Goal: Task Accomplishment & Management: Complete application form

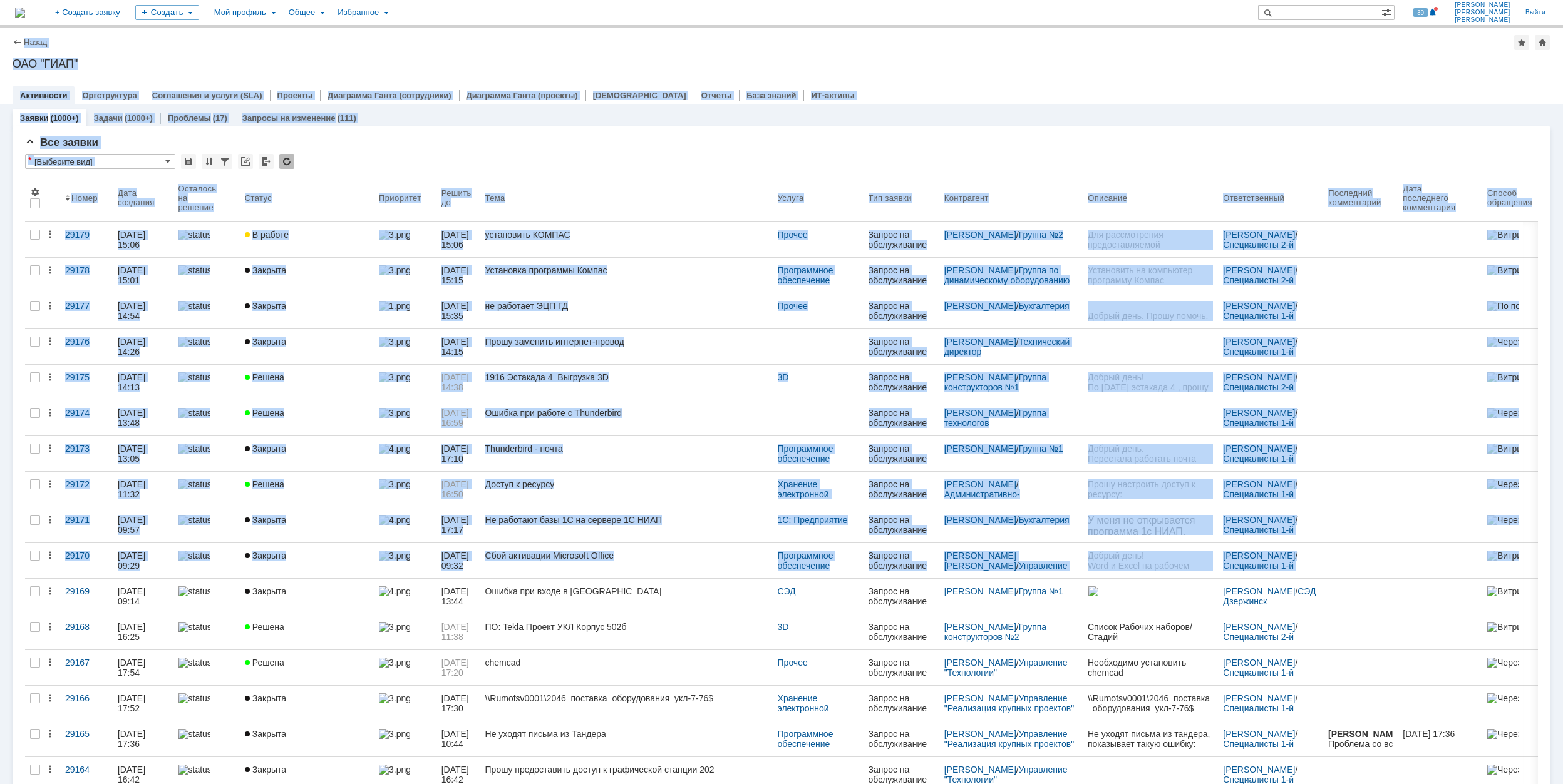
drag, startPoint x: 56, startPoint y: 599, endPoint x: -17, endPoint y: 585, distance: 74.3
click at [0, 585] on html "Идет загрузка, пожалуйста, подождите. На домашнюю + Создать заявку Создать Мой …" at bounding box center [781, 392] width 1563 height 784
click at [416, 155] on div "* [Выберите вид]" at bounding box center [781, 162] width 1513 height 16
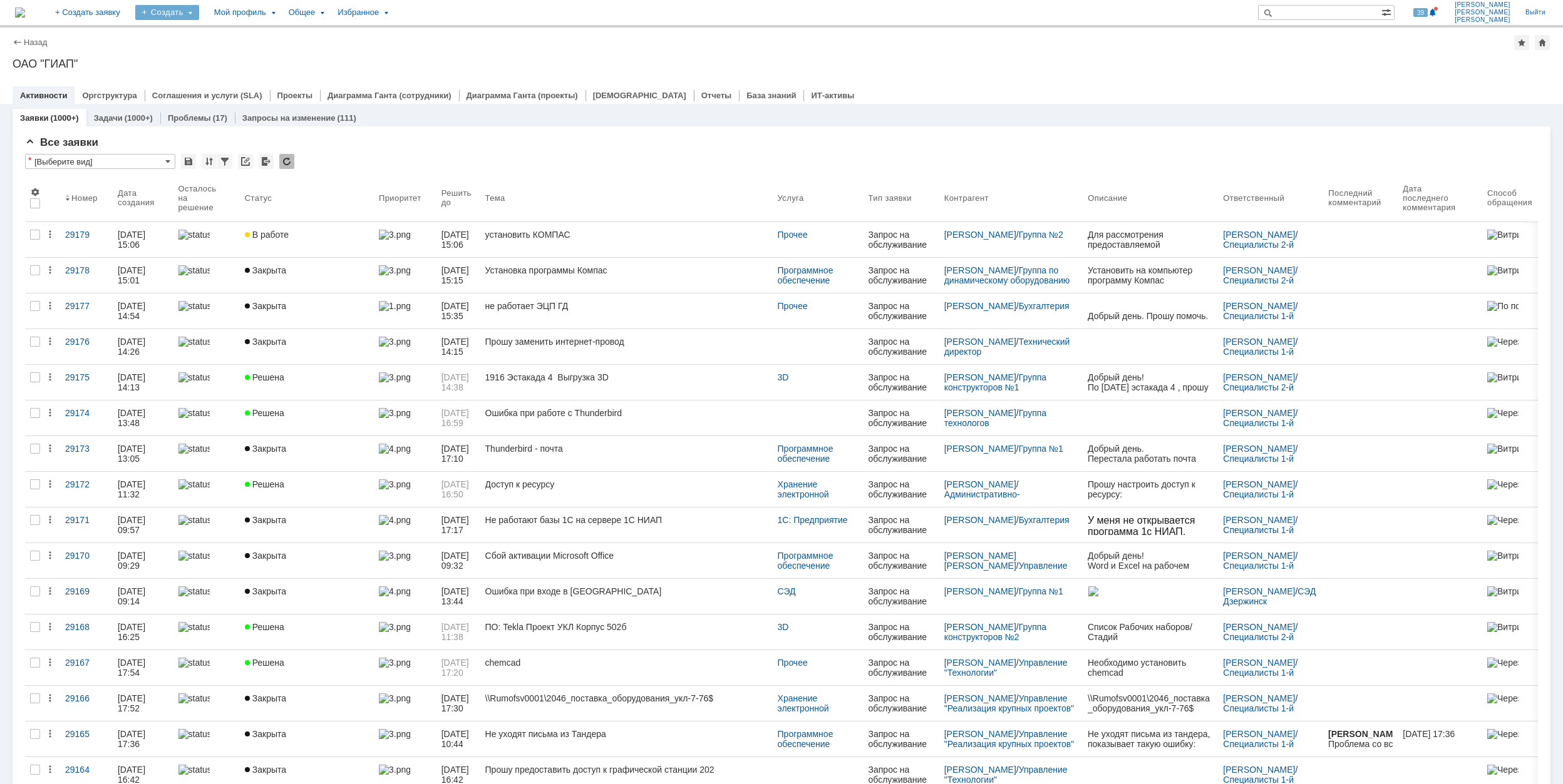
click at [199, 16] on div "Создать" at bounding box center [167, 12] width 64 height 15
click at [233, 81] on link "Заявка" at bounding box center [186, 77] width 95 height 15
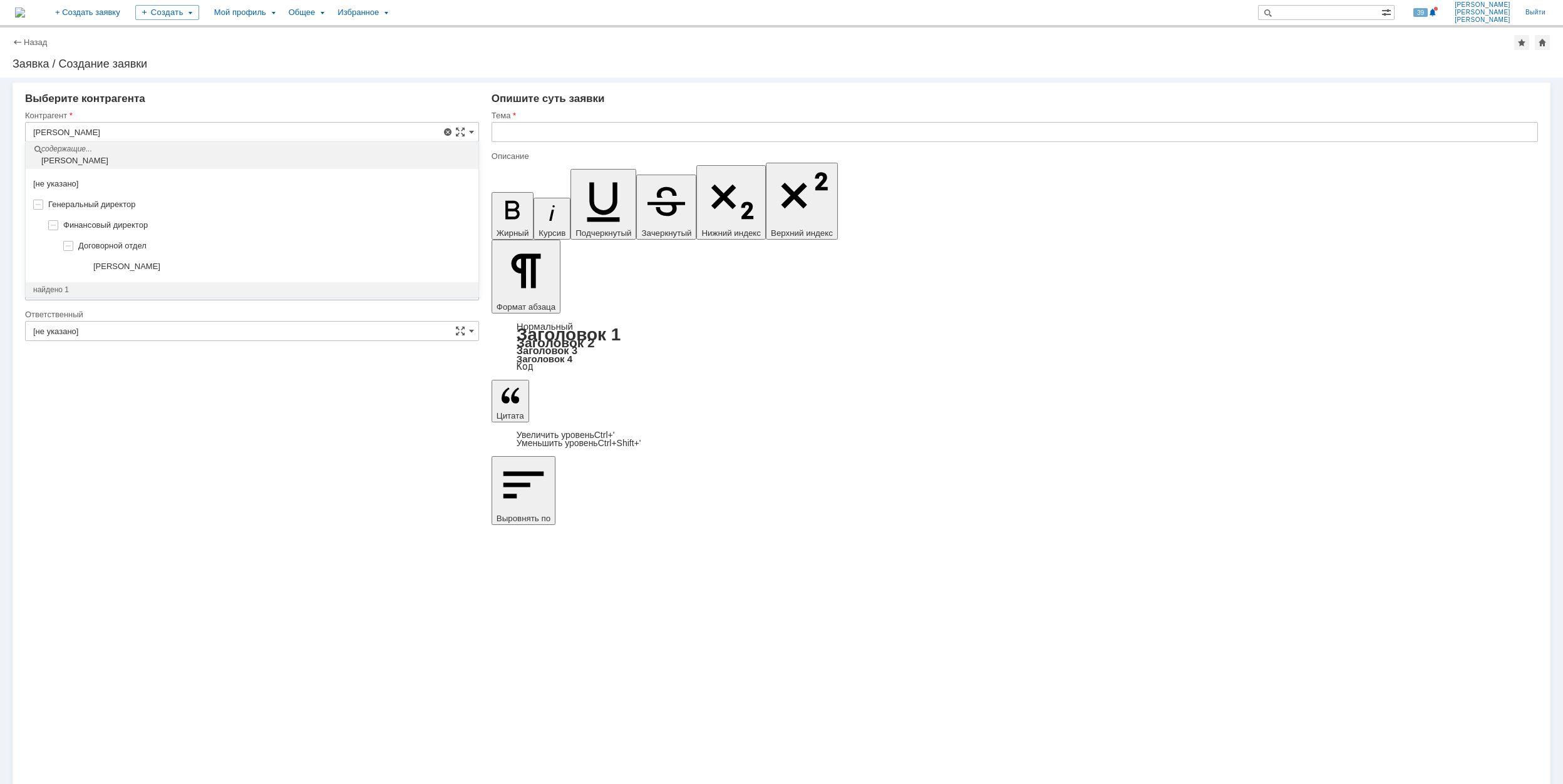
click at [194, 259] on div "[PERSON_NAME]" at bounding box center [252, 267] width 453 height 21
type input "[PERSON_NAME]"
type input "Москва"
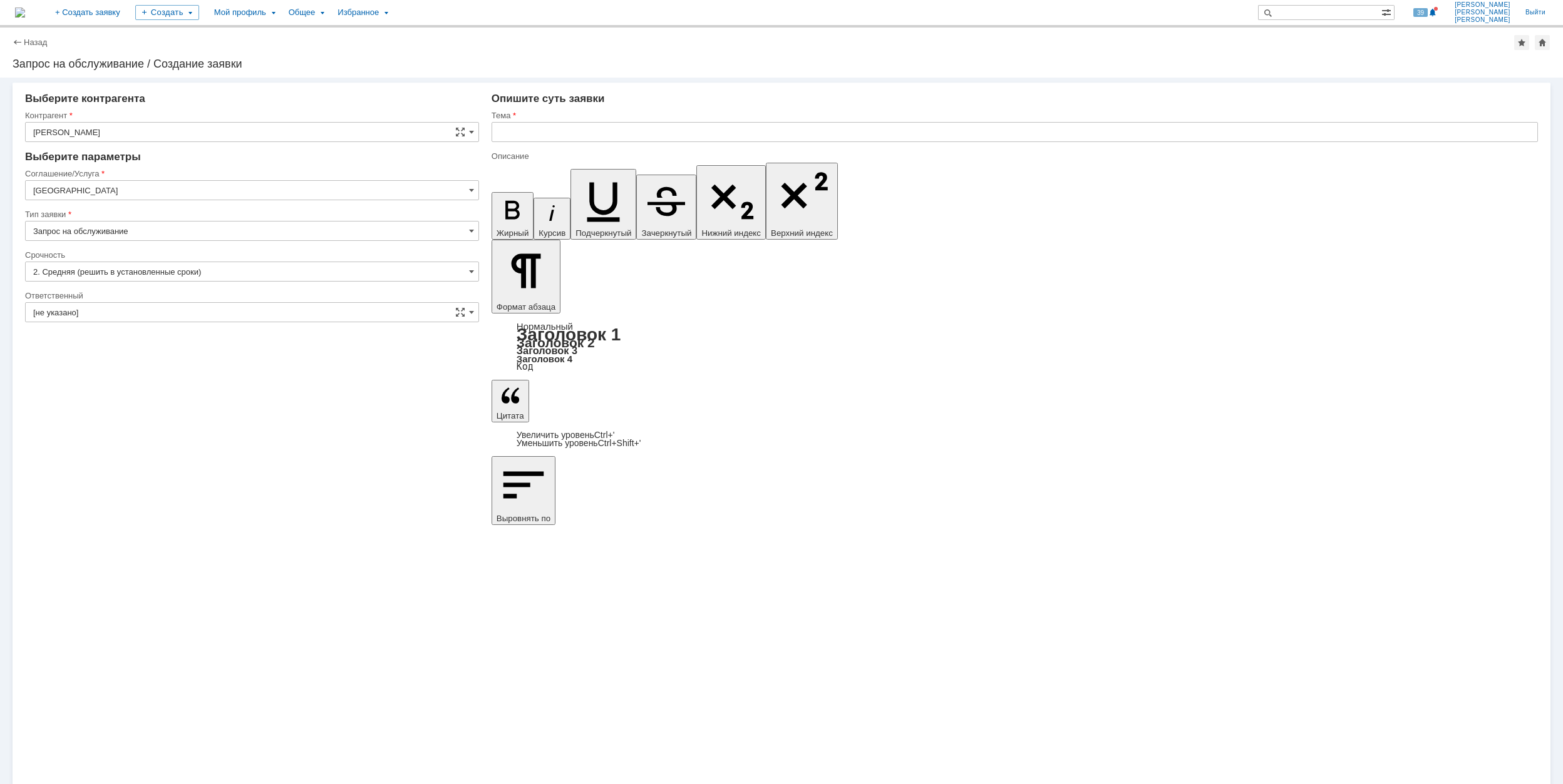
click at [119, 181] on input "Москва" at bounding box center [252, 190] width 454 height 20
click at [211, 314] on div "Удаленный доступ" at bounding box center [252, 316] width 453 height 20
type input "Удаленный доступ"
click at [154, 269] on input "[не указано]" at bounding box center [252, 271] width 454 height 20
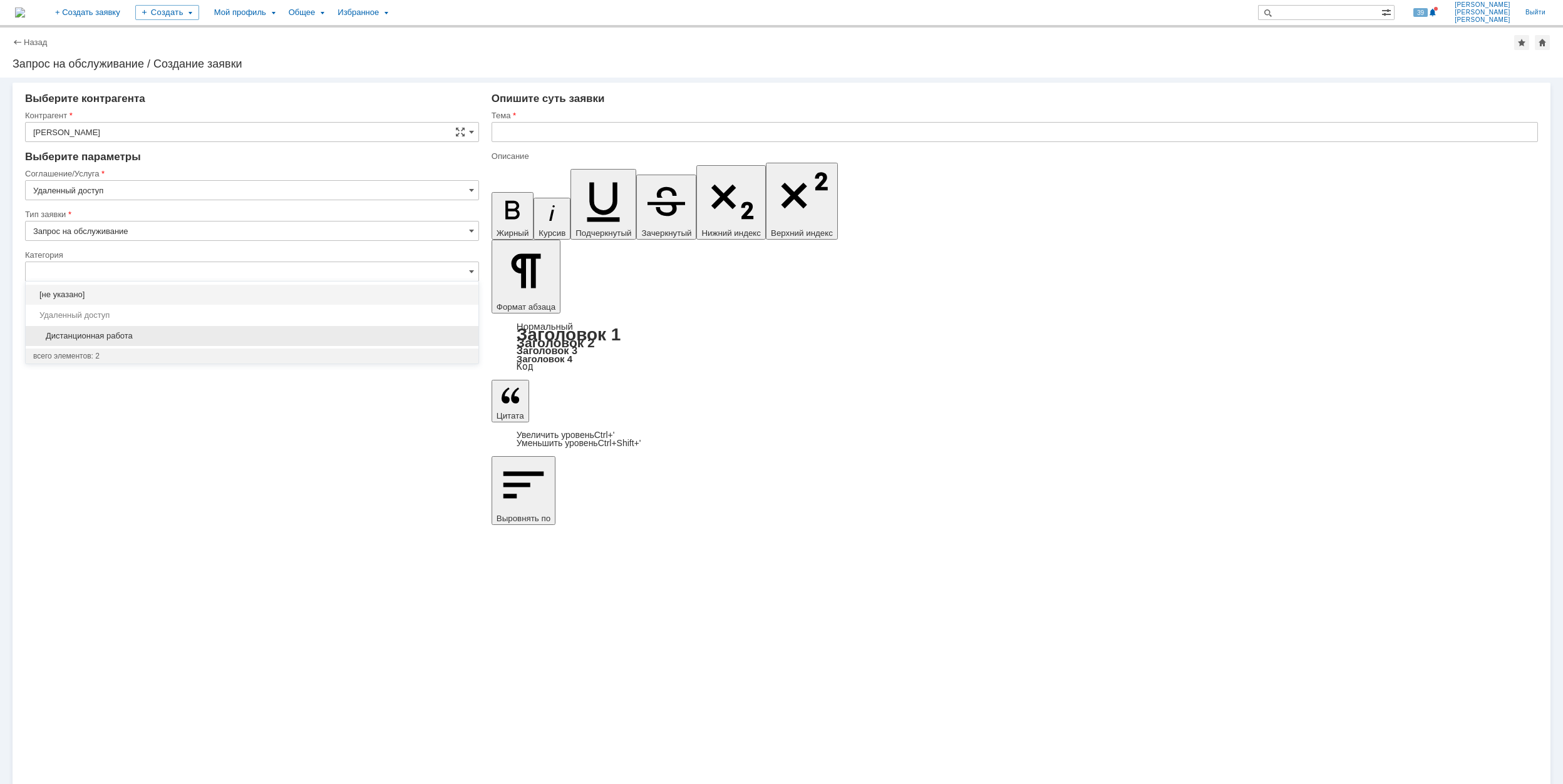
click at [203, 342] on div "Дистанционная работа" at bounding box center [252, 336] width 453 height 20
type input "Дистанционная работа"
click at [192, 350] on input "[не указано]" at bounding box center [252, 353] width 454 height 20
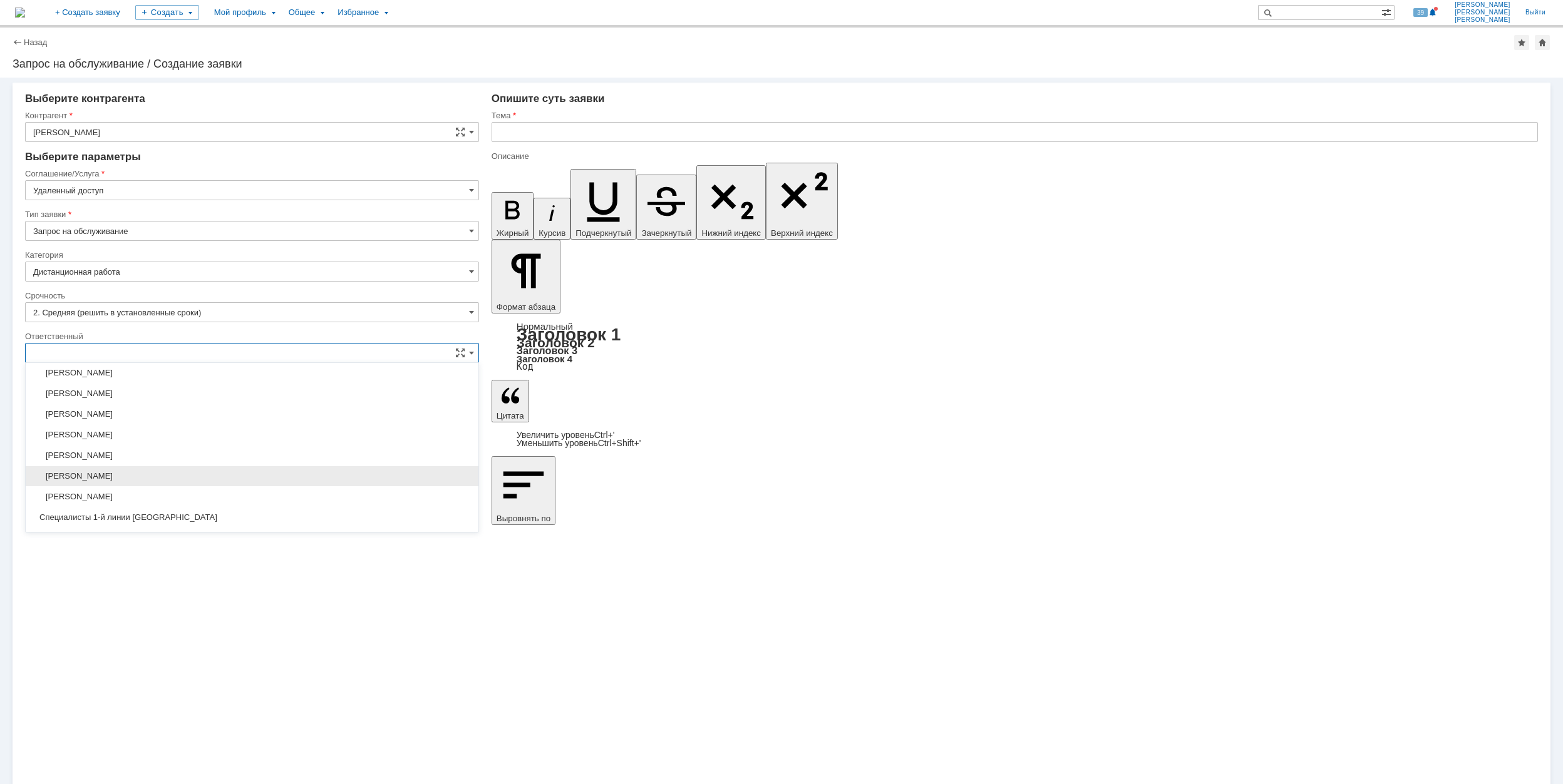
click at [205, 476] on span "[PERSON_NAME]" at bounding box center [252, 476] width 438 height 10
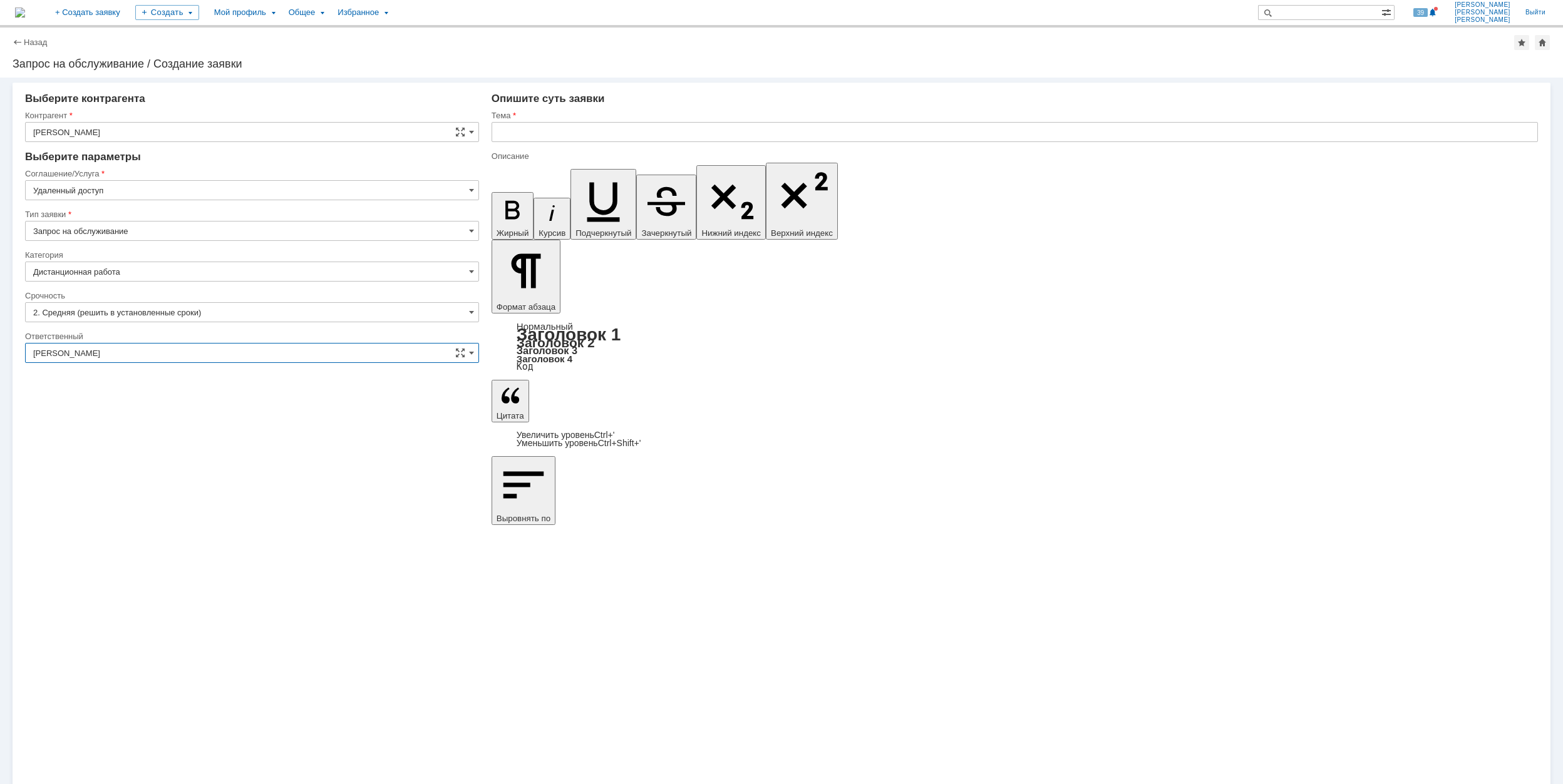
type input "[PERSON_NAME]"
click at [609, 134] on input "text" at bounding box center [1015, 132] width 1047 height 20
drag, startPoint x: 750, startPoint y: 131, endPoint x: 499, endPoint y: 137, distance: 251.1
click at [499, 137] on input "Не получается подключиться к удалённого компьютеру" at bounding box center [1015, 132] width 1047 height 20
type input "Не получается подключиться к удалённого компьютеру"
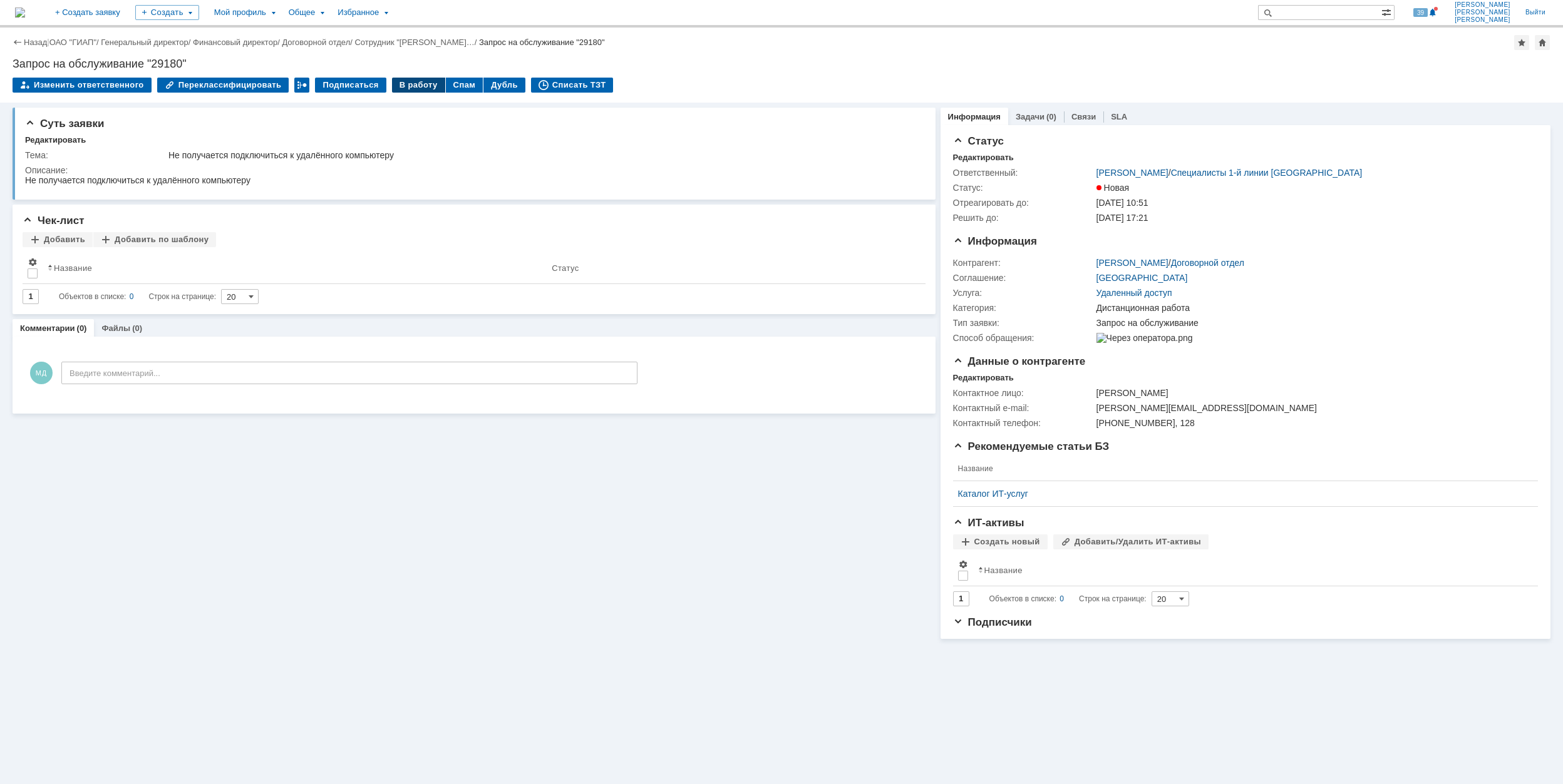
click at [399, 79] on div "В работу" at bounding box center [418, 85] width 53 height 15
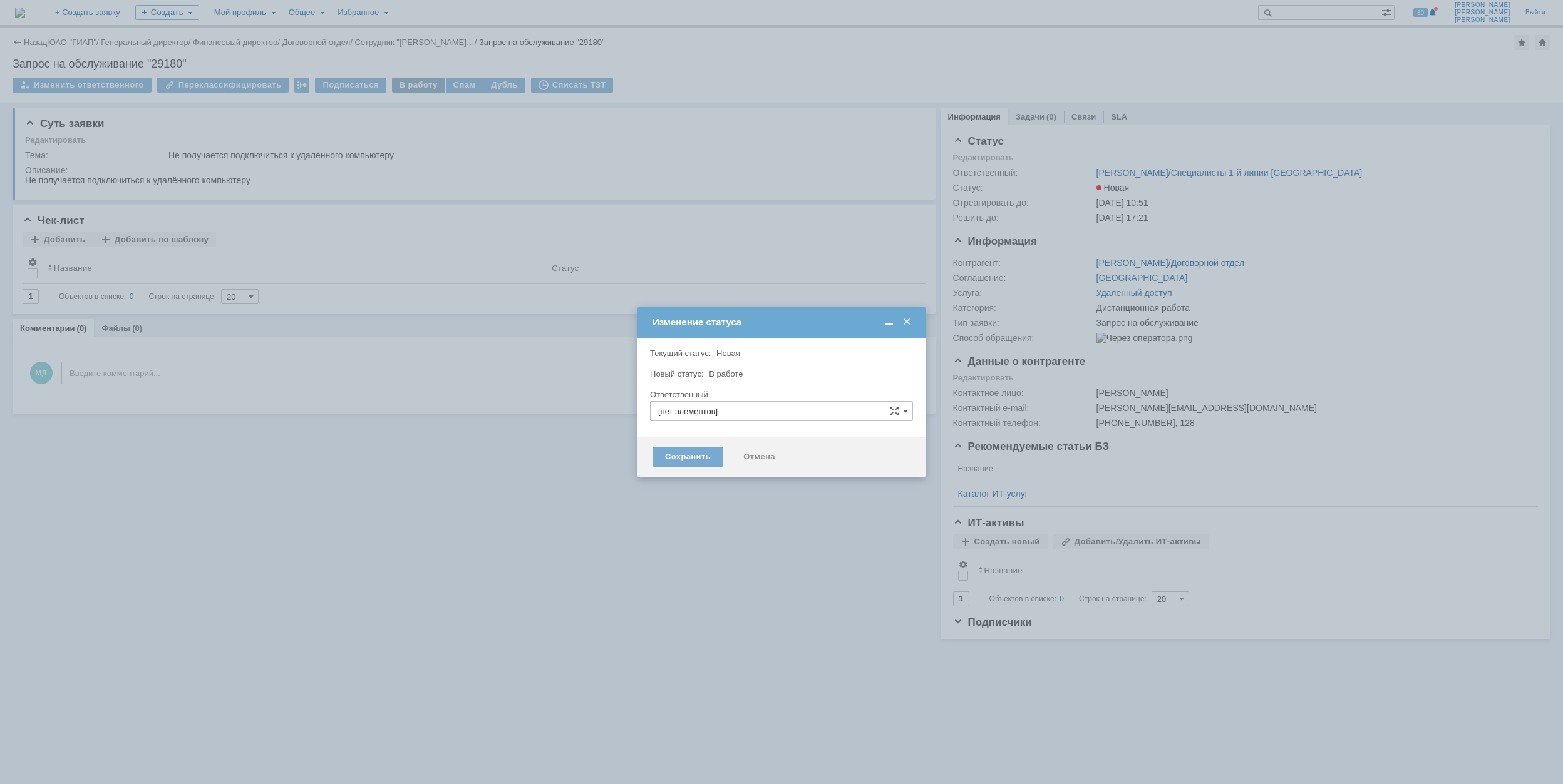
type input "Дистанционная работа"
type input "[PERSON_NAME]"
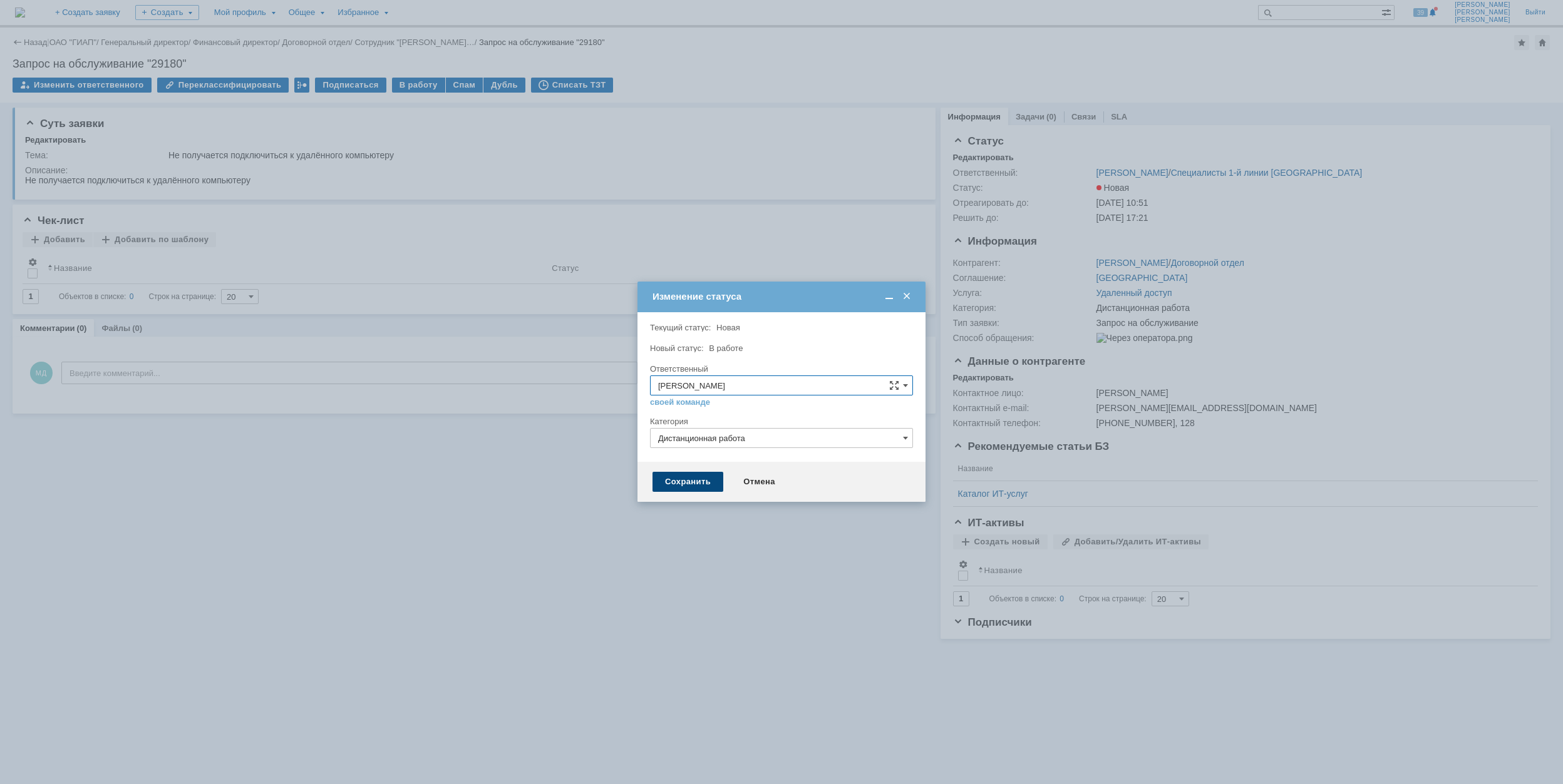
click at [688, 480] on div "Сохранить" at bounding box center [688, 482] width 71 height 20
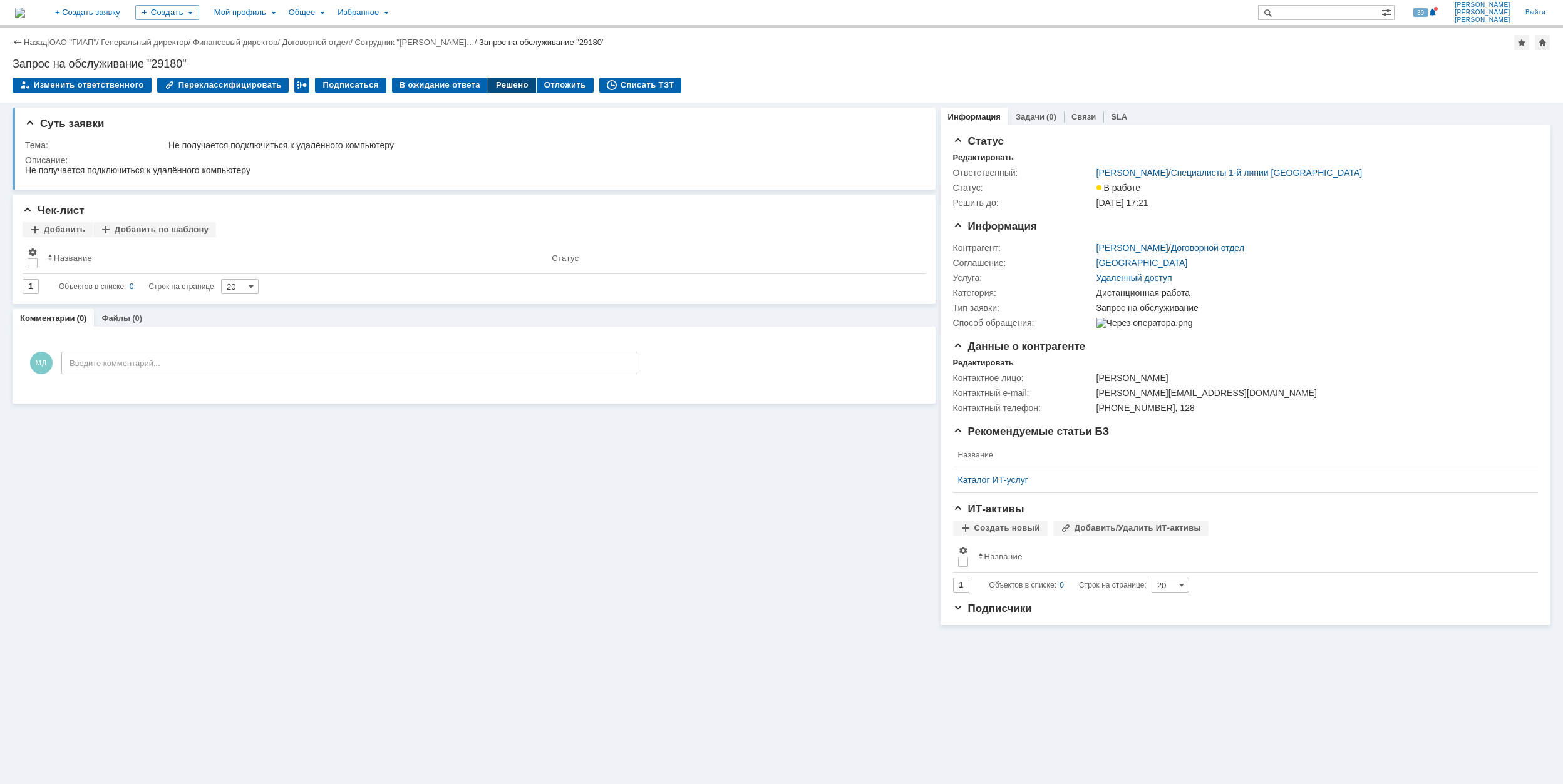
click at [502, 90] on div "Решено" at bounding box center [512, 85] width 48 height 15
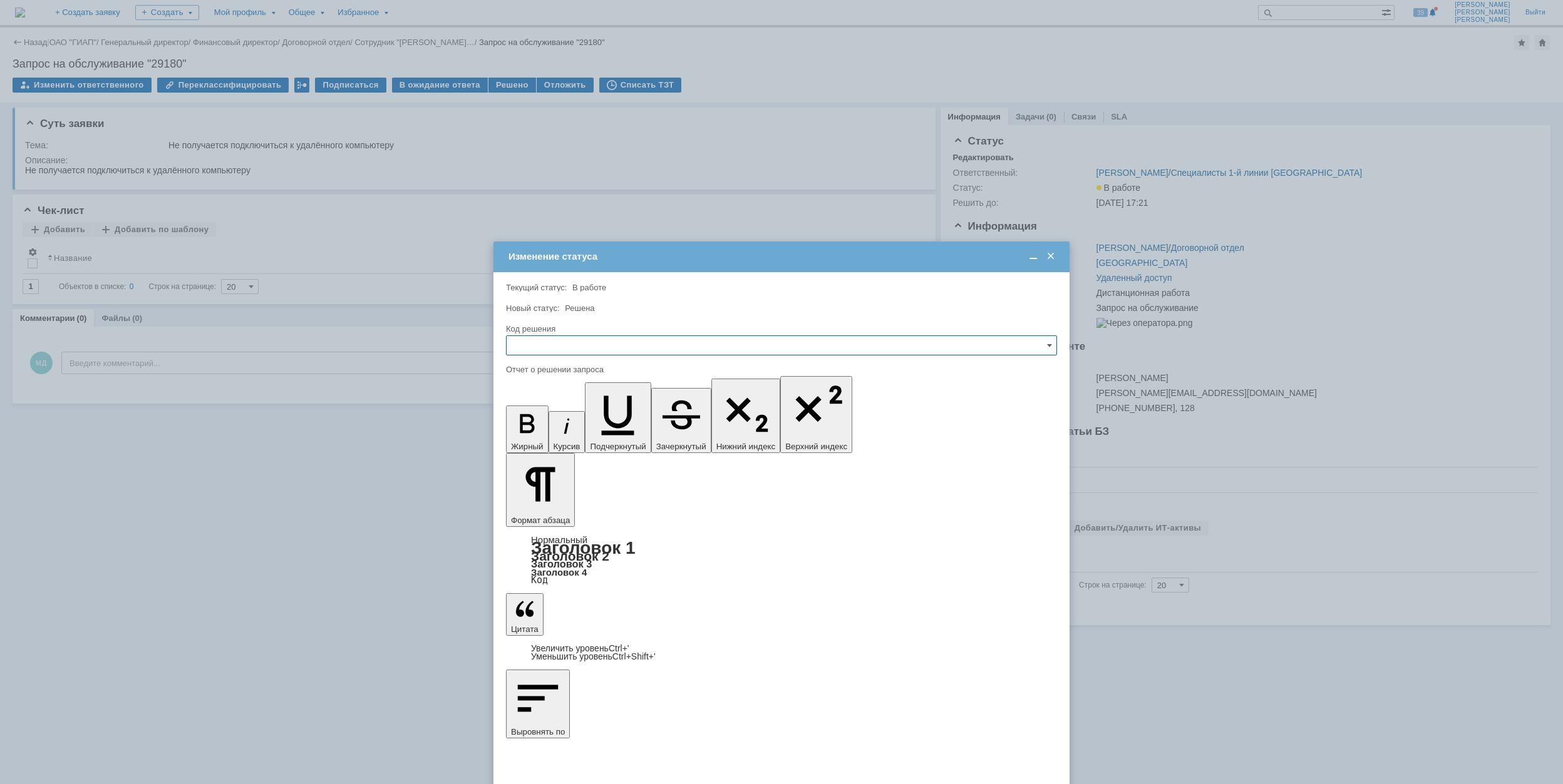
click at [670, 346] on input "text" at bounding box center [781, 345] width 551 height 20
click at [605, 429] on span "Решено" at bounding box center [782, 430] width 535 height 10
type input "Решено"
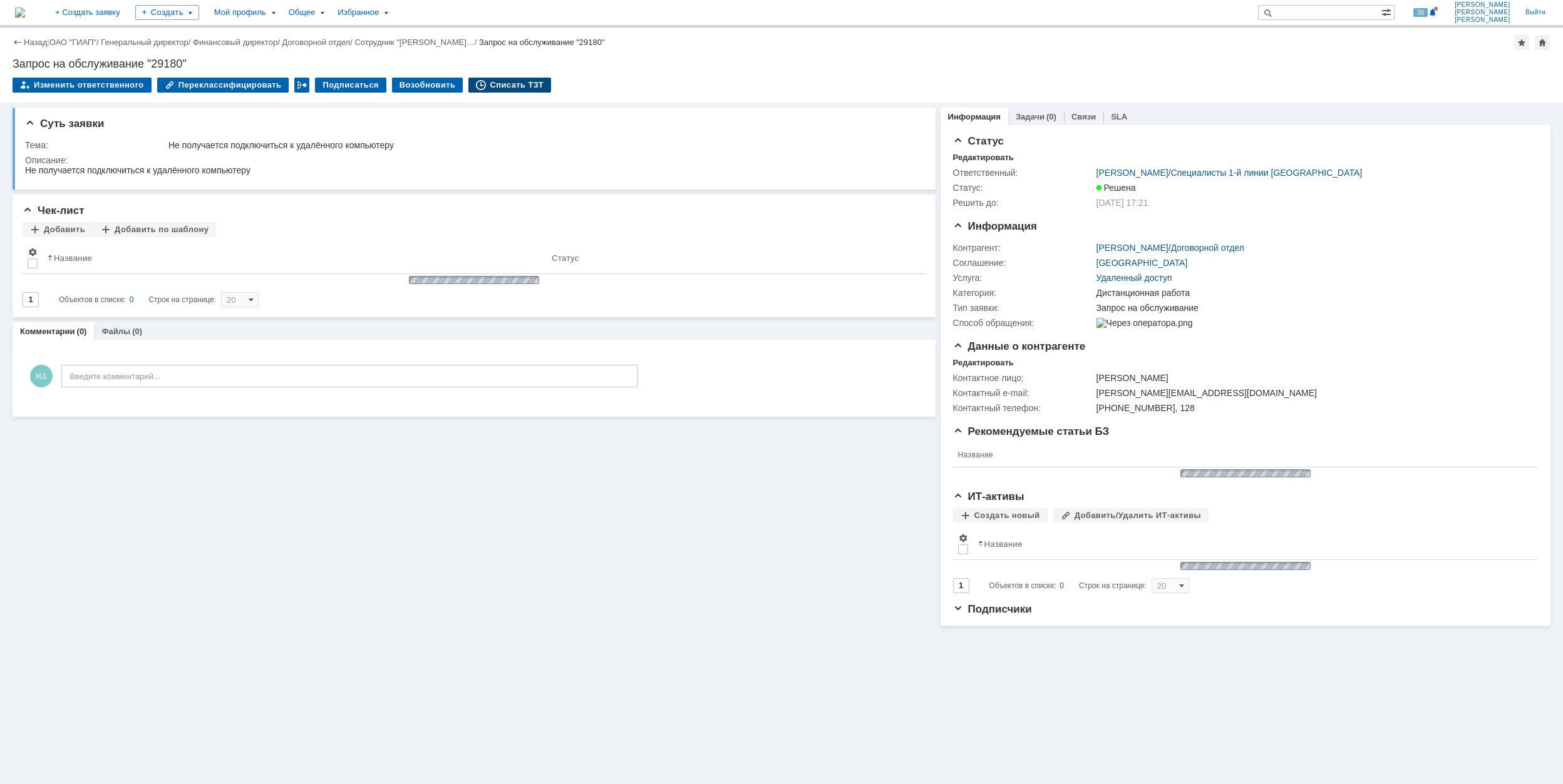
click at [496, 78] on div "Списать ТЗТ" at bounding box center [510, 85] width 82 height 15
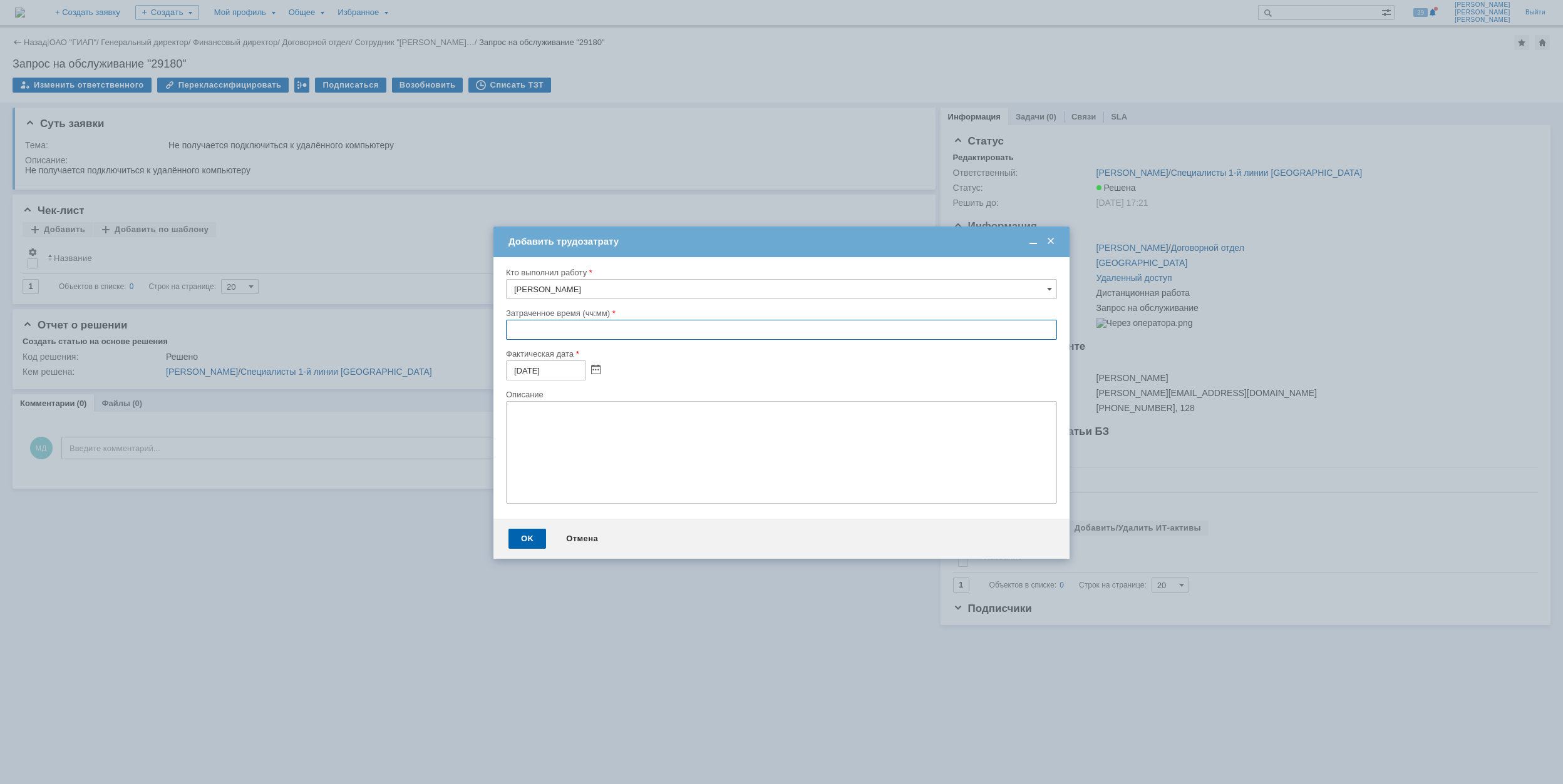
click at [509, 326] on input "text" at bounding box center [781, 330] width 551 height 20
type input "00:30"
click at [531, 536] on div "OK" at bounding box center [527, 539] width 37 height 20
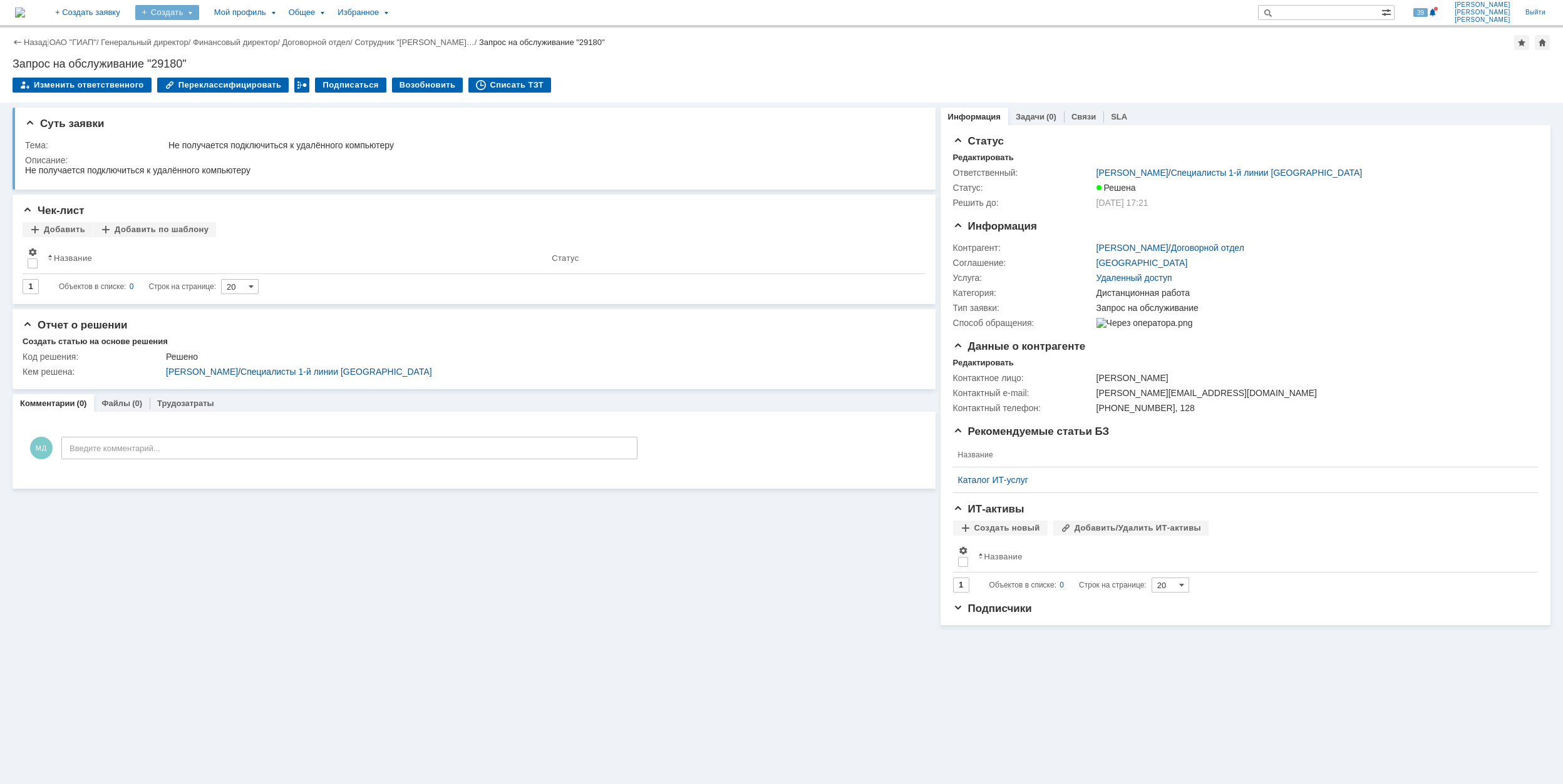
click at [199, 13] on div "Создать" at bounding box center [167, 12] width 64 height 15
click at [233, 76] on link "Заявка" at bounding box center [186, 77] width 95 height 15
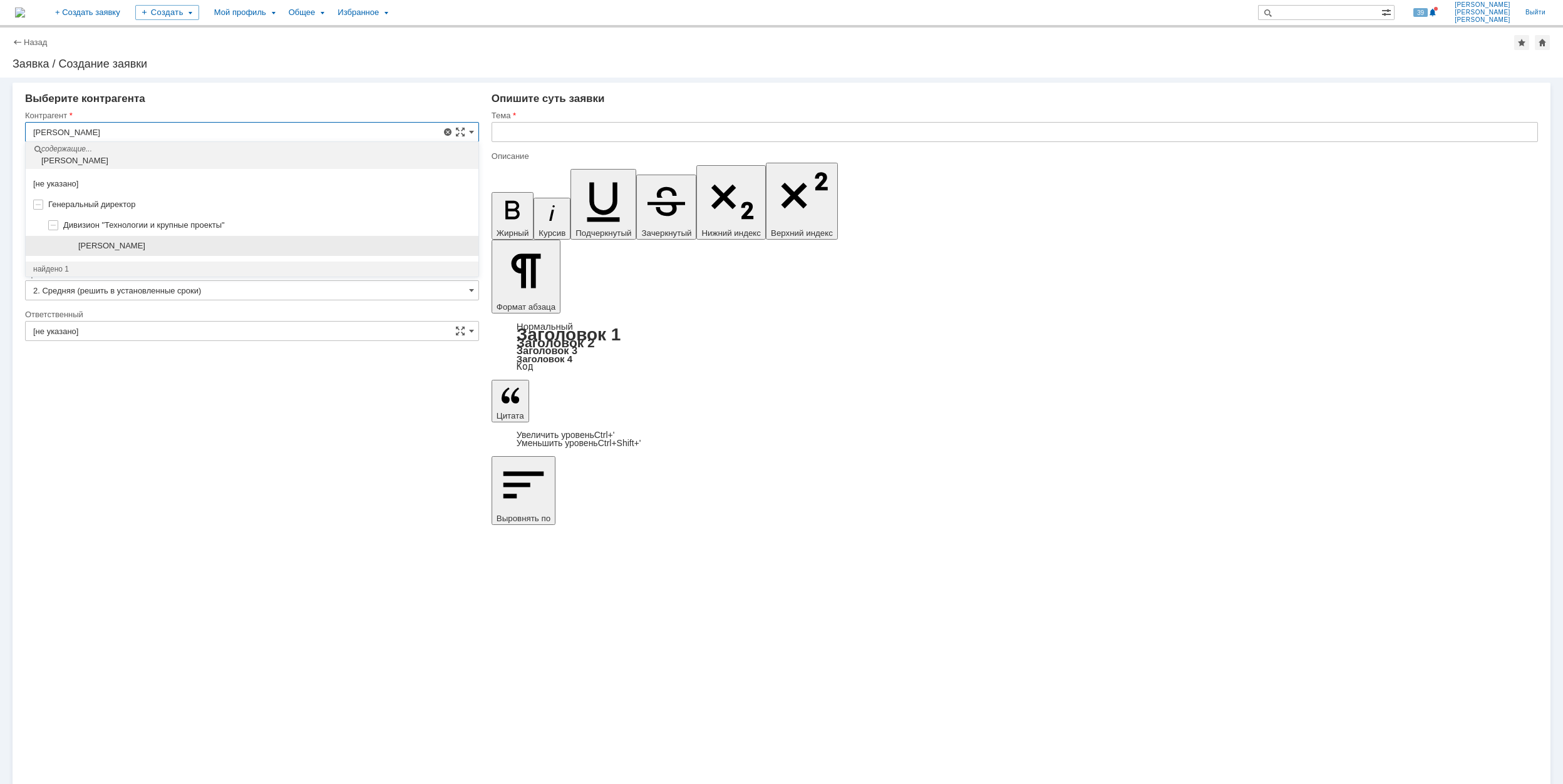
click at [277, 246] on div "[PERSON_NAME]" at bounding box center [275, 246] width 393 height 10
type input "[PERSON_NAME]"
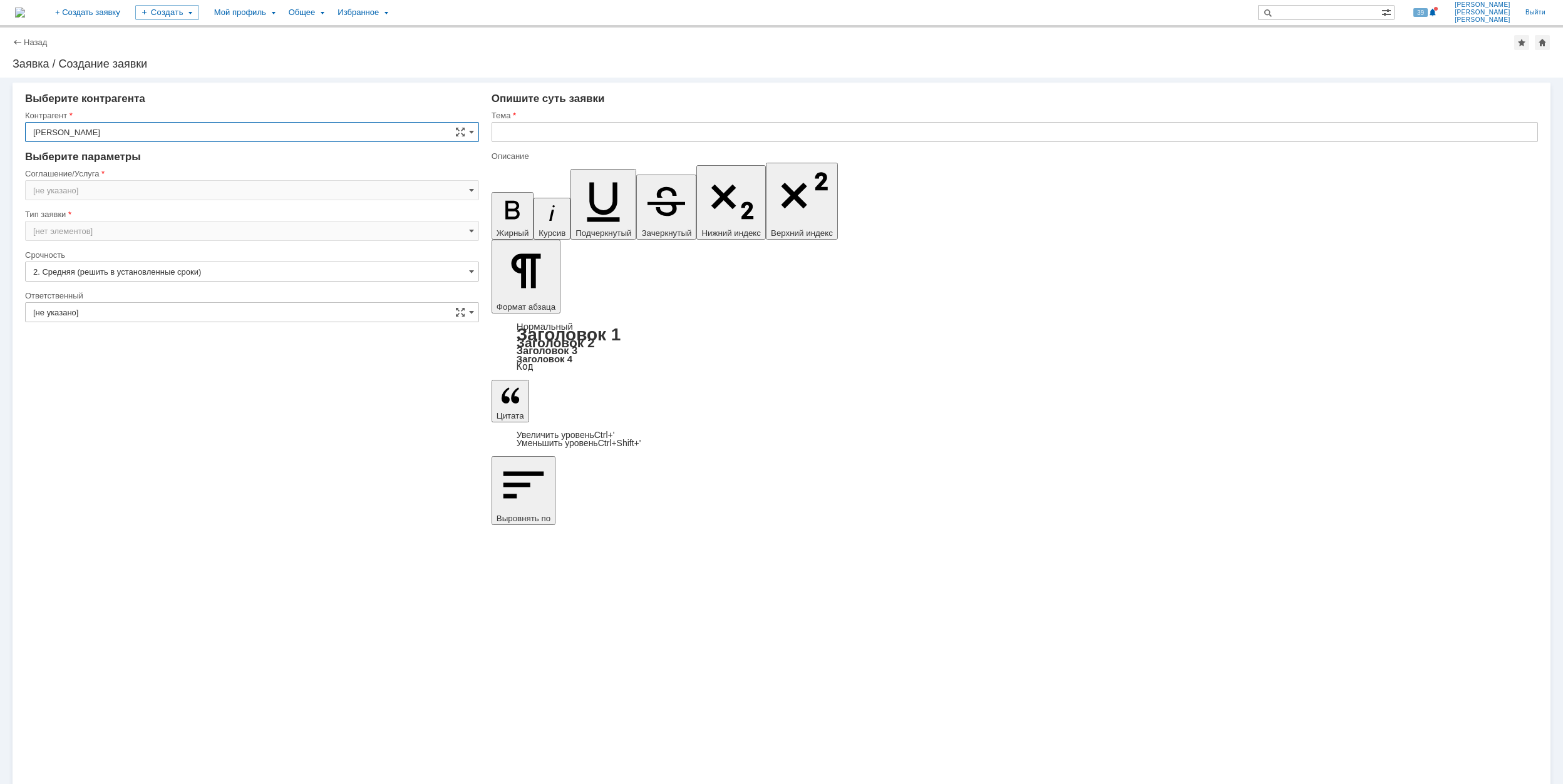
type input "Москва"
click at [156, 184] on input "Москва" at bounding box center [252, 190] width 454 height 20
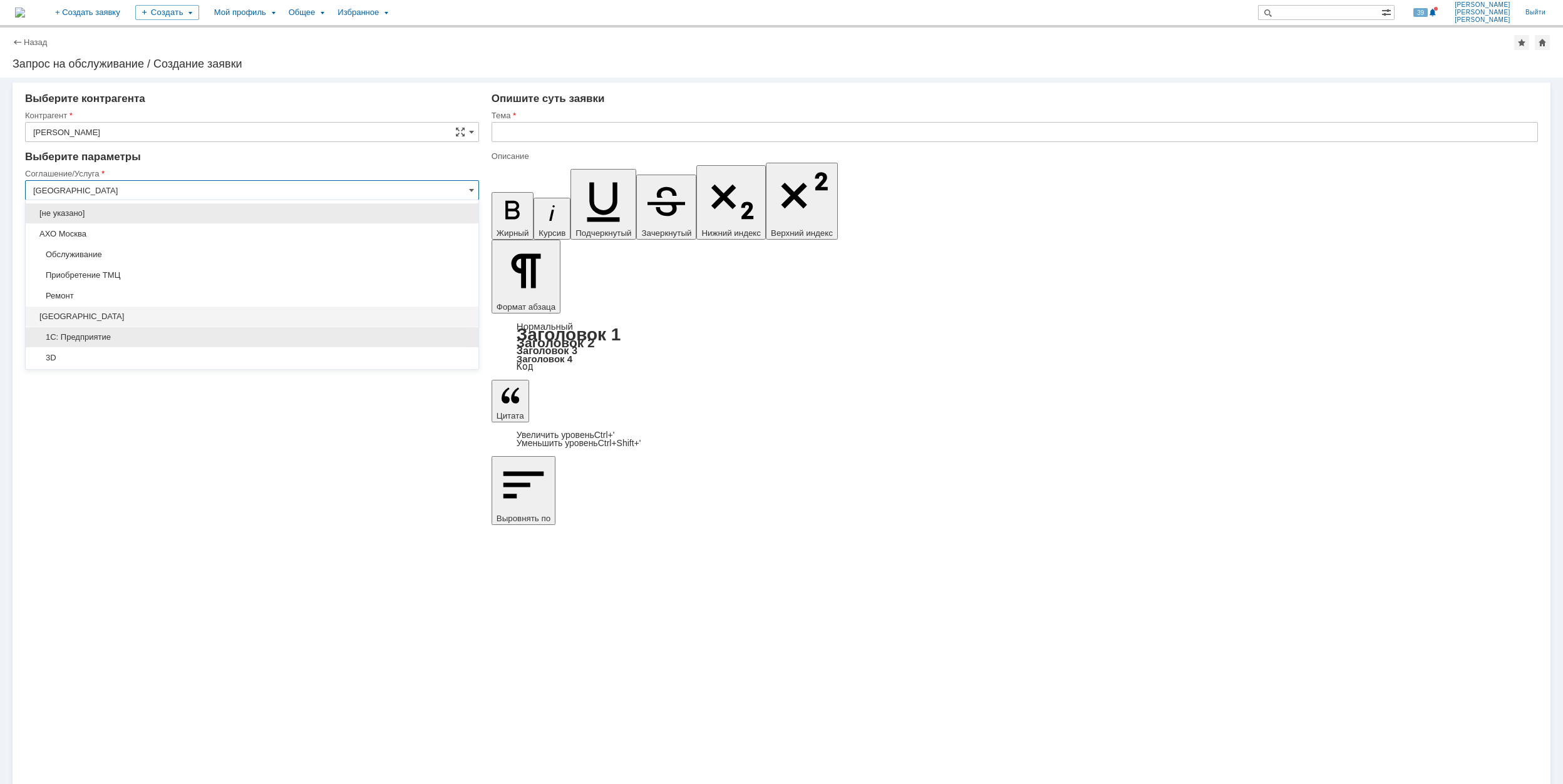
click at [171, 334] on span "1С: Предприятие" at bounding box center [252, 337] width 438 height 10
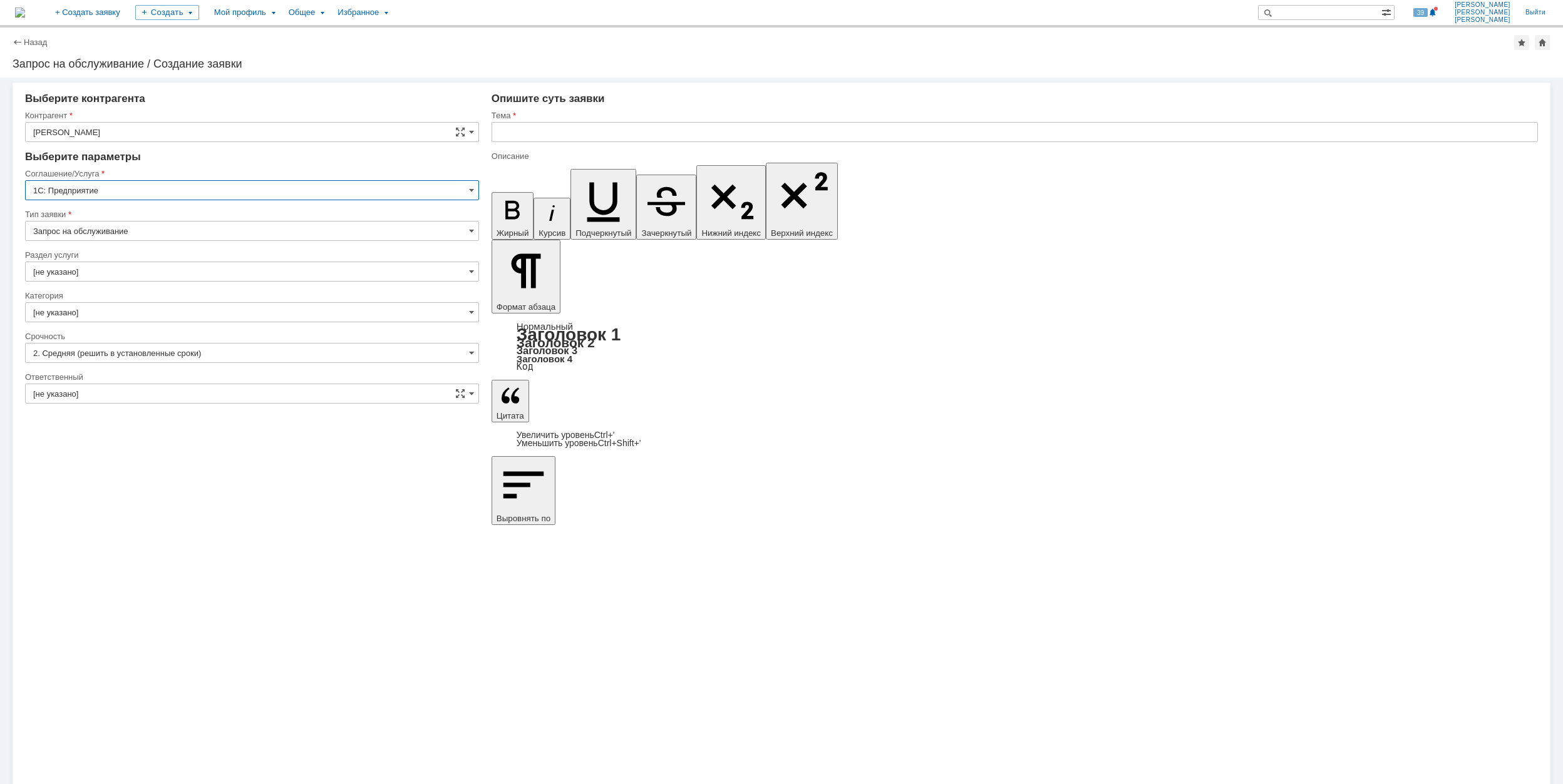
type input "1С: Предприятие"
click at [93, 270] on input "[не указано]" at bounding box center [252, 271] width 454 height 20
click at [131, 358] on span "Документооборот" at bounding box center [252, 356] width 438 height 10
type input "Документооборот"
click at [121, 306] on input "[не указано]" at bounding box center [252, 312] width 454 height 20
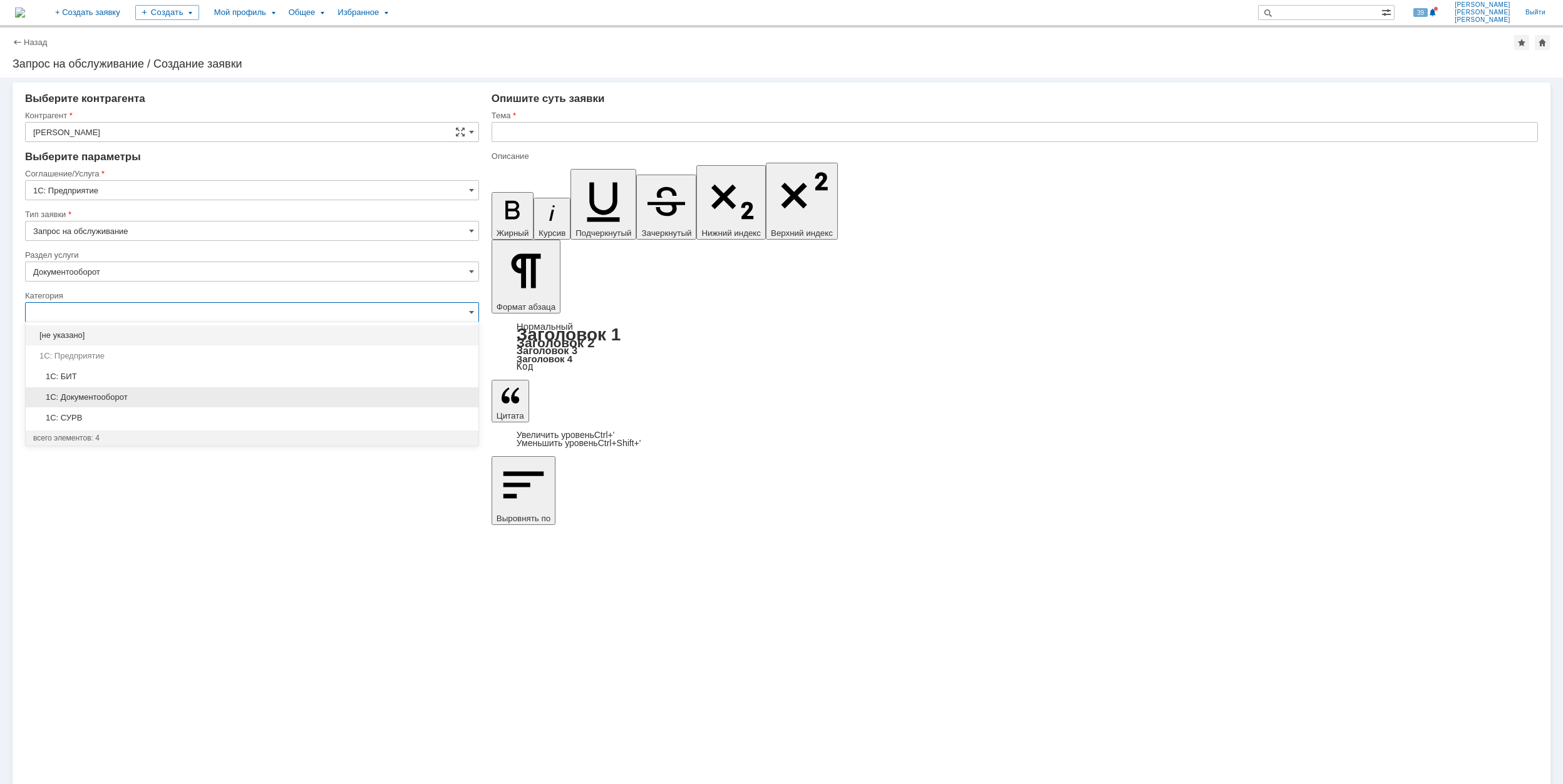
click at [171, 395] on span "1C: Документооборот" at bounding box center [252, 397] width 438 height 10
type input "1C: Документооборот"
click at [165, 393] on input "[не указано]" at bounding box center [252, 393] width 454 height 20
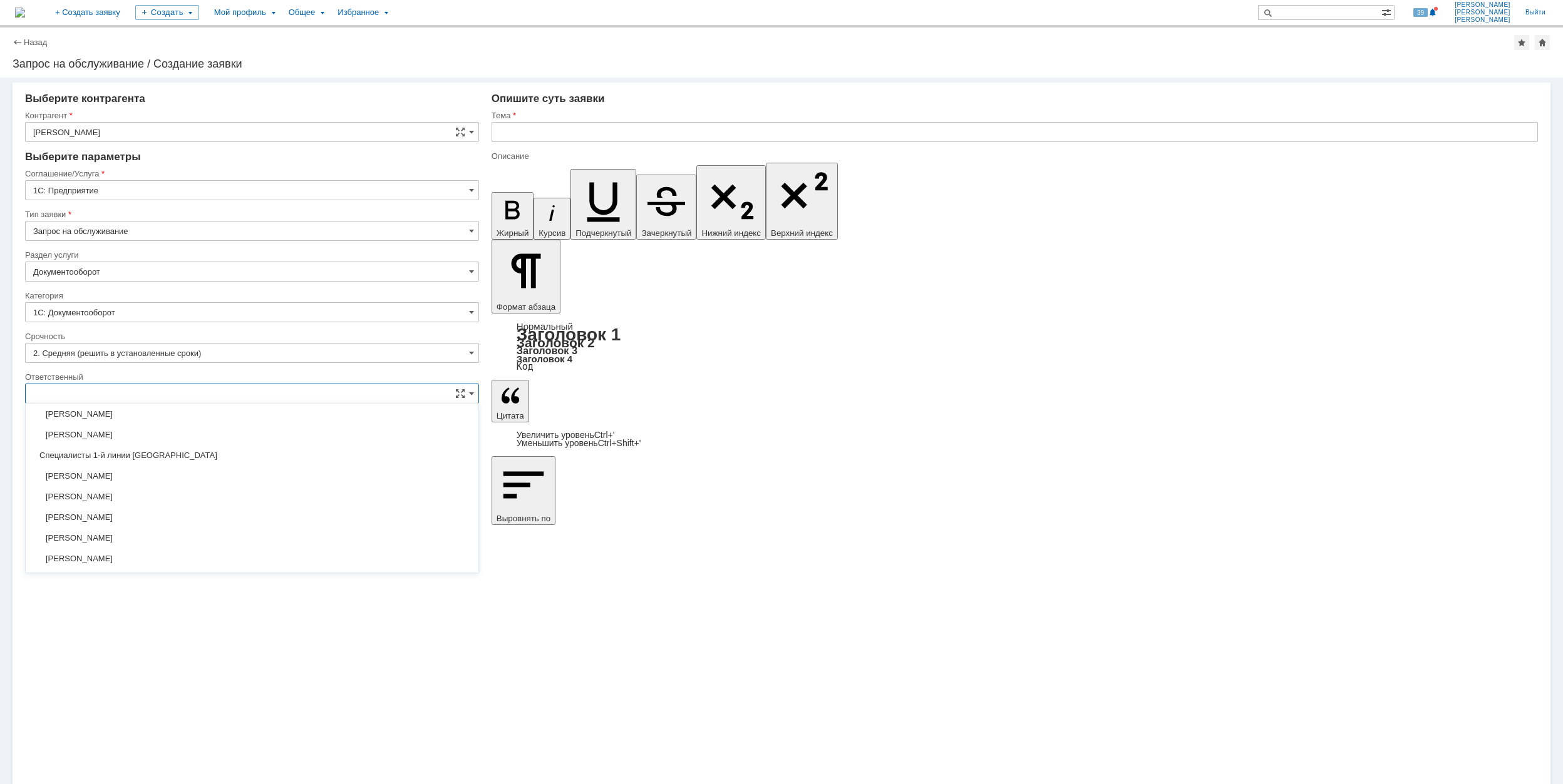
scroll to position [334, 0]
click at [207, 521] on span "[PERSON_NAME]" at bounding box center [252, 517] width 438 height 10
type input "[PERSON_NAME]"
click at [569, 134] on input "text" at bounding box center [1015, 132] width 1047 height 20
drag, startPoint x: 581, startPoint y: 137, endPoint x: 469, endPoint y: 133, distance: 112.1
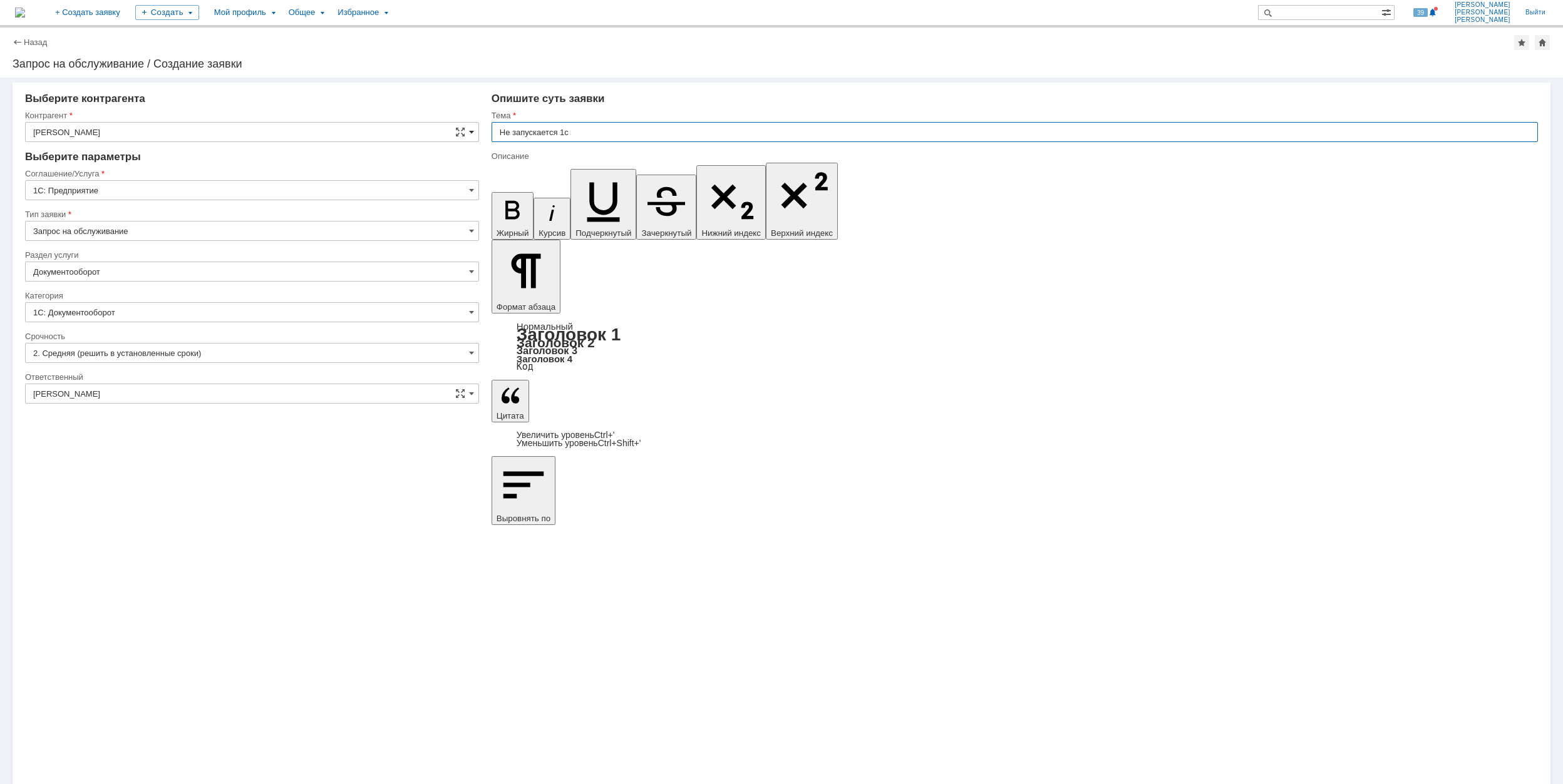
type input "Не запускается 1с"
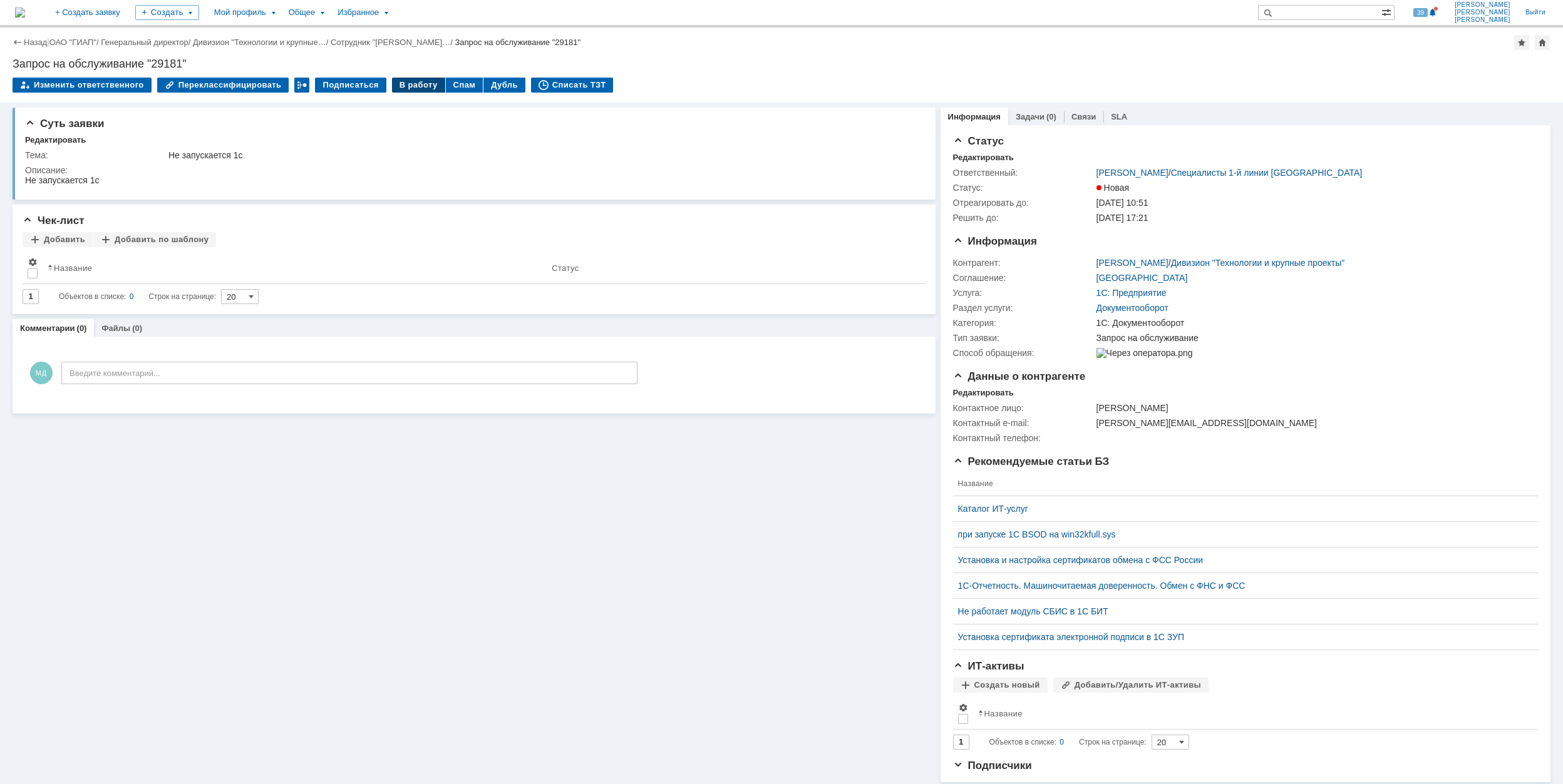
click at [399, 85] on div "В работу" at bounding box center [418, 85] width 53 height 15
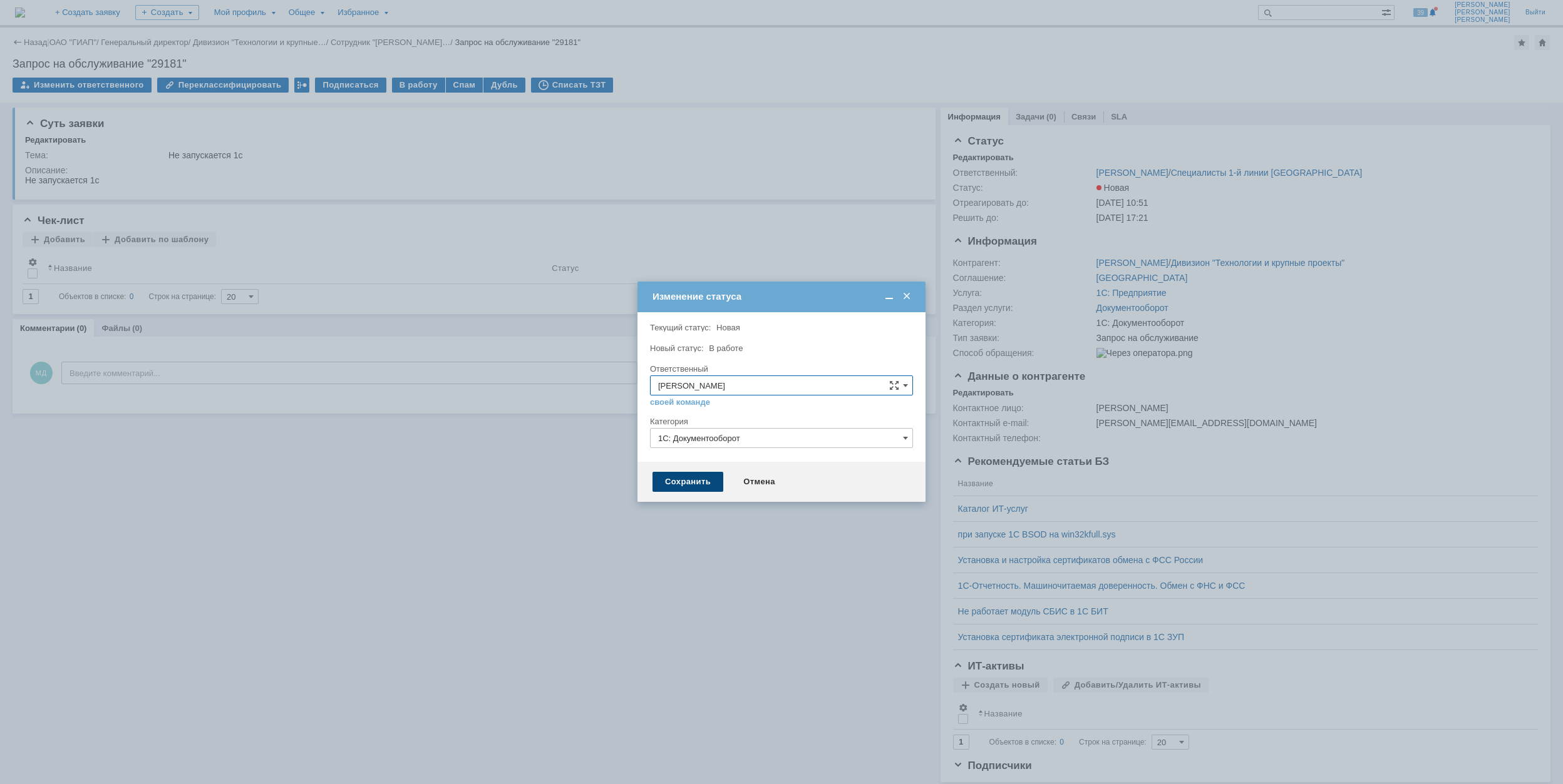
click at [690, 487] on div "Сохранить" at bounding box center [688, 482] width 71 height 20
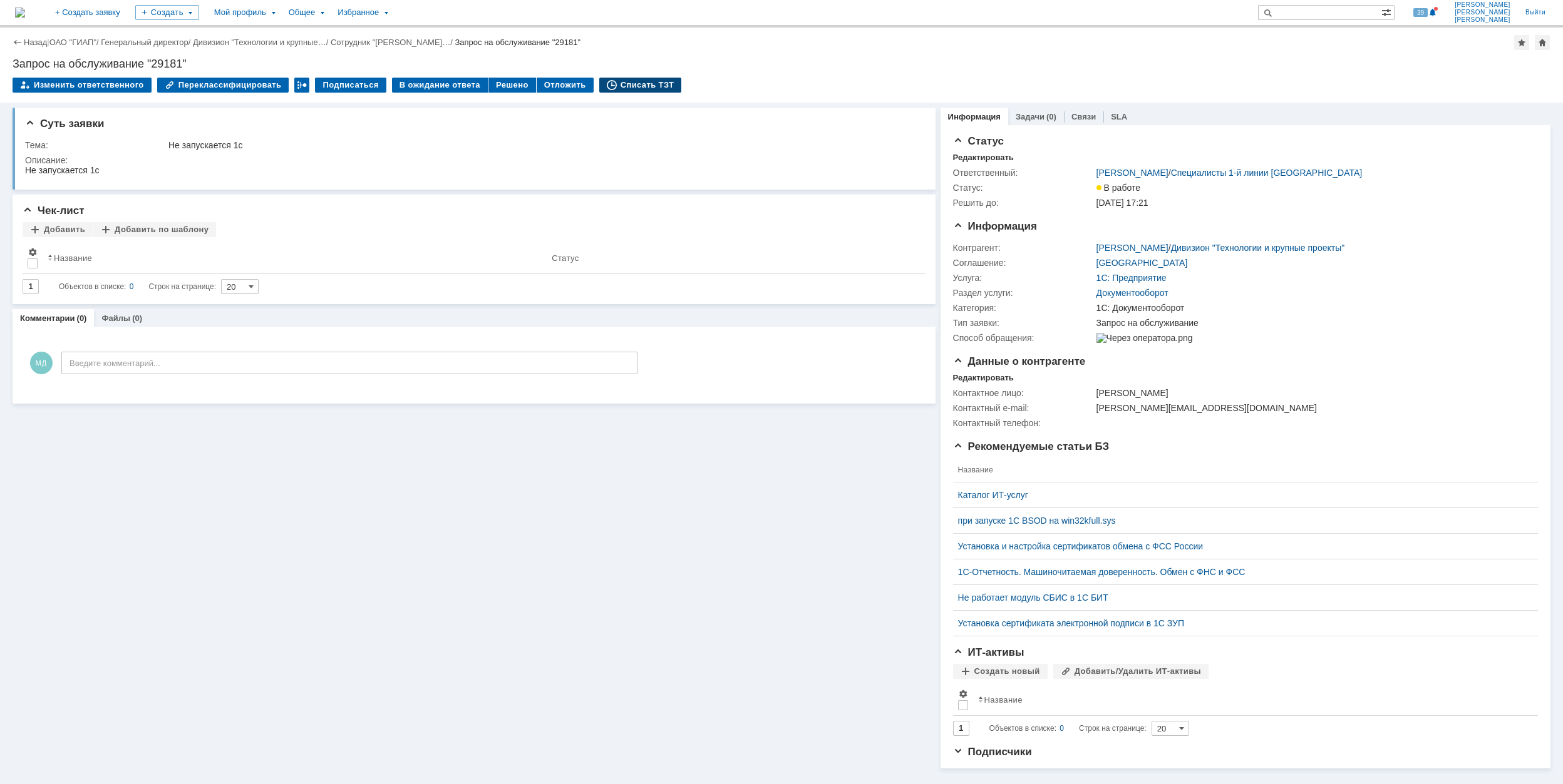
click at [632, 84] on div "Списать ТЗТ" at bounding box center [641, 85] width 82 height 15
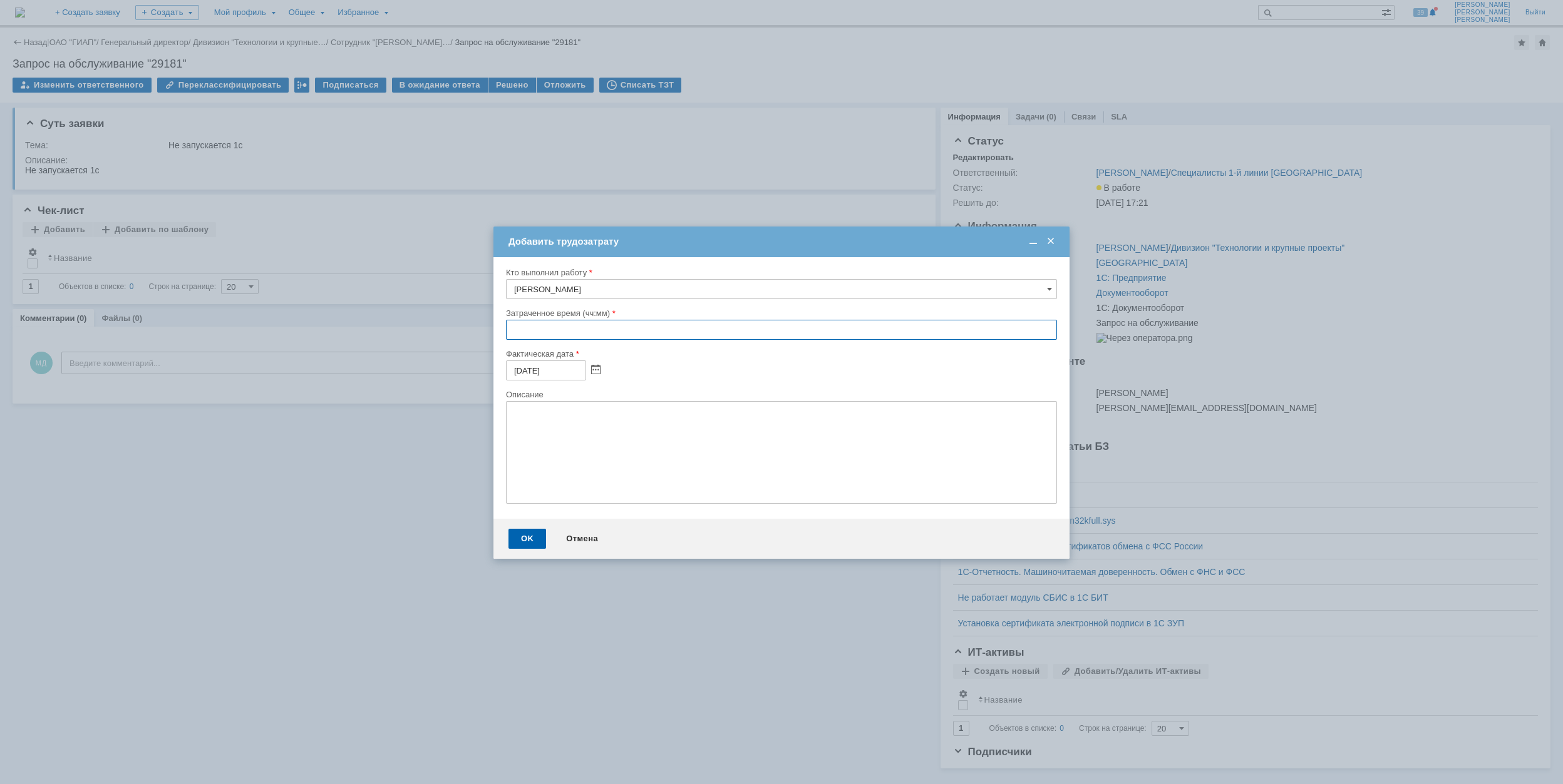
click at [514, 334] on input "text" at bounding box center [781, 330] width 551 height 20
type input "00:30"
click at [516, 544] on div "OK" at bounding box center [527, 539] width 37 height 20
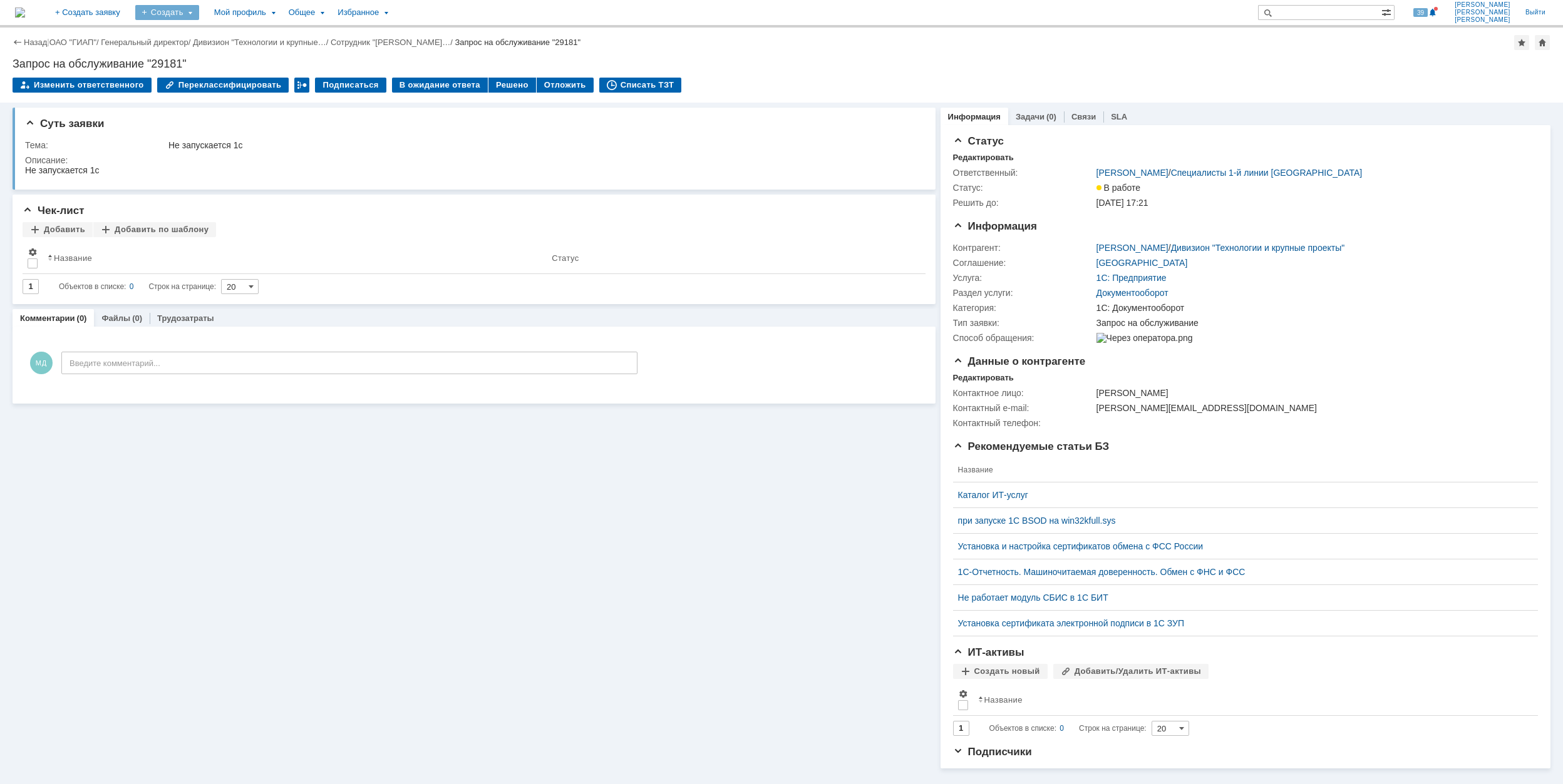
click at [199, 12] on div "Создать" at bounding box center [167, 12] width 64 height 15
click at [497, 82] on div "Решено" at bounding box center [512, 85] width 48 height 15
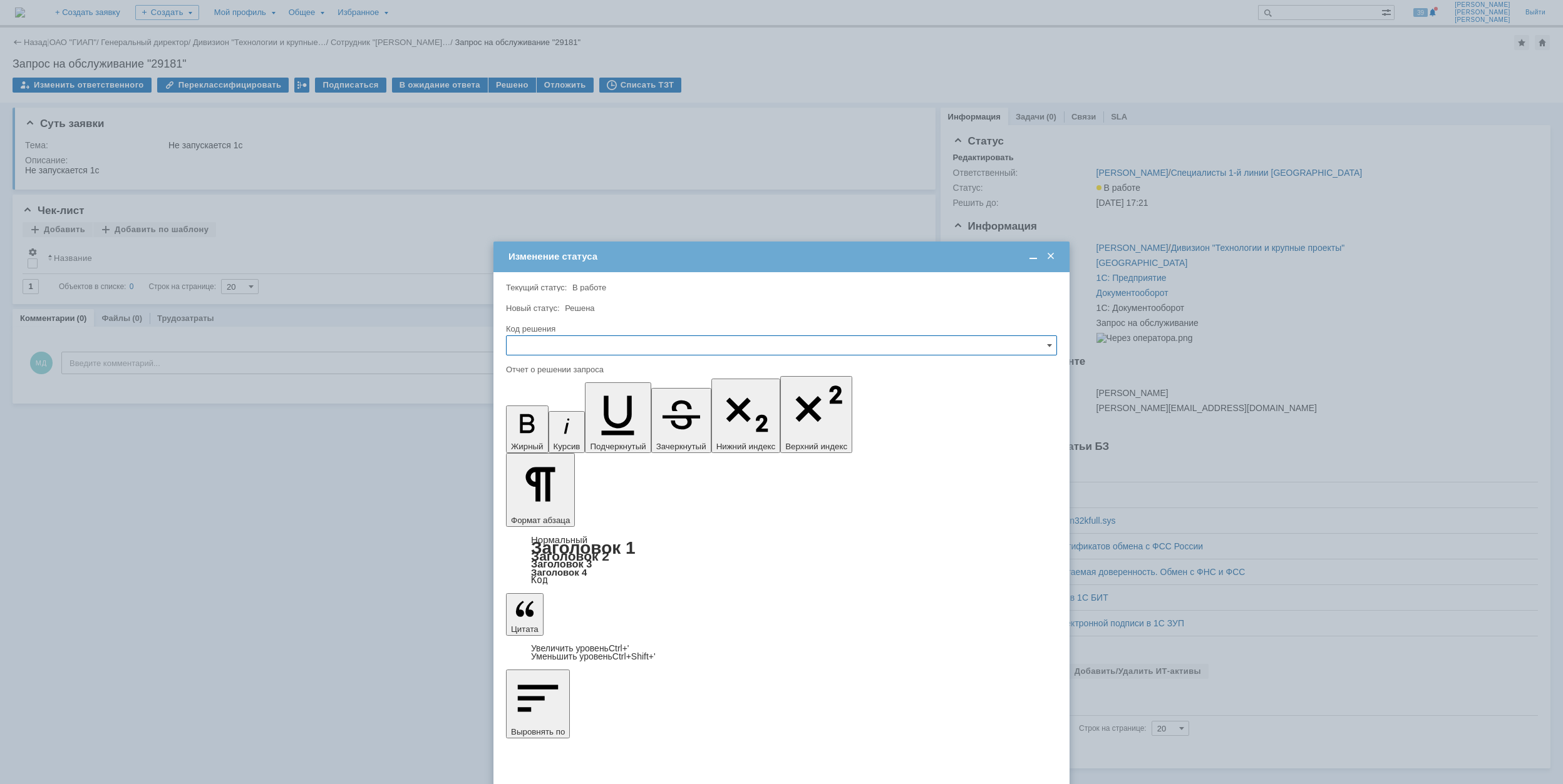
click at [591, 351] on input "text" at bounding box center [781, 345] width 551 height 20
click at [562, 429] on span "Решено" at bounding box center [782, 430] width 535 height 10
type input "Решено"
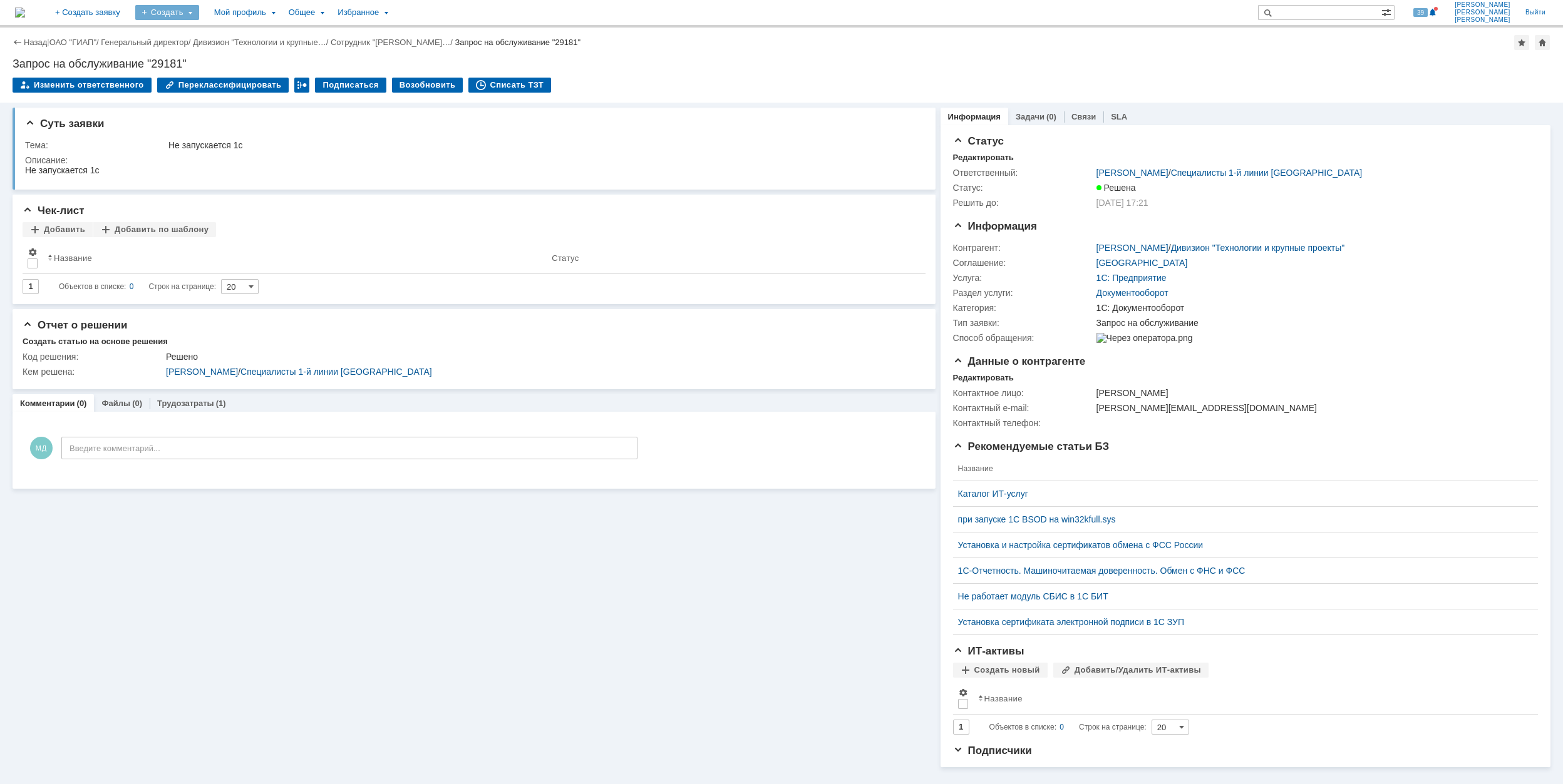
click at [199, 12] on div "Создать" at bounding box center [167, 12] width 64 height 15
click at [233, 75] on link "Заявка" at bounding box center [186, 77] width 95 height 15
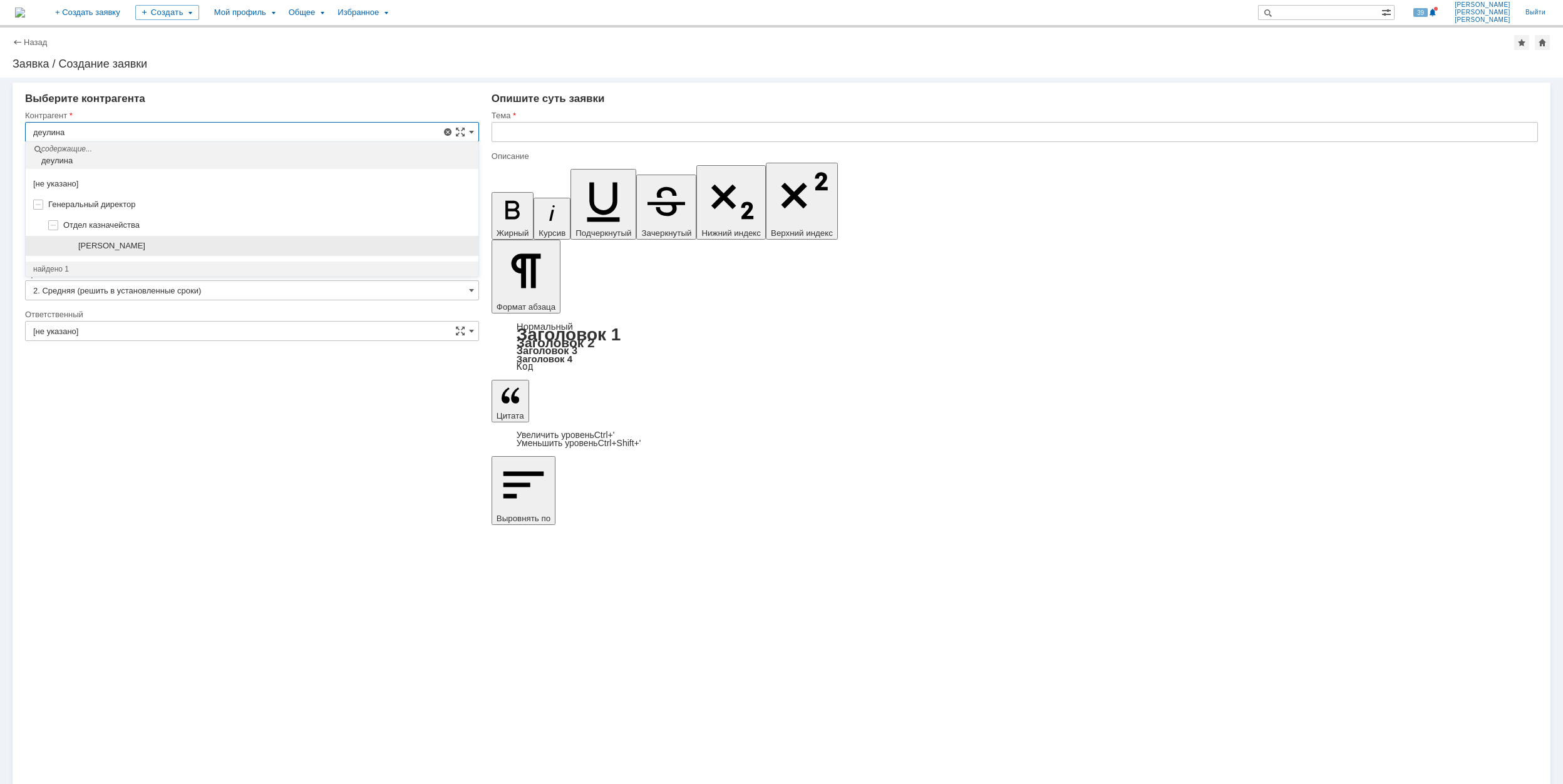
click at [216, 253] on div "[PERSON_NAME]" at bounding box center [252, 246] width 453 height 21
type input "[PERSON_NAME]"
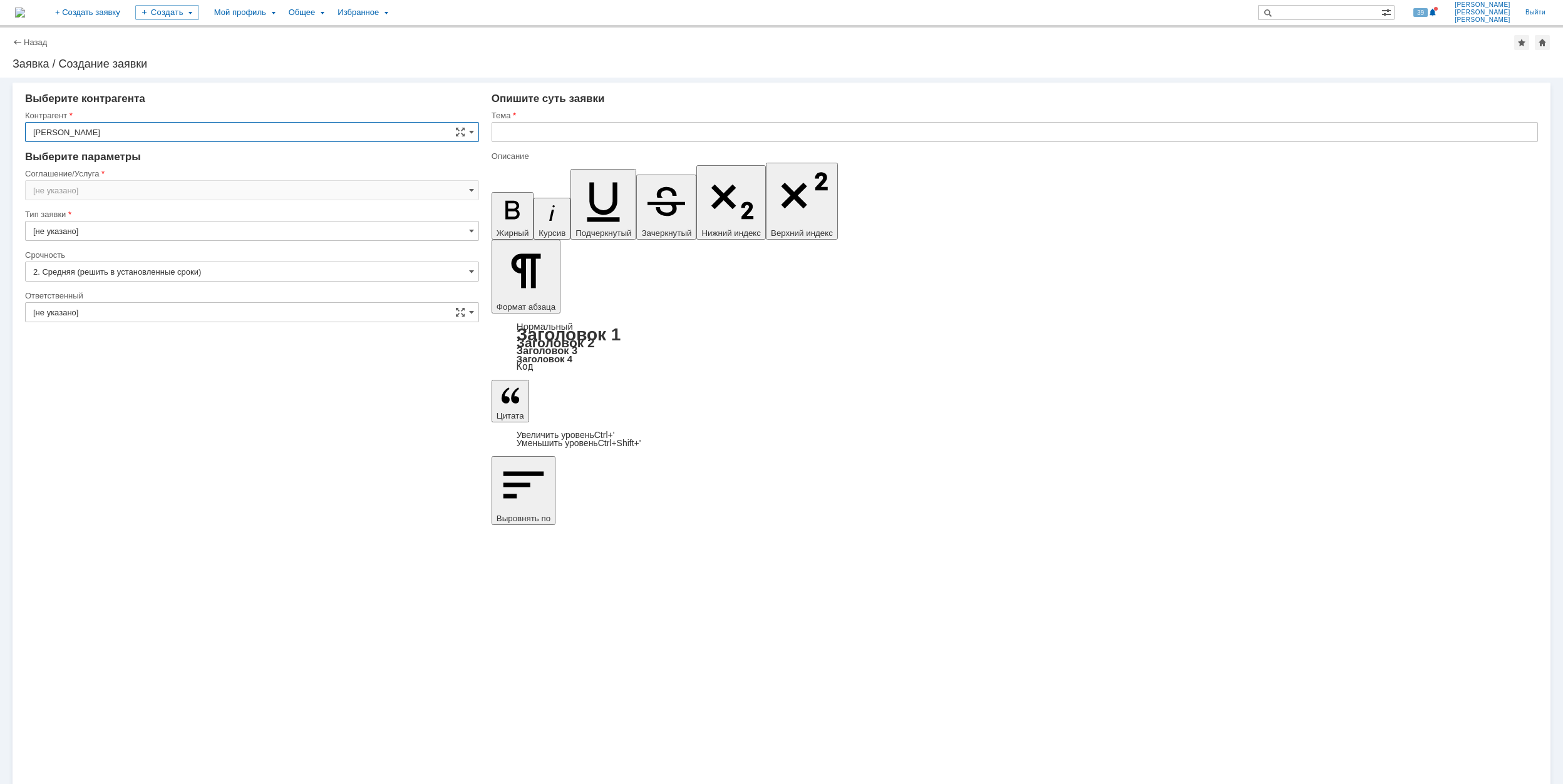
type input "Москва"
click at [148, 186] on input "Москва" at bounding box center [252, 190] width 454 height 20
click at [228, 277] on span "Сервисы Яндекс 360" at bounding box center [252, 272] width 438 height 10
type input "Сервисы Яндекс 360"
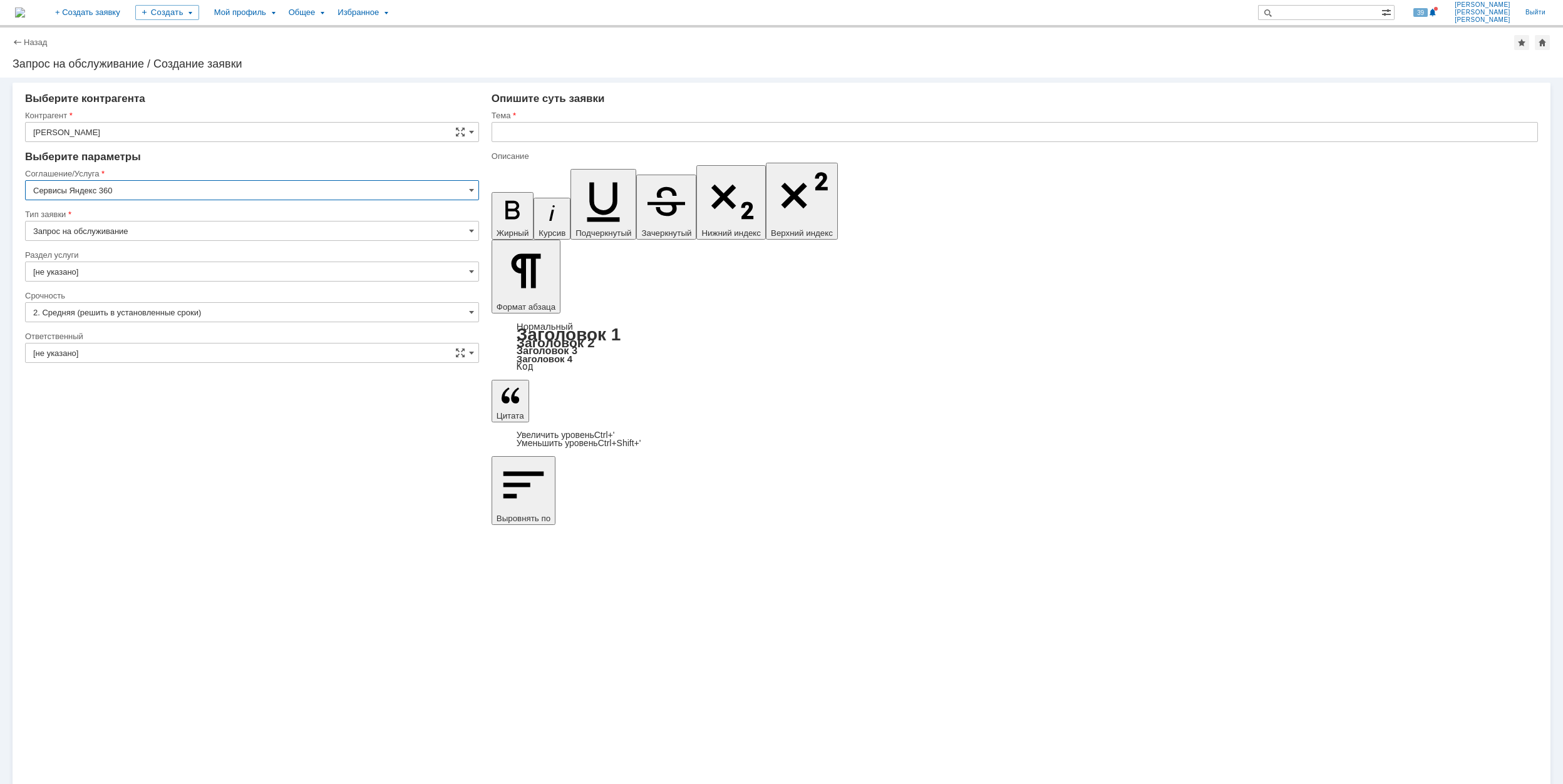
click at [118, 270] on input "[не указано]" at bounding box center [252, 271] width 454 height 20
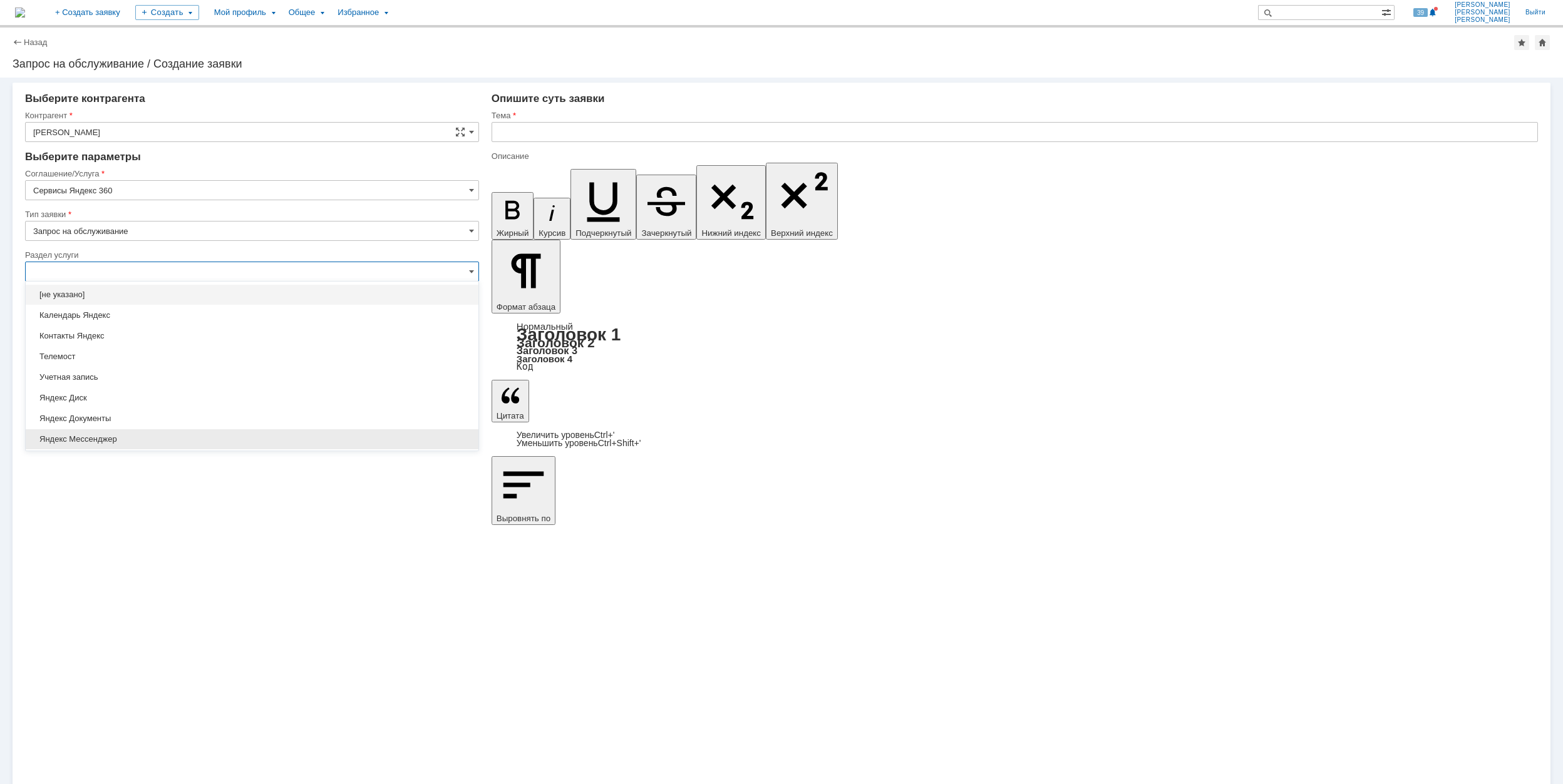
click at [154, 436] on span "Яндекс Мессенджер" at bounding box center [252, 439] width 438 height 10
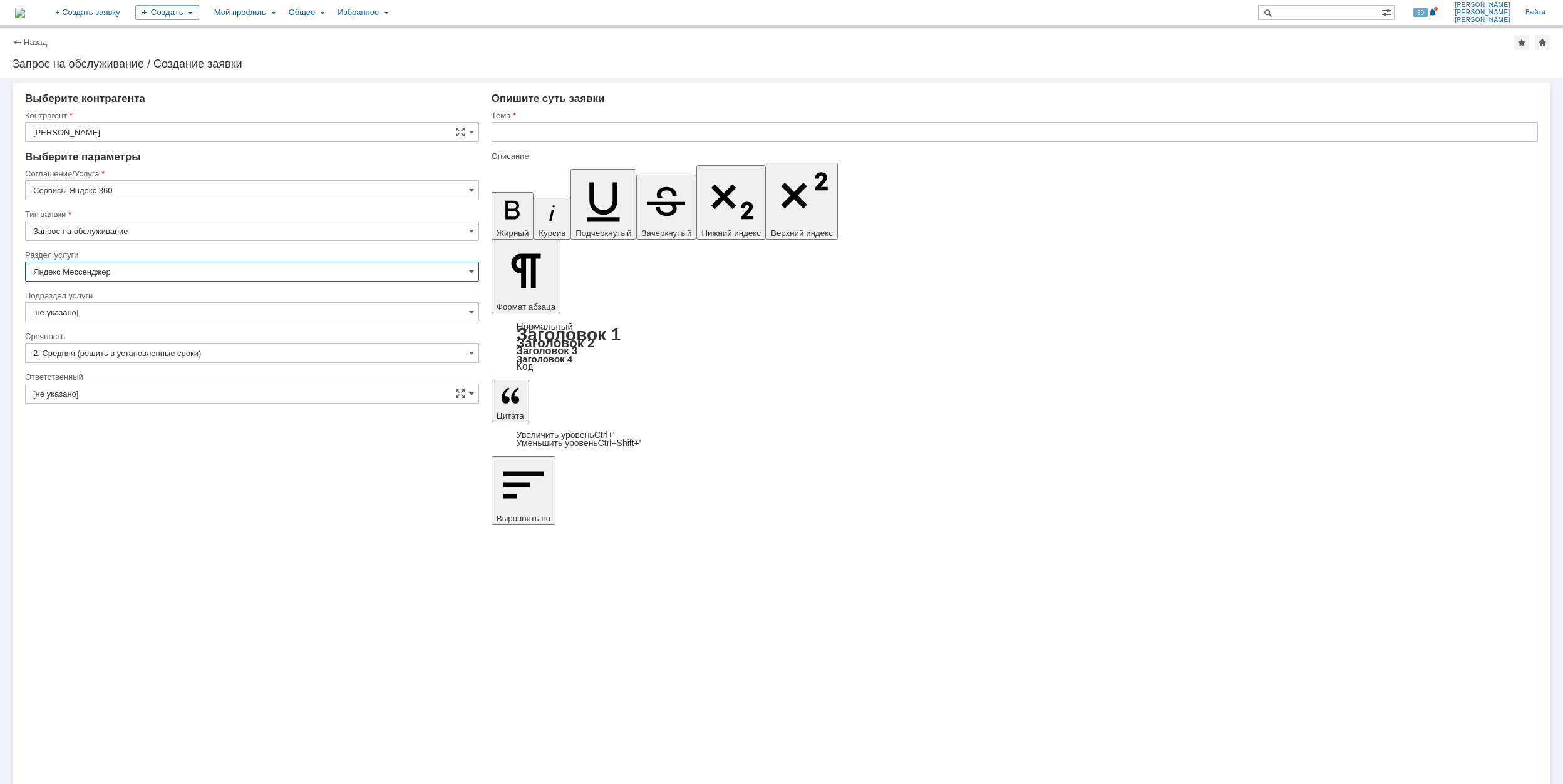
type input "Яндекс Мессенджер"
click at [127, 301] on div "Подраздел услуги" at bounding box center [252, 297] width 454 height 12
click at [136, 312] on input "[не указано]" at bounding box center [252, 312] width 454 height 20
click at [186, 398] on span "Не работает" at bounding box center [252, 397] width 438 height 10
type input "Не работает"
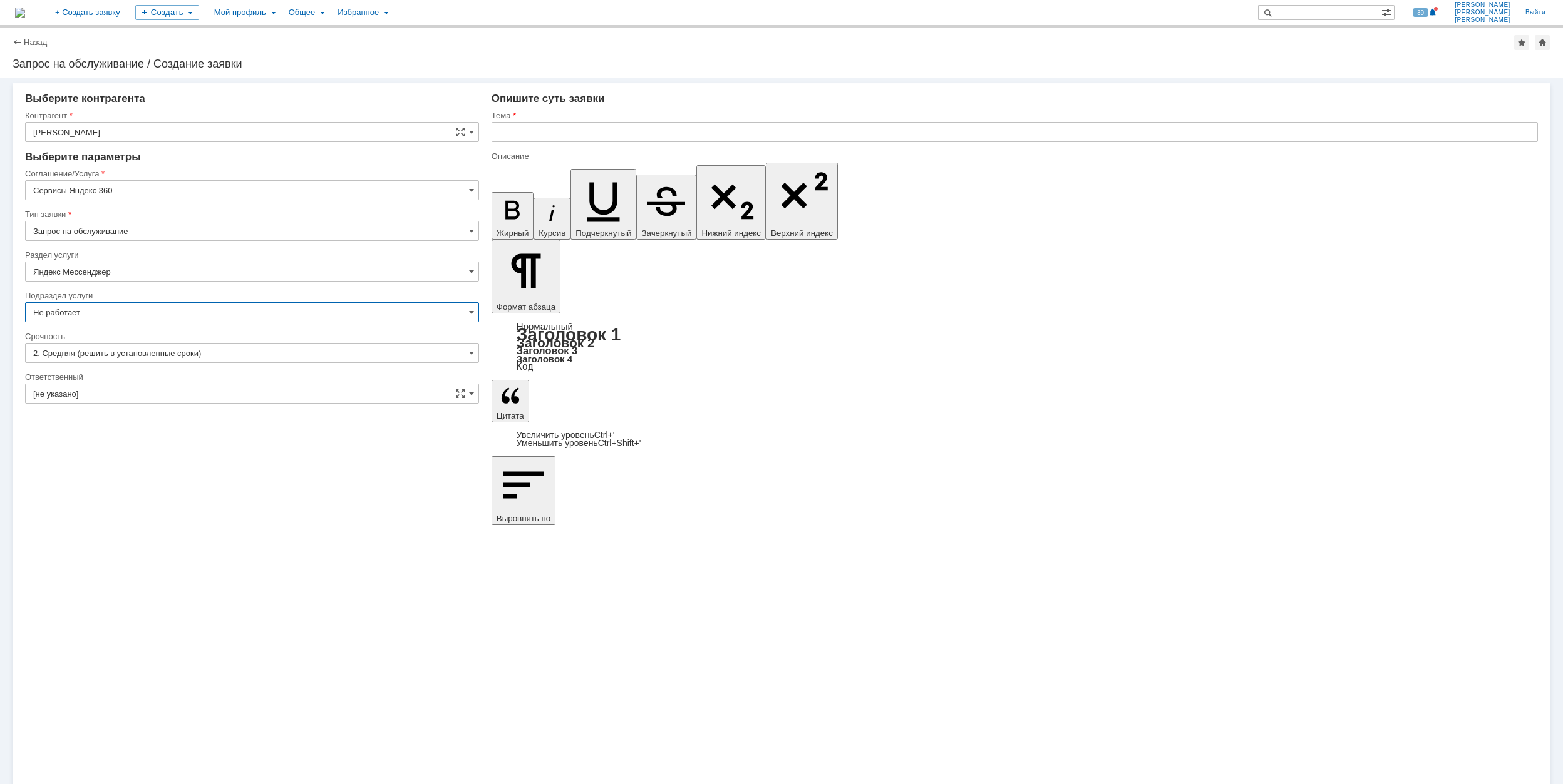
click at [159, 391] on input "[не указано]" at bounding box center [252, 393] width 454 height 20
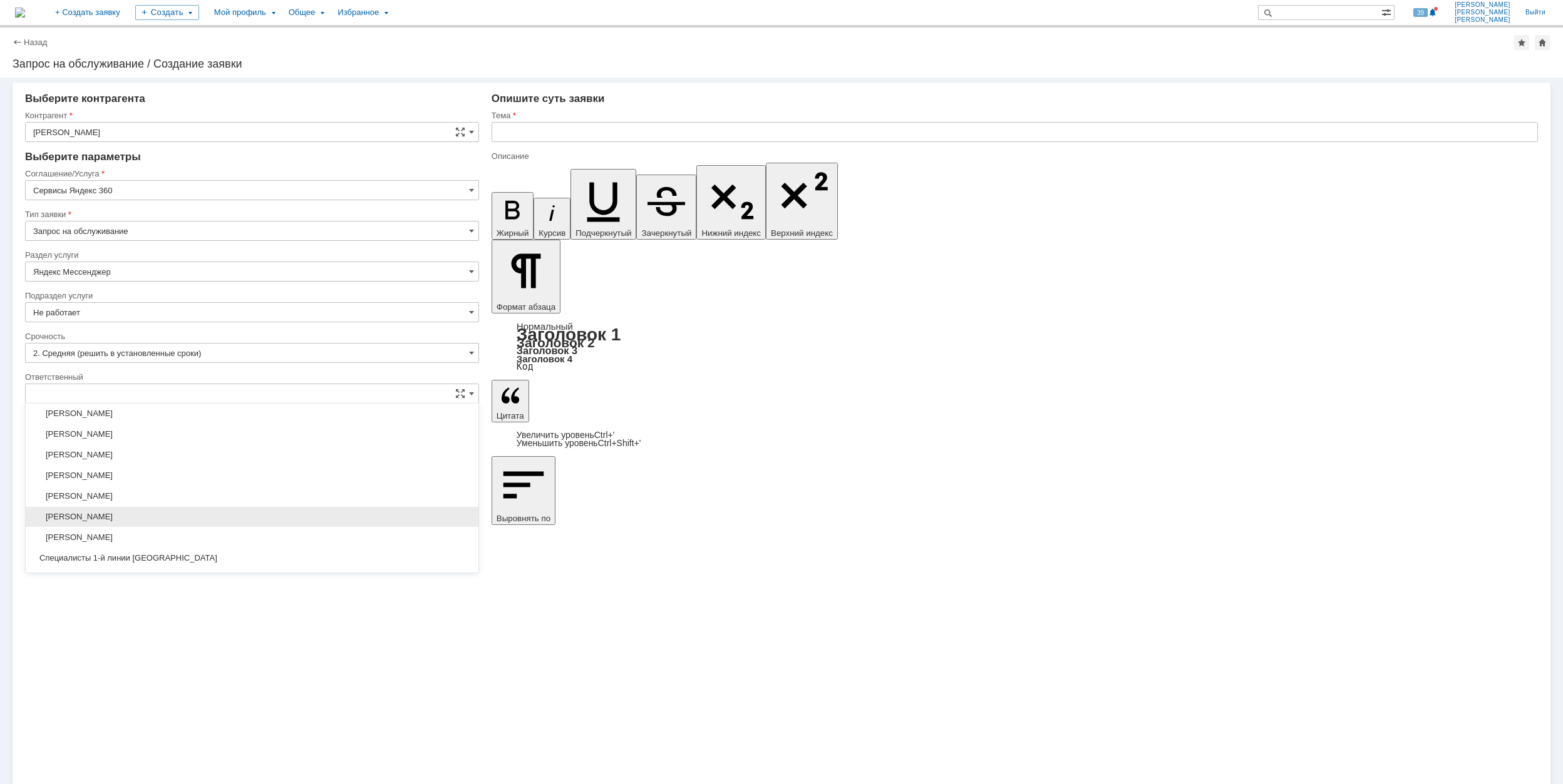
click at [231, 522] on span "[PERSON_NAME]" at bounding box center [252, 517] width 438 height 10
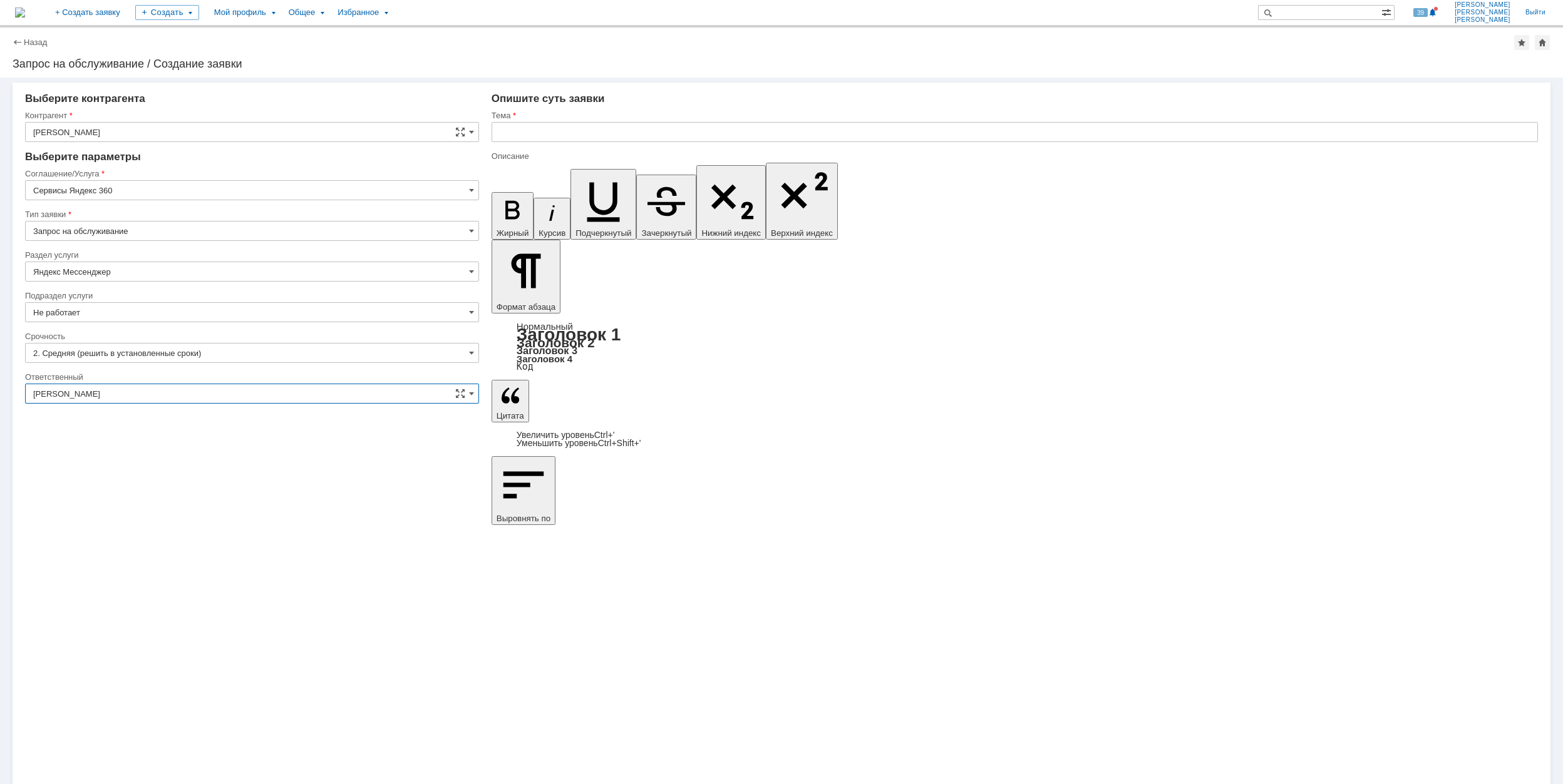
type input "[PERSON_NAME]"
click at [594, 131] on input "text" at bounding box center [1015, 132] width 1047 height 20
drag, startPoint x: 662, startPoint y: 129, endPoint x: 488, endPoint y: 142, distance: 174.5
type input "Мессенджер не открывается корректно"
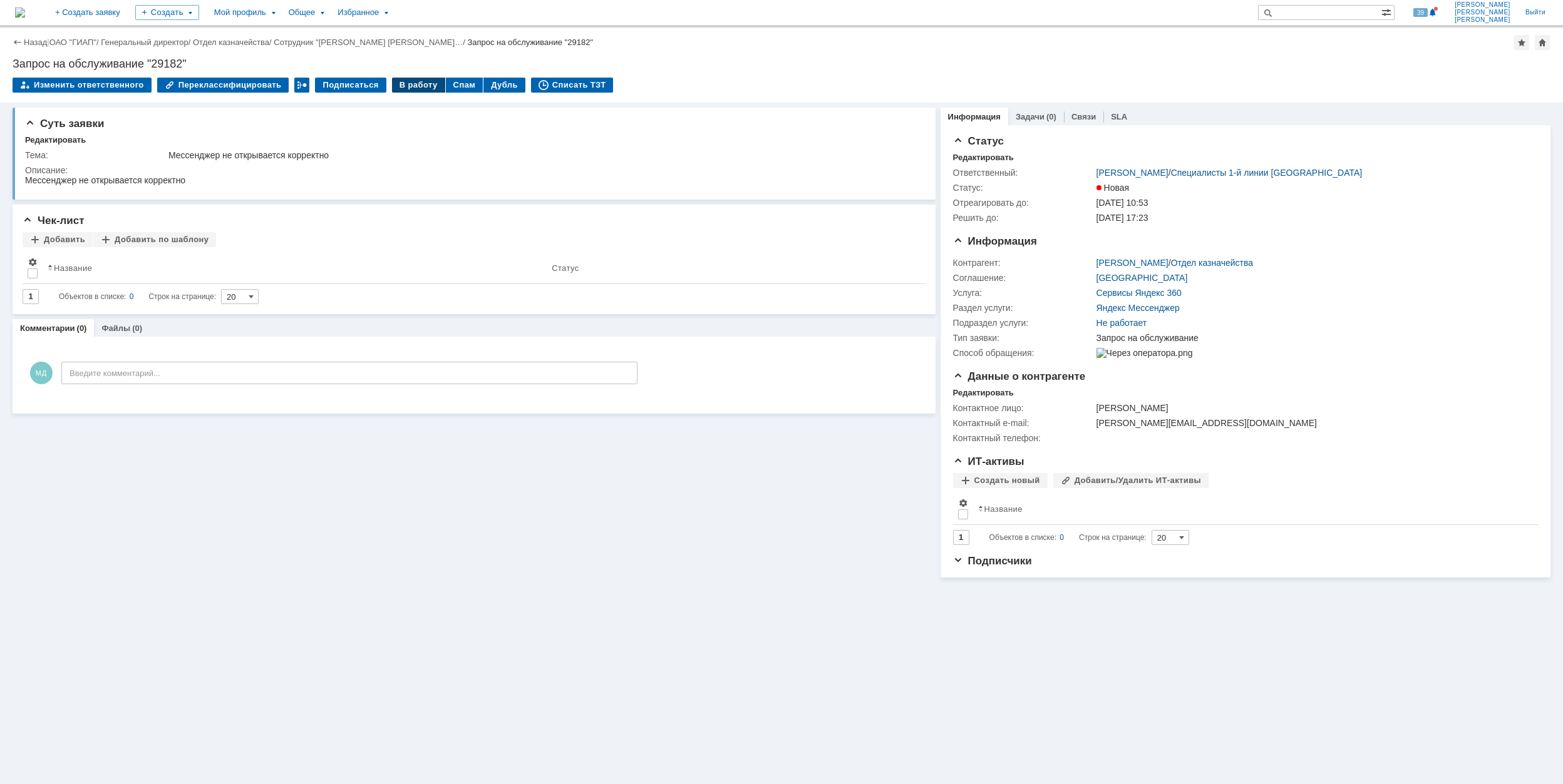
click at [394, 83] on div "В работу" at bounding box center [418, 85] width 53 height 15
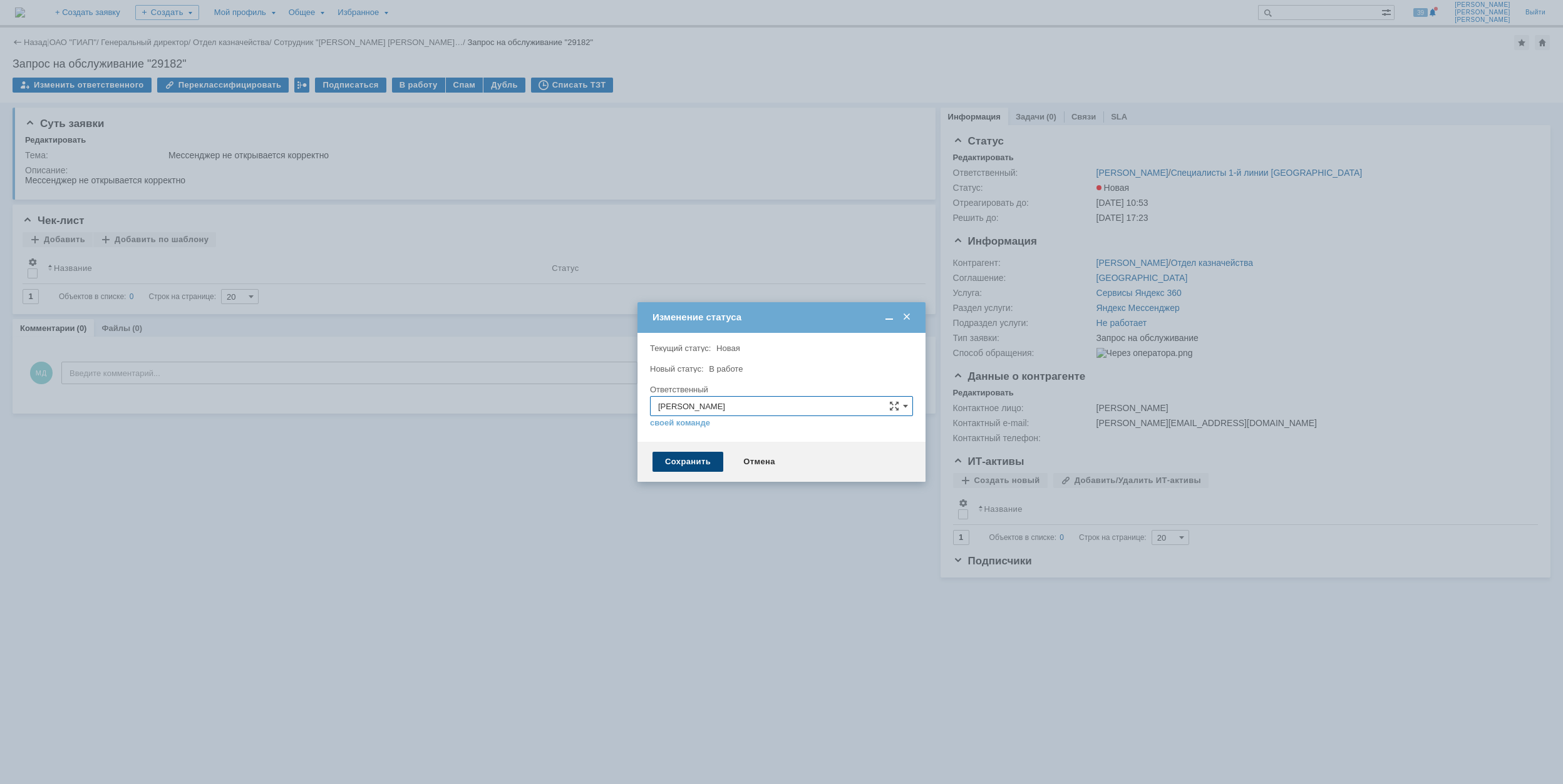
click at [704, 457] on div "Сохранить" at bounding box center [688, 462] width 71 height 20
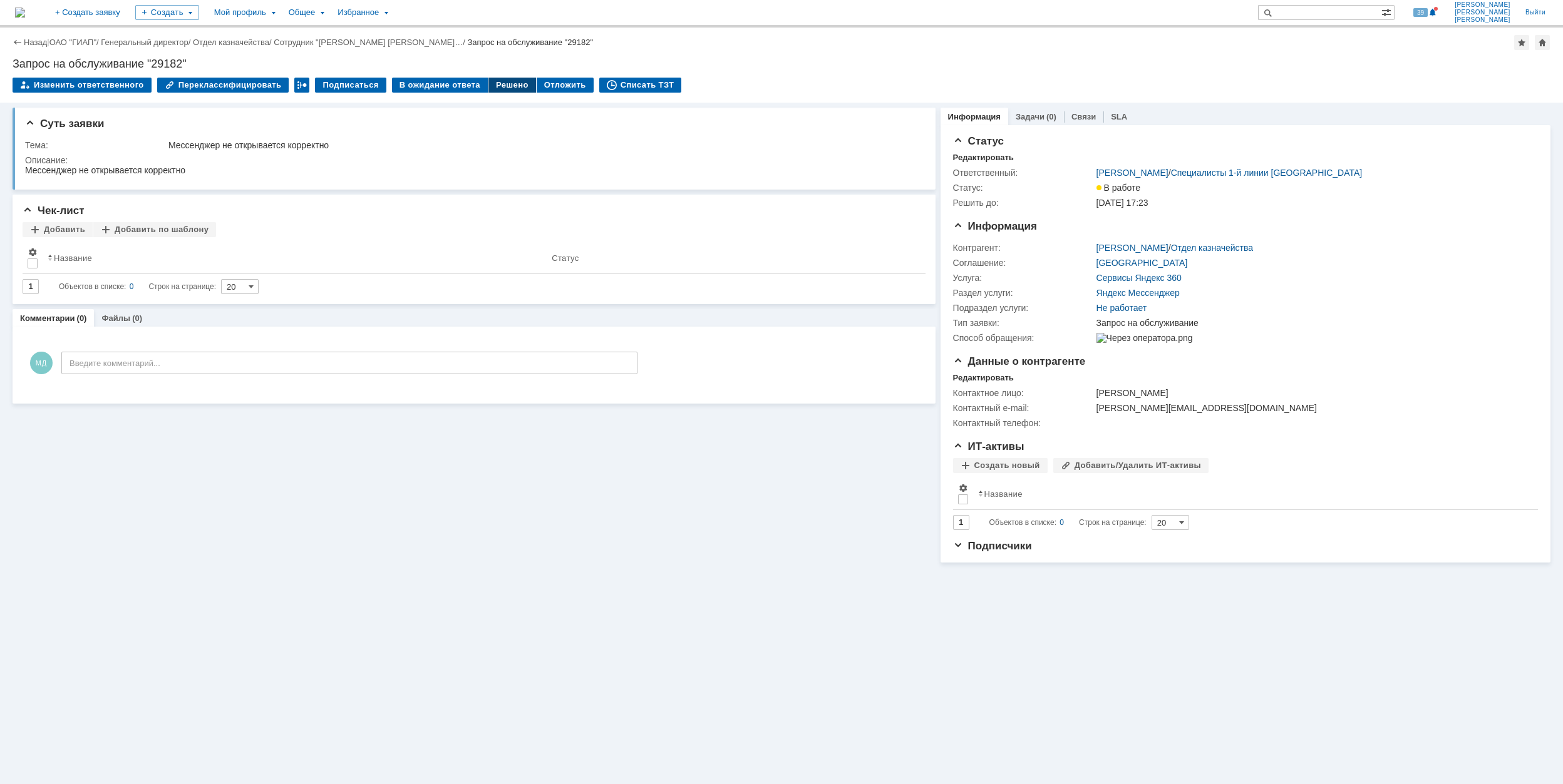
click at [501, 82] on div "Решено" at bounding box center [512, 85] width 48 height 15
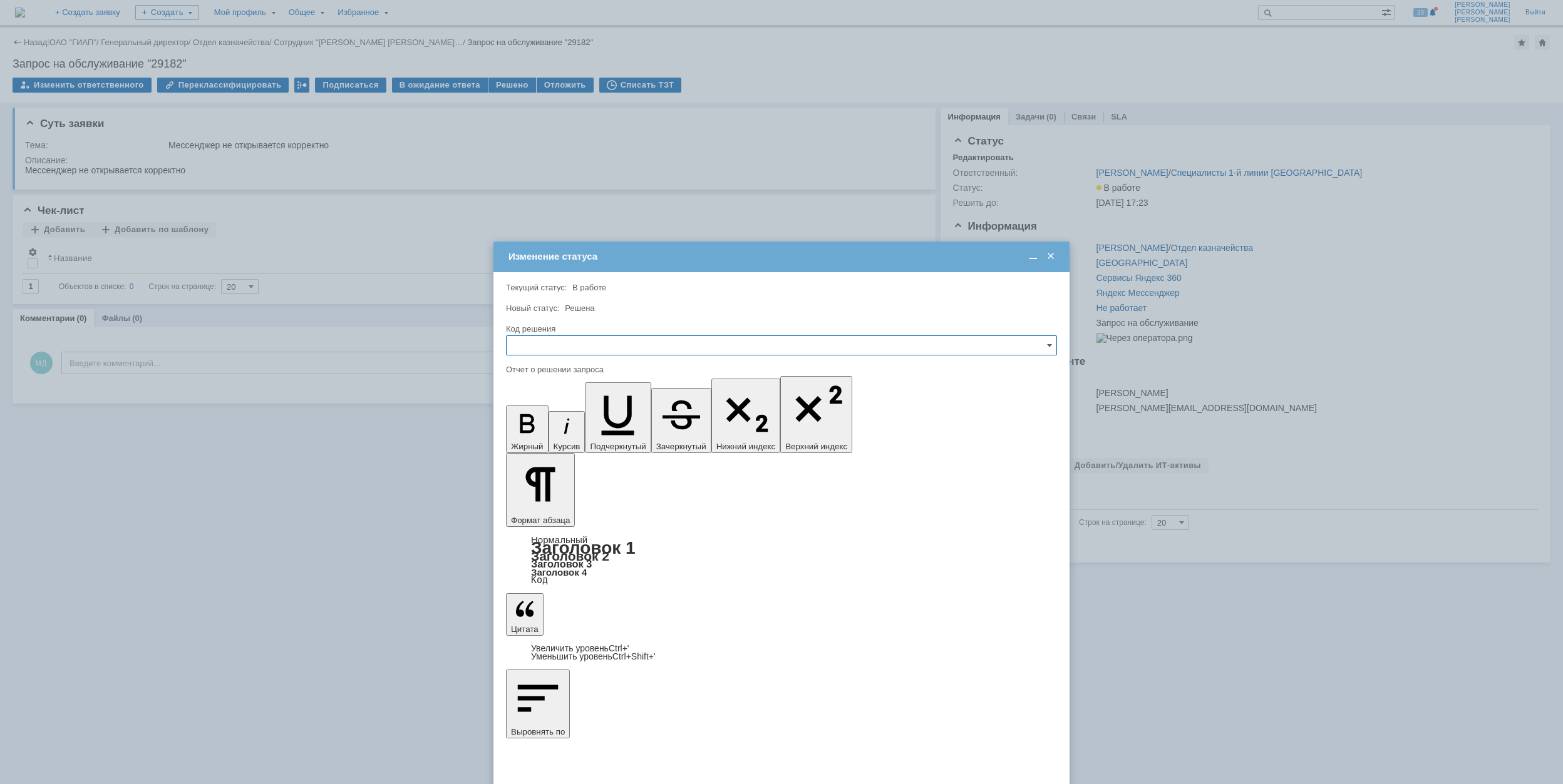
click at [667, 349] on input "text" at bounding box center [781, 345] width 551 height 20
click at [611, 439] on div "Решено" at bounding box center [781, 431] width 550 height 20
type input "Решено"
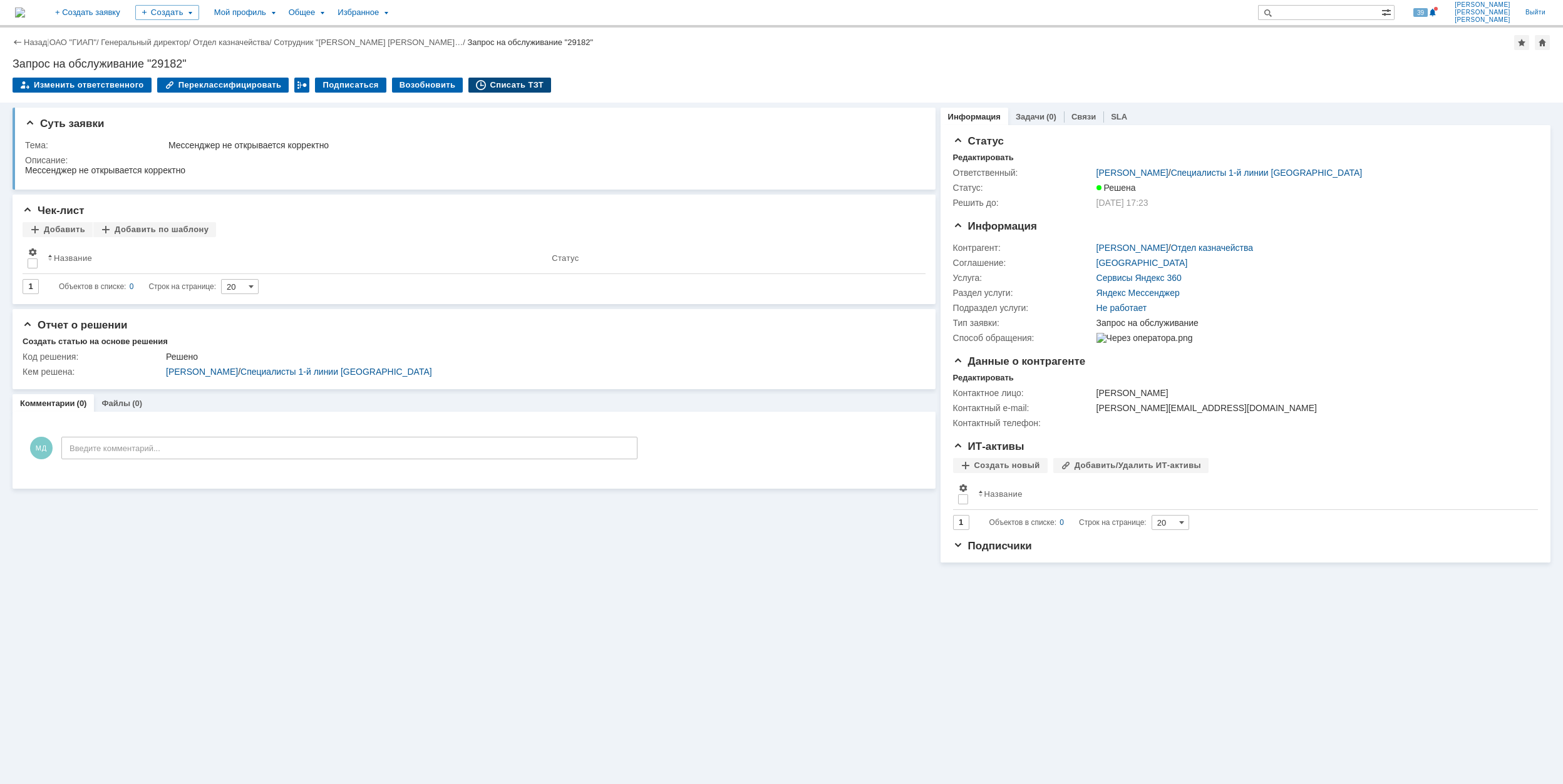
click at [518, 88] on div "Списать ТЗТ" at bounding box center [510, 85] width 82 height 15
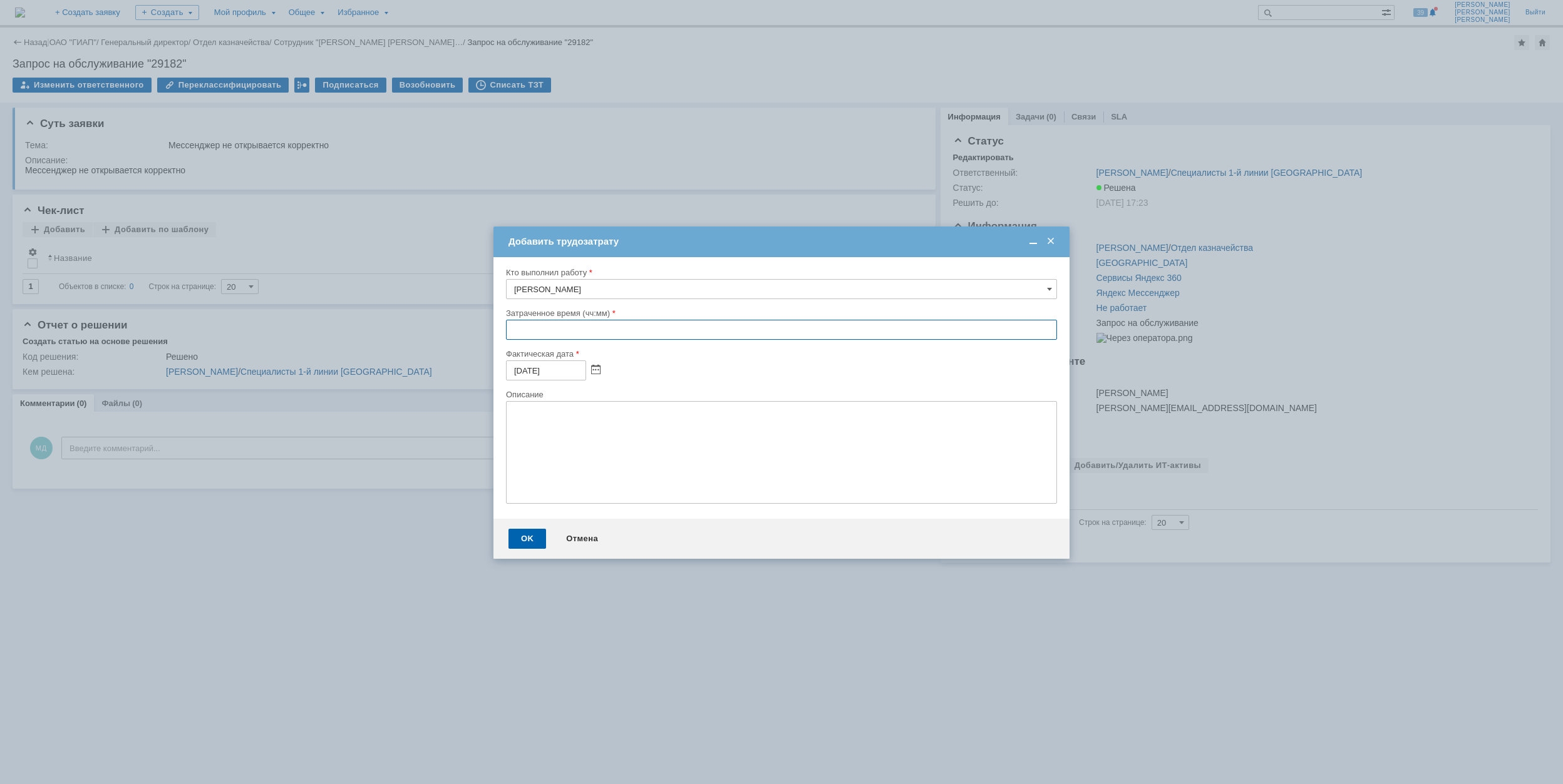
click at [514, 333] on input "text" at bounding box center [781, 330] width 551 height 20
type input "00:30"
click at [529, 536] on div "OK" at bounding box center [527, 539] width 37 height 20
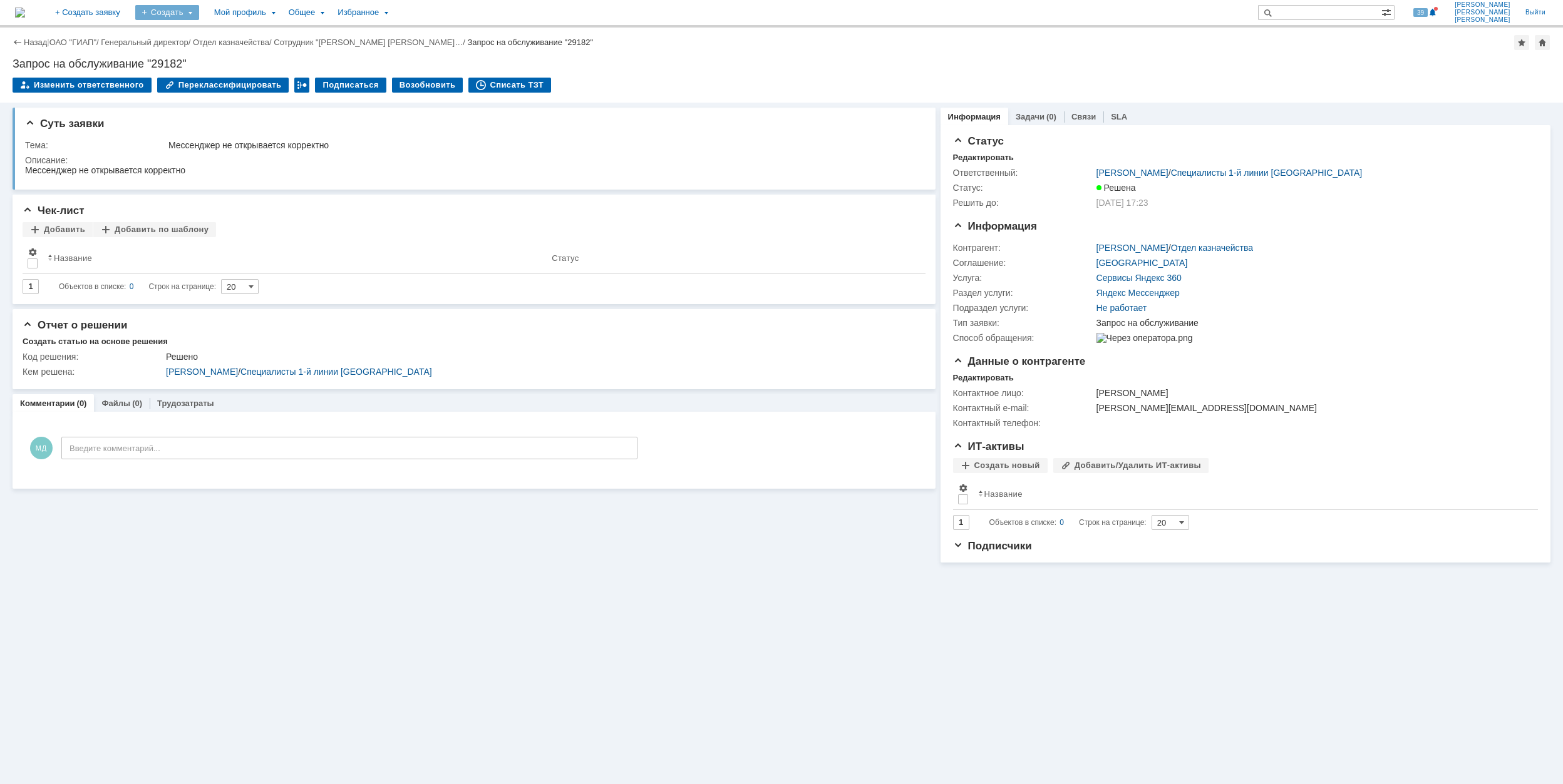
click at [199, 16] on div "Создать" at bounding box center [167, 12] width 64 height 15
click at [226, 86] on div "Заявка" at bounding box center [185, 77] width 100 height 20
click at [199, 10] on div "Создать" at bounding box center [167, 12] width 64 height 15
drag, startPoint x: 234, startPoint y: 71, endPoint x: 881, endPoint y: 127, distance: 649.4
click at [883, 133] on div "На домашнюю + Создать заявку Создать Задача Запрос на изменение Заявка Мой проф…" at bounding box center [781, 392] width 1563 height 784
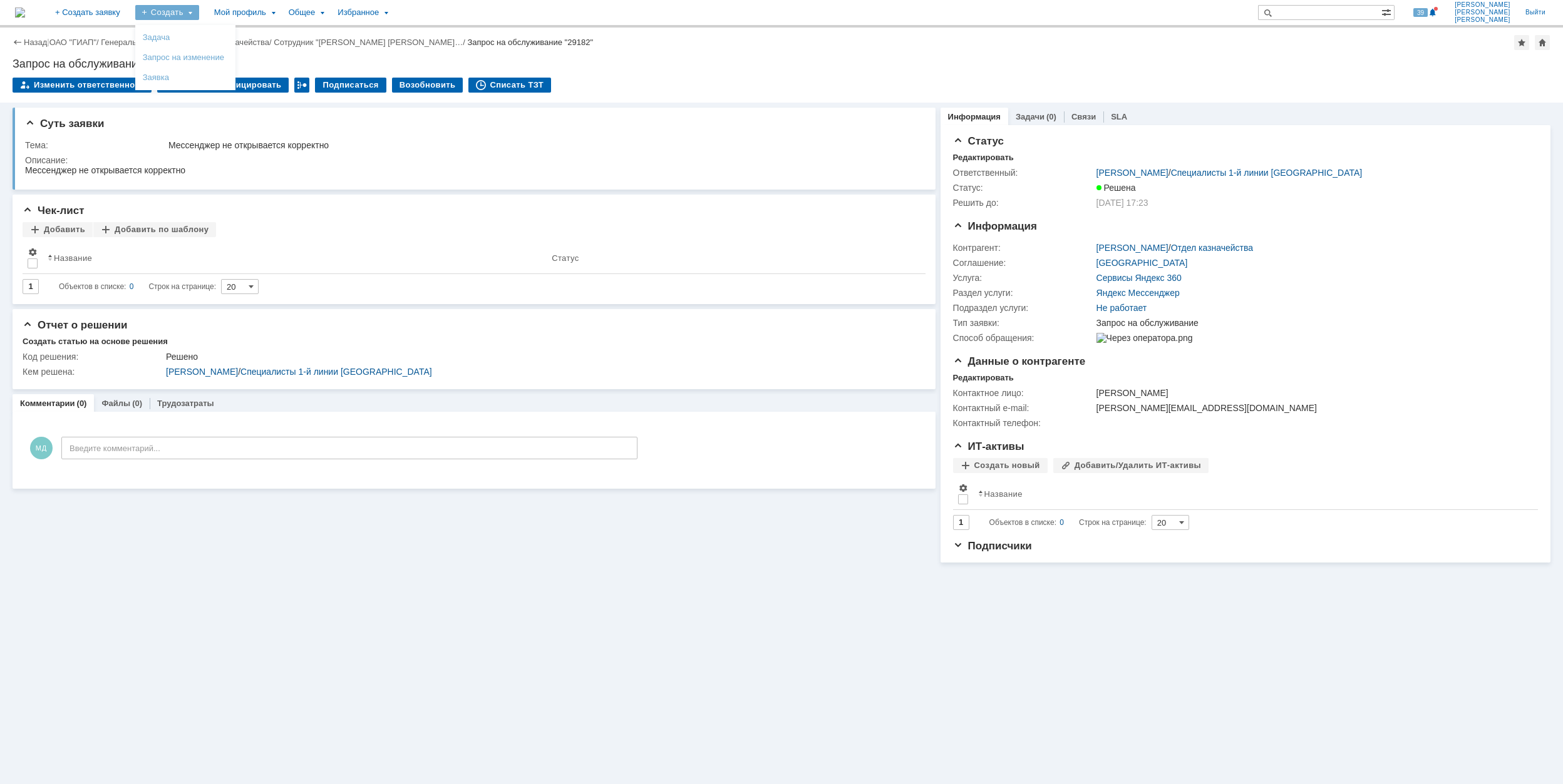
click at [796, 70] on div "Назад | ОАО "ГИАП" / Генеральный директор / Отдел казначейства / Сотрудник "Деу…" at bounding box center [781, 65] width 1563 height 75
click at [199, 10] on div "Создать" at bounding box center [167, 12] width 64 height 15
click at [233, 73] on link "Заявка" at bounding box center [186, 77] width 95 height 15
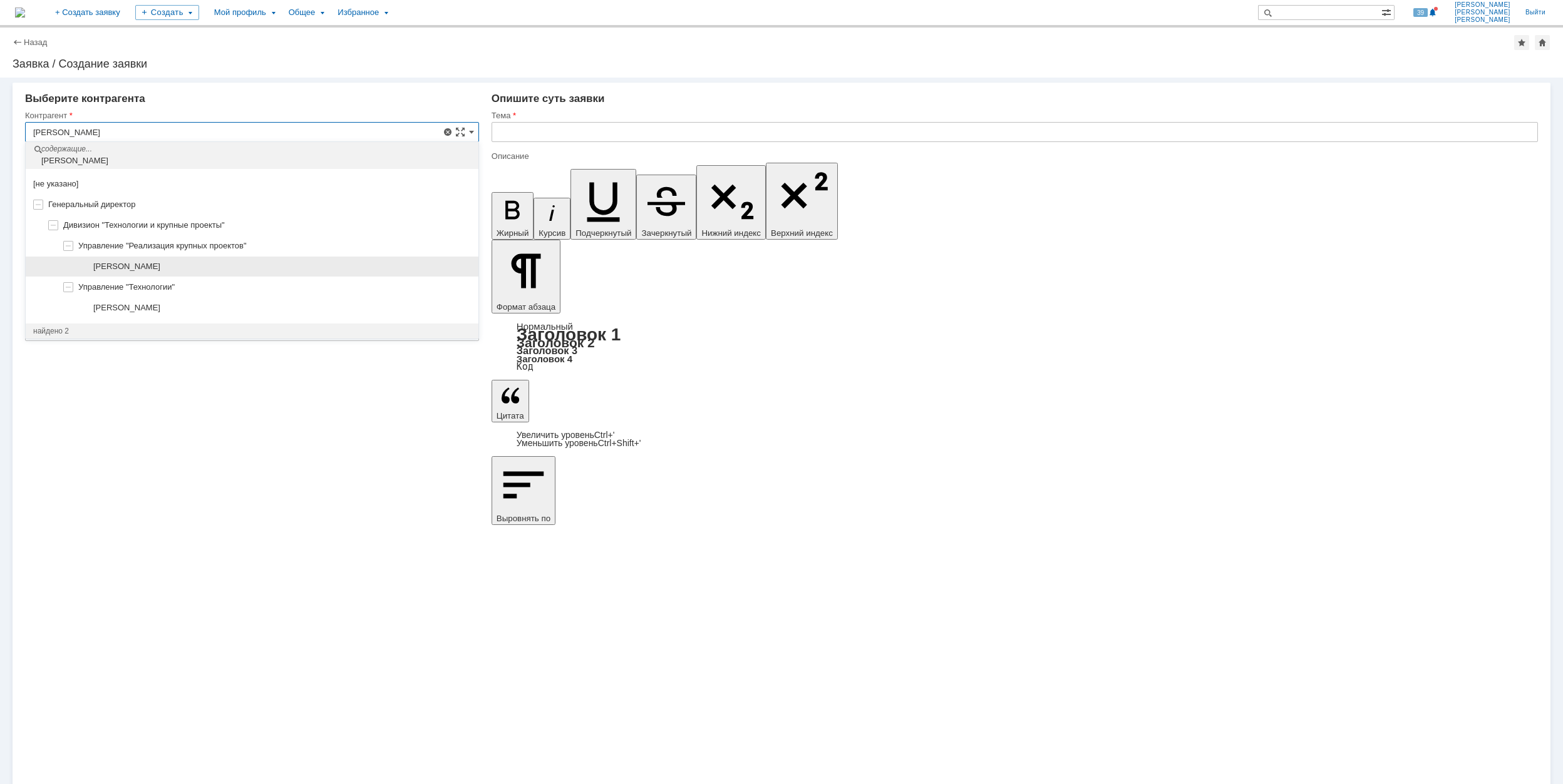
click at [174, 258] on div "[PERSON_NAME]" at bounding box center [252, 267] width 453 height 21
type input "[PERSON_NAME]"
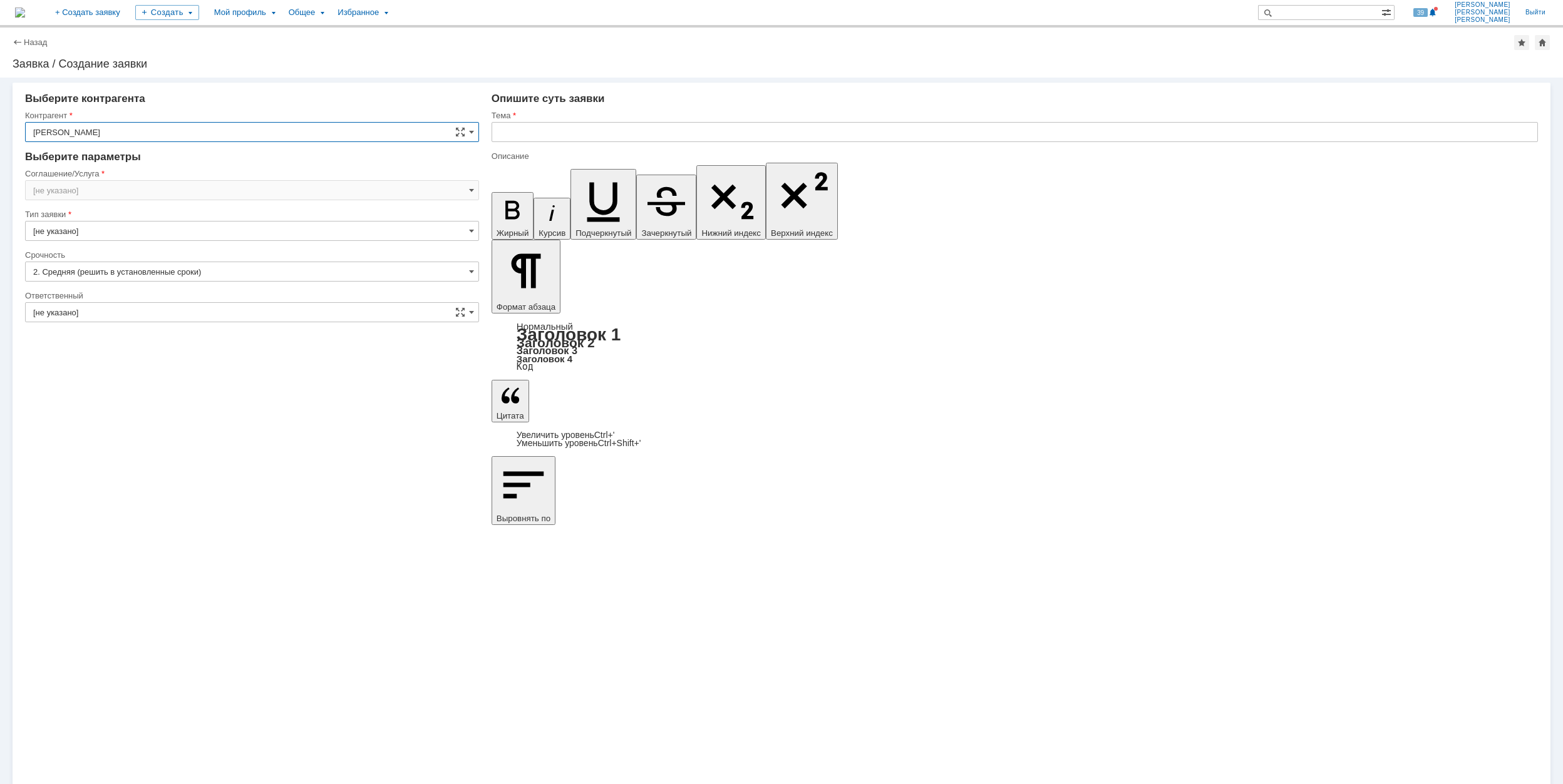
type input "Москва"
click at [127, 190] on input "Москва" at bounding box center [252, 190] width 454 height 20
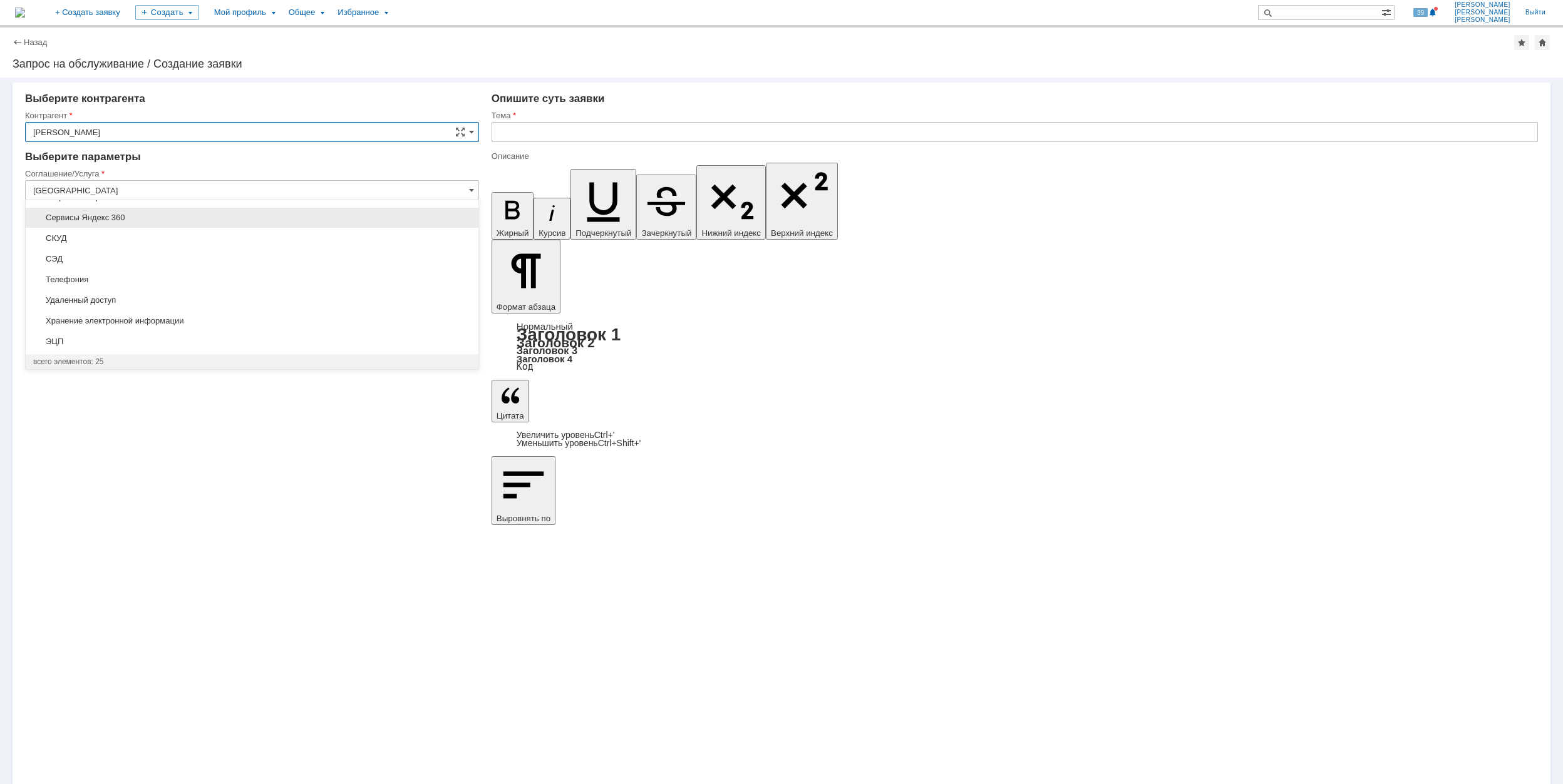
click at [234, 218] on span "Сервисы Яндекс 360" at bounding box center [252, 218] width 438 height 10
type input "Сервисы Яндекс 360"
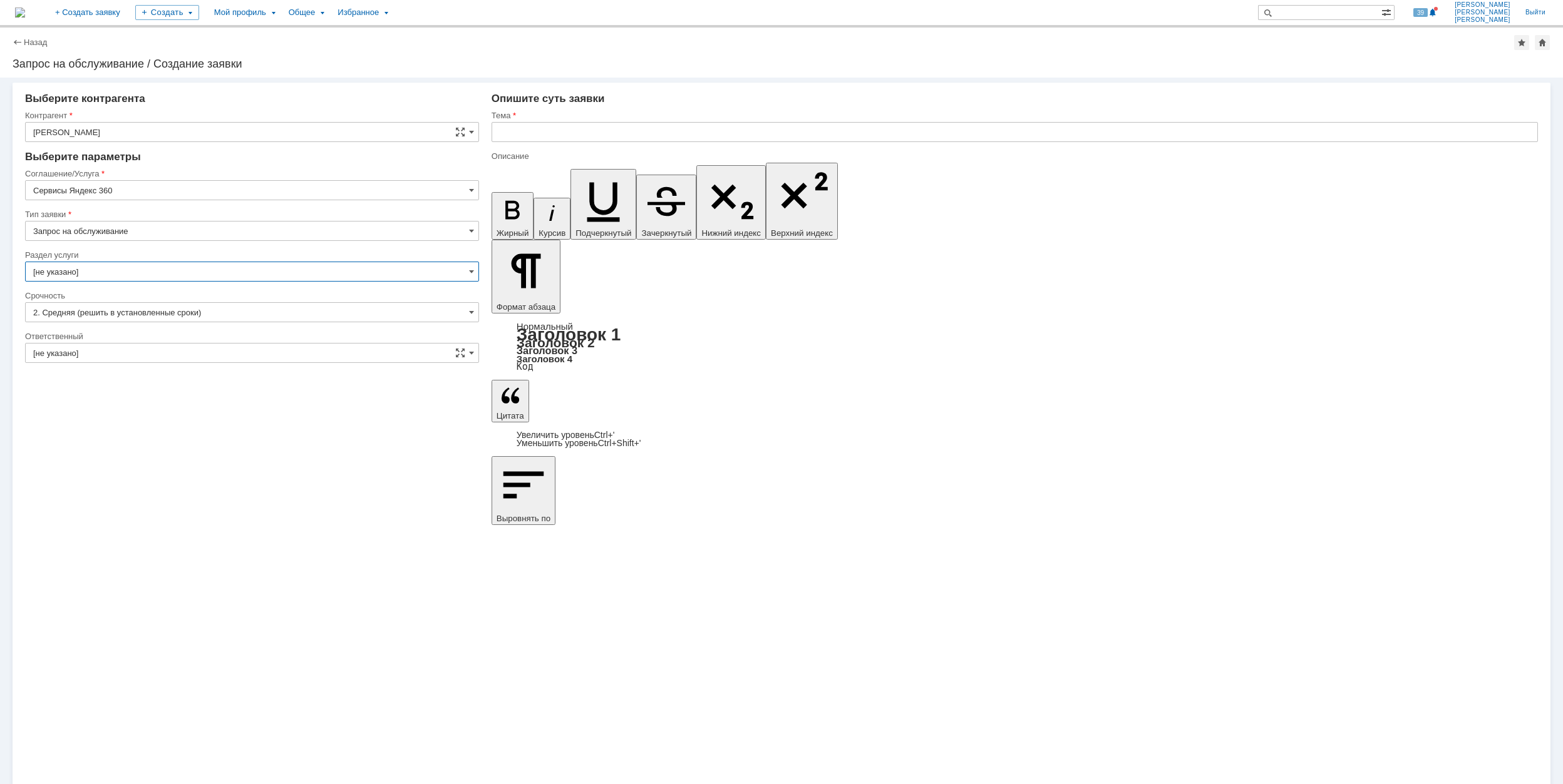
click at [130, 272] on input "[не указано]" at bounding box center [252, 271] width 454 height 20
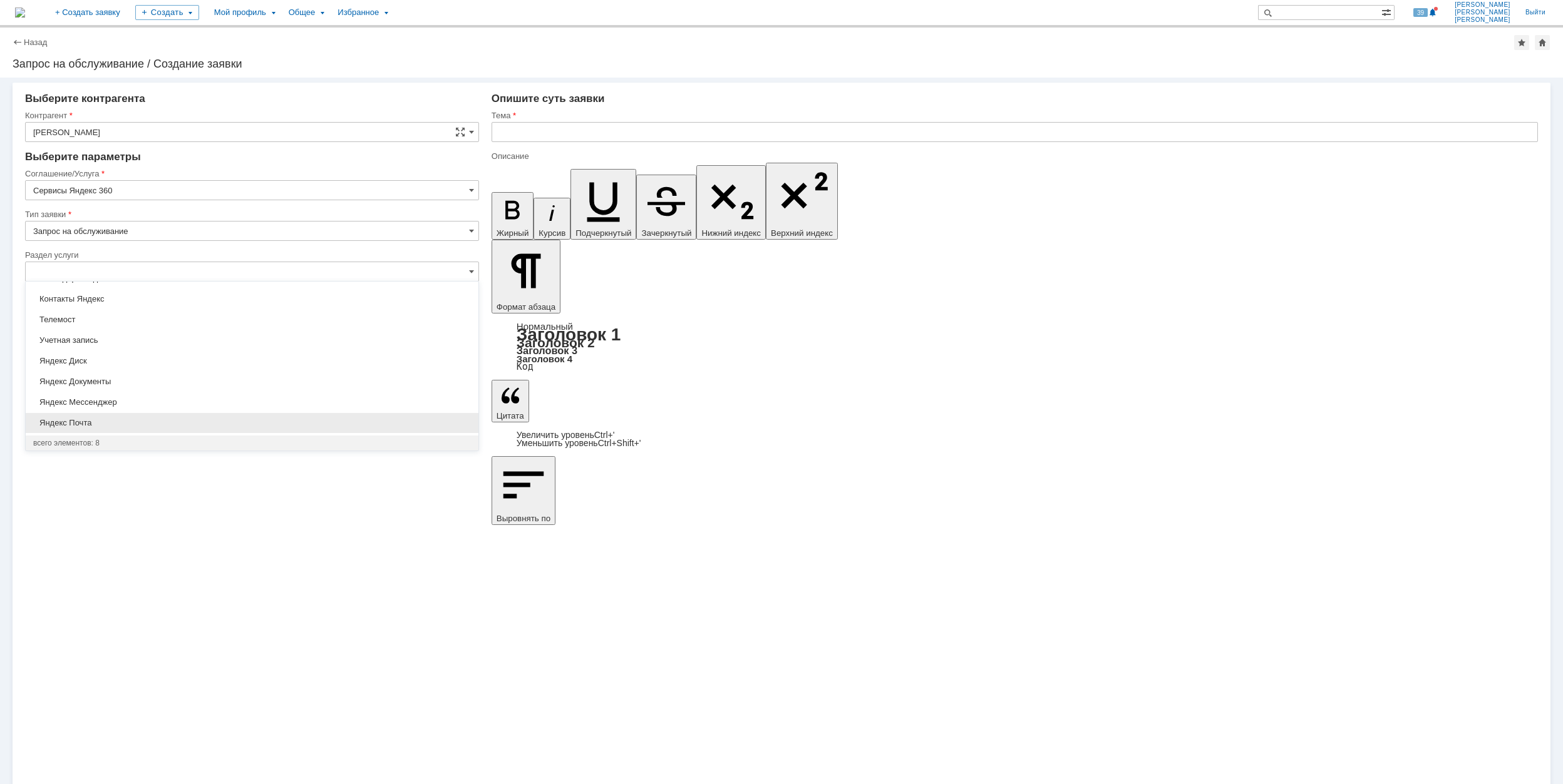
click at [196, 425] on span "Яндекс Почта" at bounding box center [252, 423] width 438 height 10
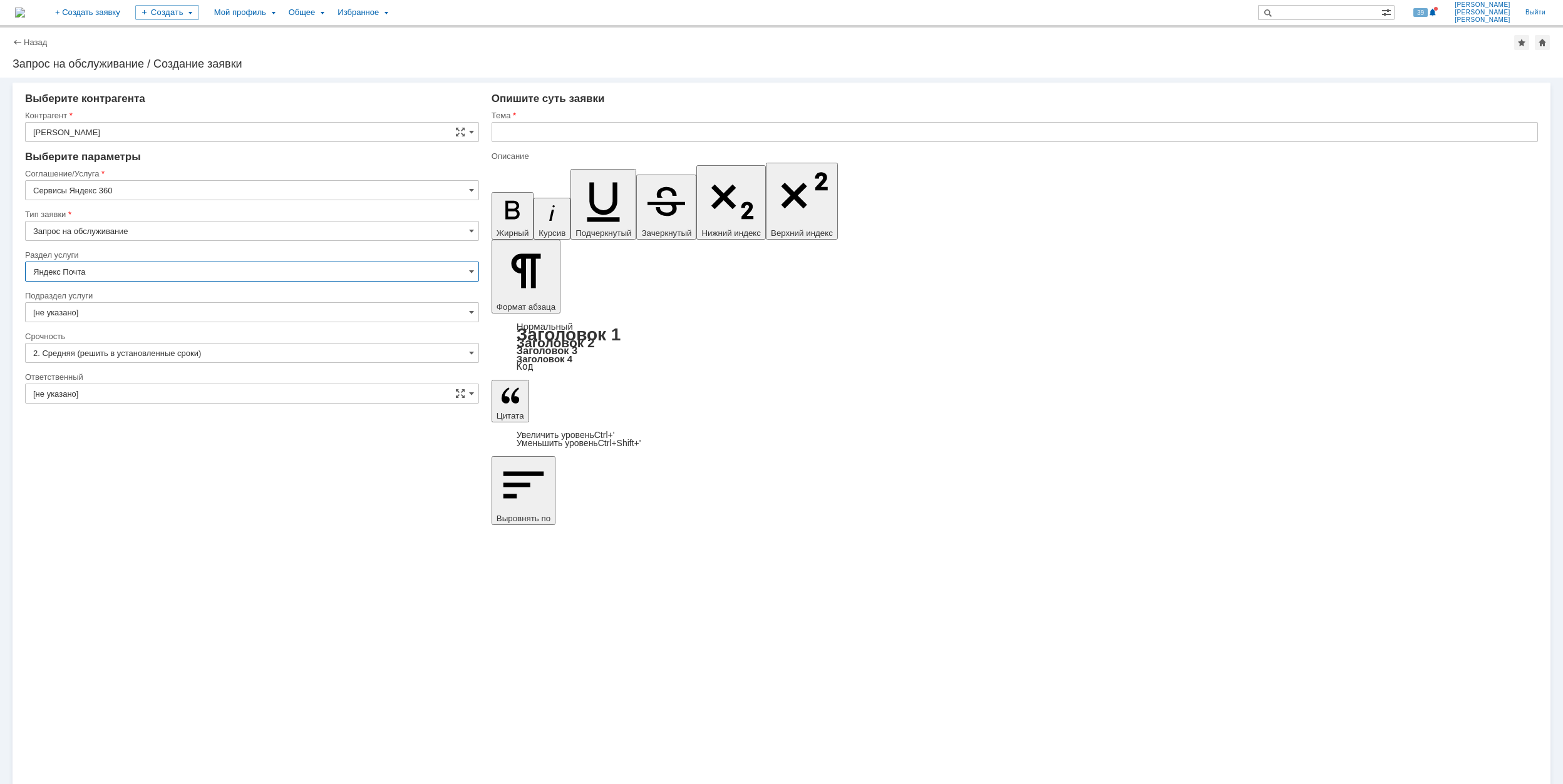
type input "Яндекс Почта"
click at [171, 313] on input "[не указано]" at bounding box center [252, 312] width 454 height 20
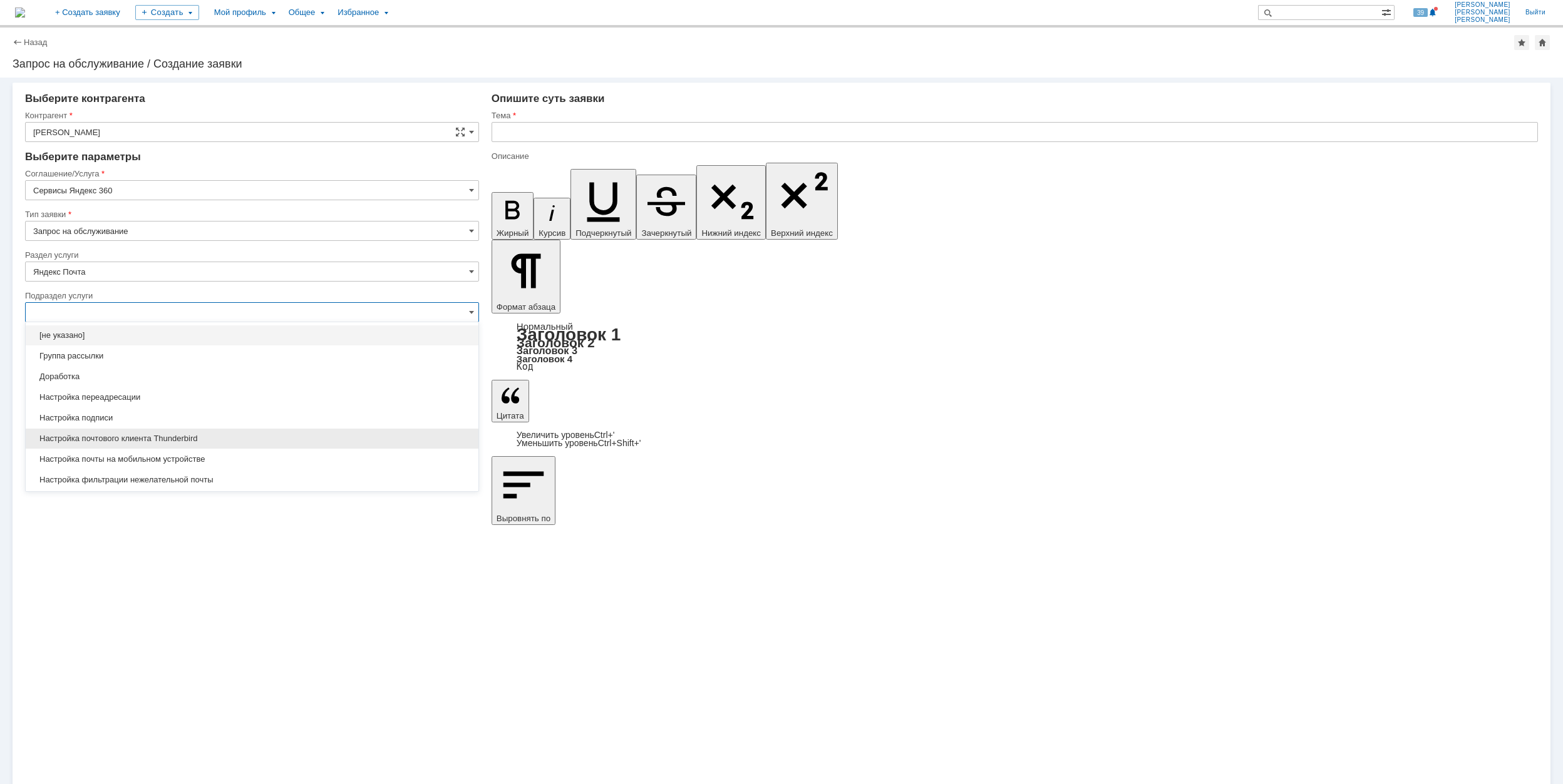
click at [234, 444] on span "Настройка почтового клиента Thunderbird" at bounding box center [252, 438] width 438 height 10
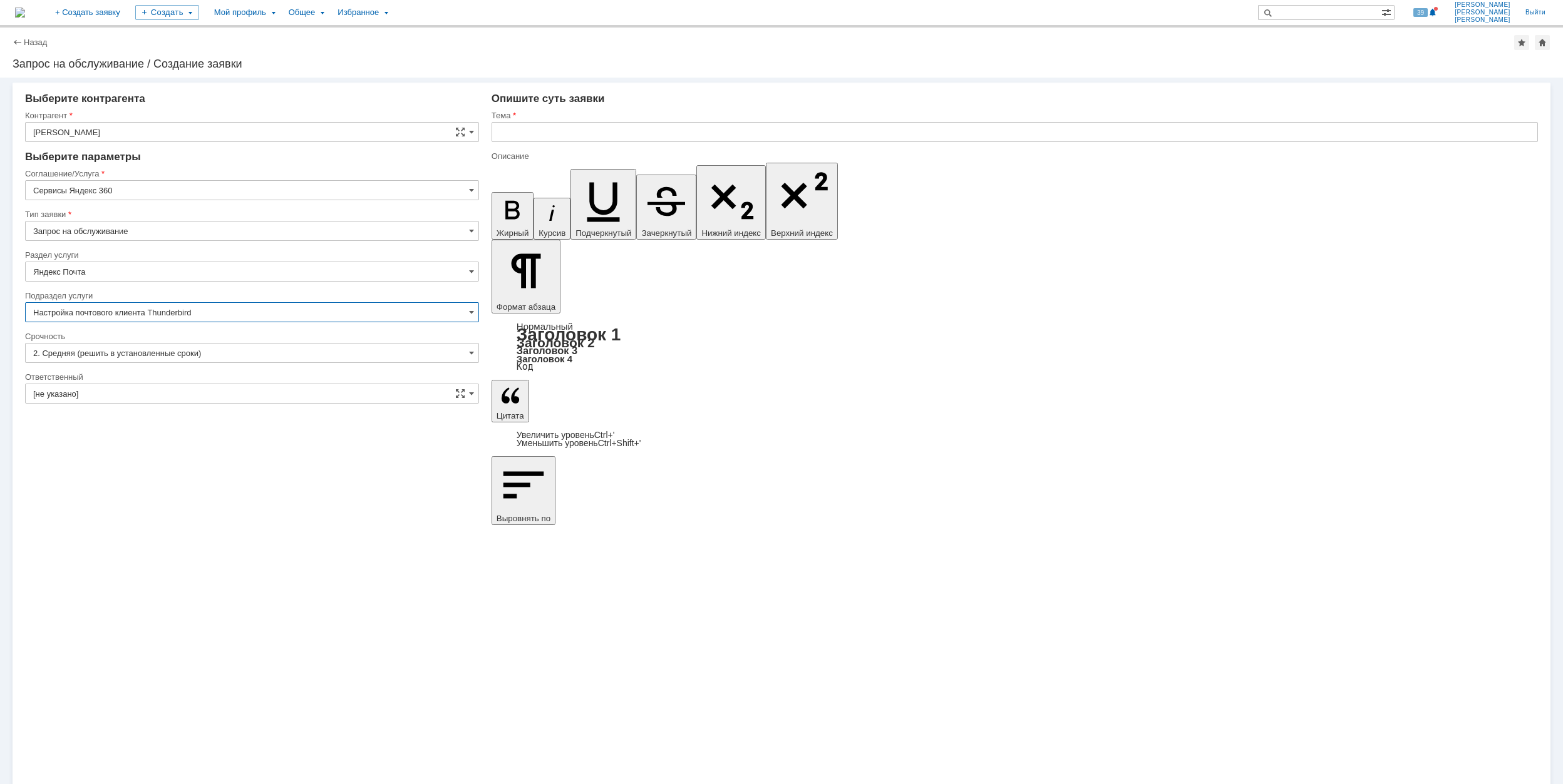
click at [201, 313] on input "Настройка почтового клиента Thunderbird" at bounding box center [252, 312] width 454 height 20
type input "Настройка почтового клиента Thunderbird"
click at [259, 386] on input "[не указано]" at bounding box center [252, 393] width 454 height 20
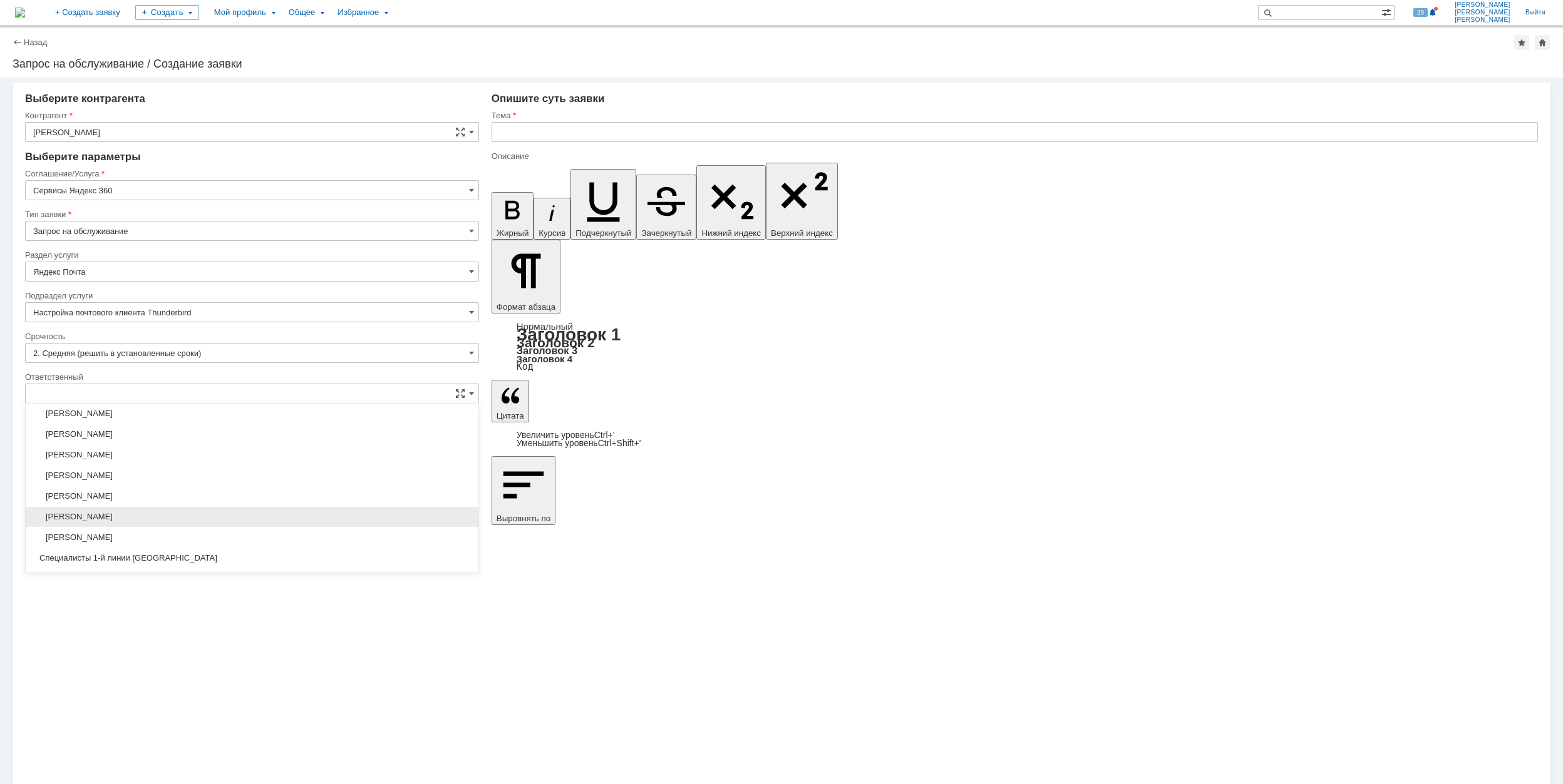
click at [195, 518] on span "[PERSON_NAME]" at bounding box center [252, 517] width 438 height 10
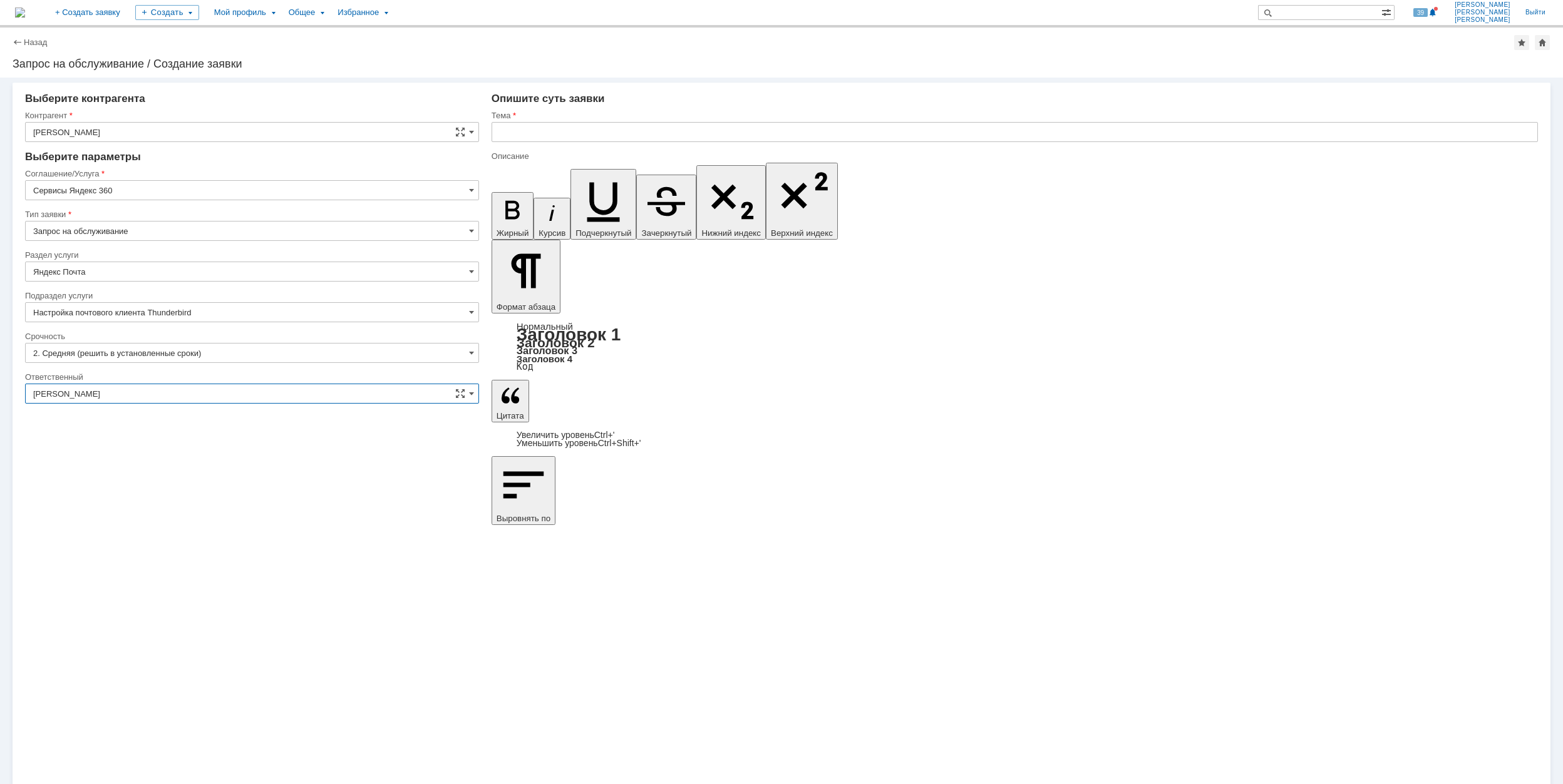
type input "[PERSON_NAME]"
click at [648, 131] on input "text" at bounding box center [1015, 132] width 1047 height 20
type input "П"
type input "Е"
drag, startPoint x: 545, startPoint y: 131, endPoint x: 705, endPoint y: 131, distance: 160.0
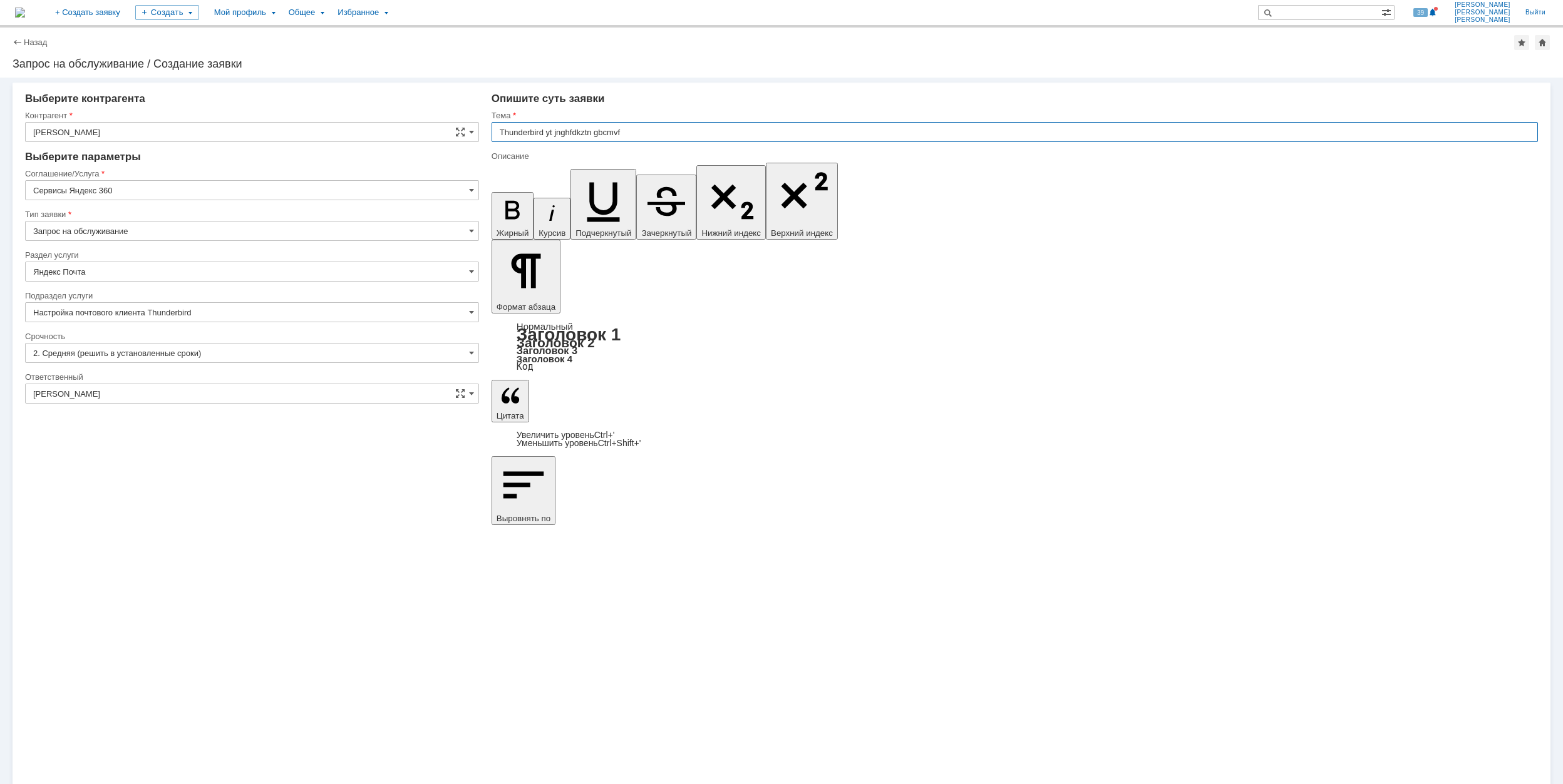
click at [705, 131] on input "Thunderbird yt jnghfdkztn gbcmvf" at bounding box center [1015, 132] width 1047 height 20
drag, startPoint x: 689, startPoint y: 133, endPoint x: 499, endPoint y: 131, distance: 190.0
click at [499, 131] on input "Thunderbird не отправляет письма" at bounding box center [1015, 132] width 1047 height 20
type input "Thunderbird не отправляет письма"
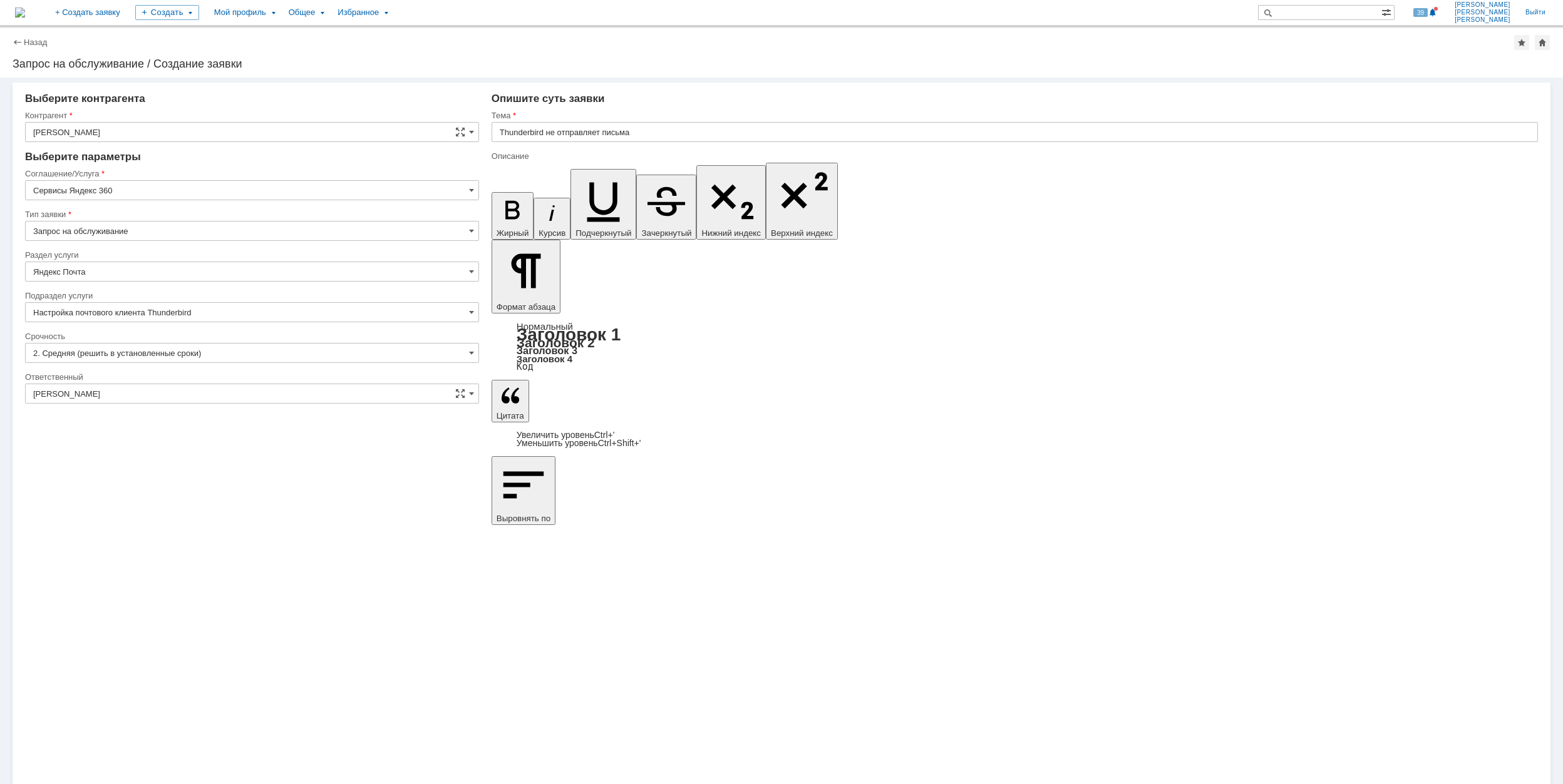
scroll to position [314, 3]
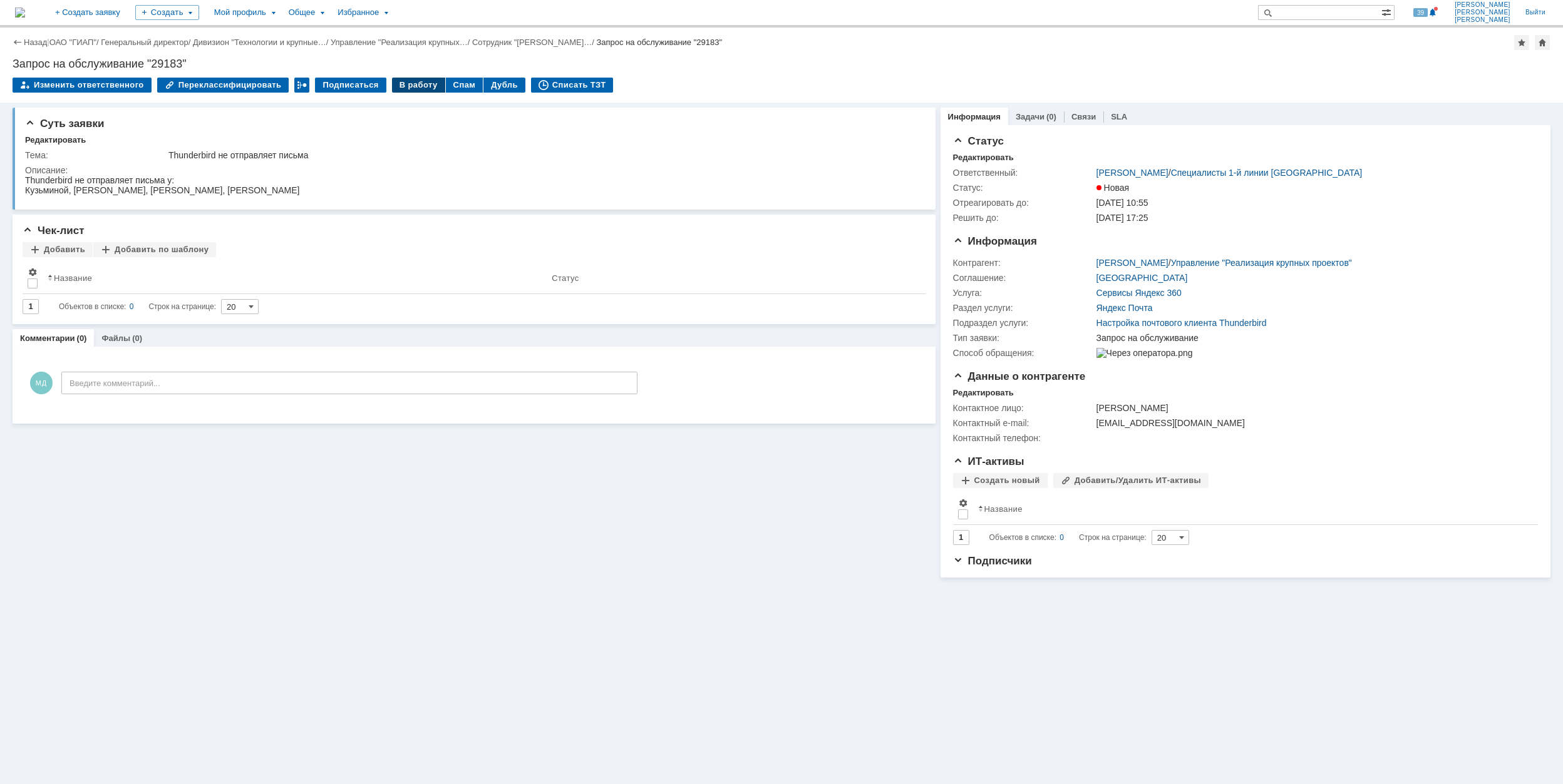
click at [395, 81] on div "В работу" at bounding box center [418, 85] width 53 height 15
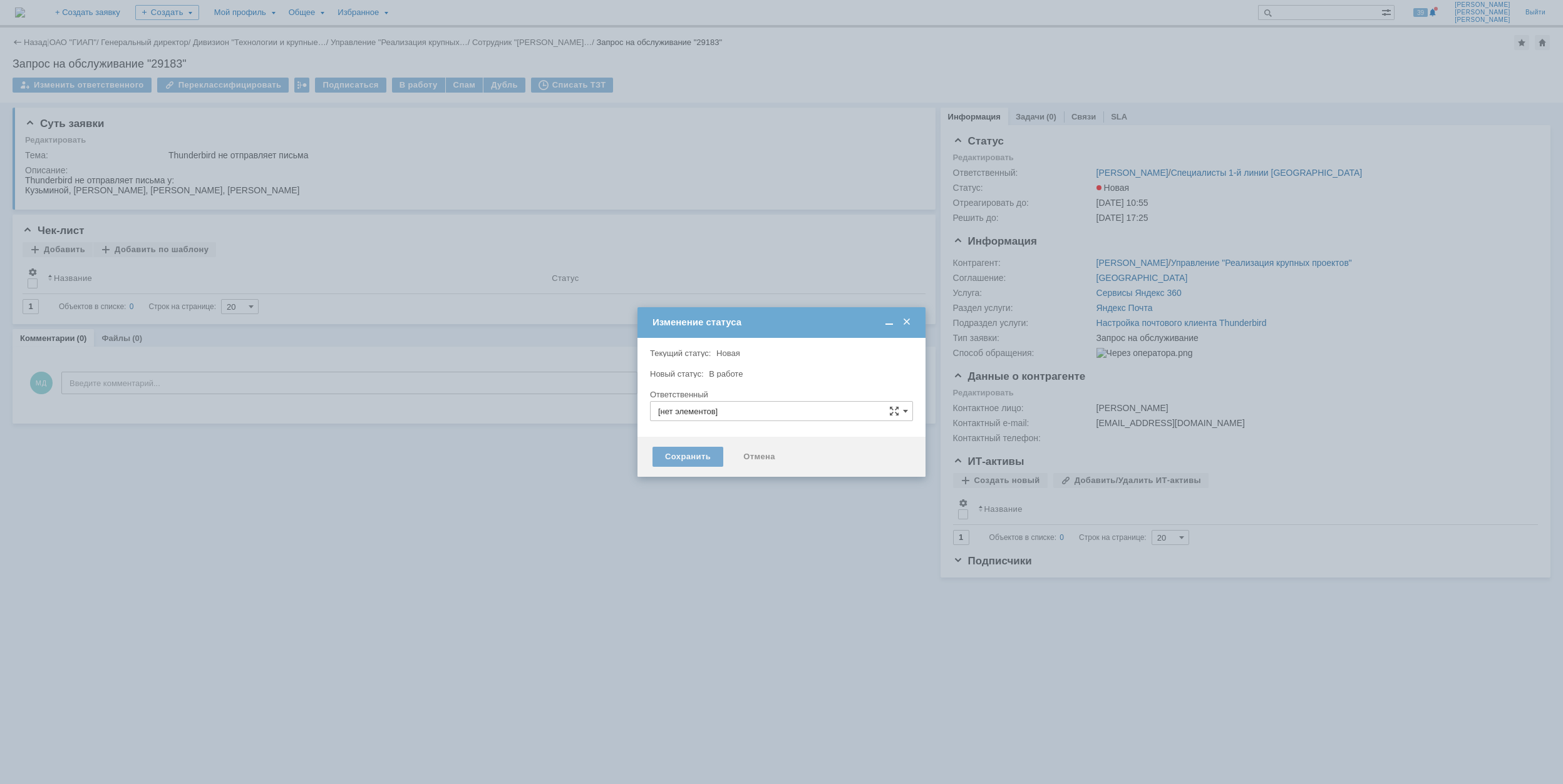
type input "[PERSON_NAME]"
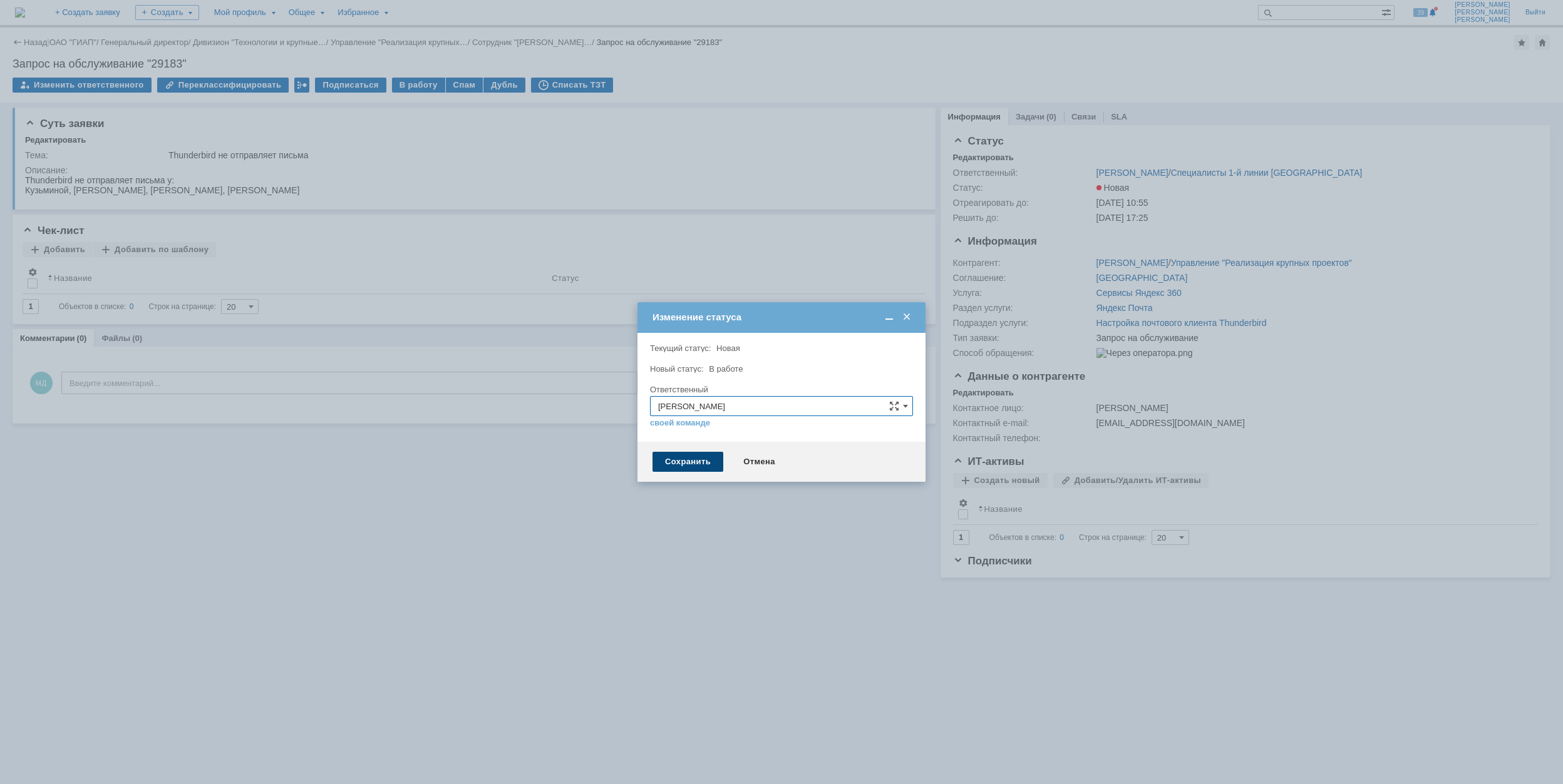
click at [699, 461] on div "Сохранить" at bounding box center [688, 462] width 71 height 20
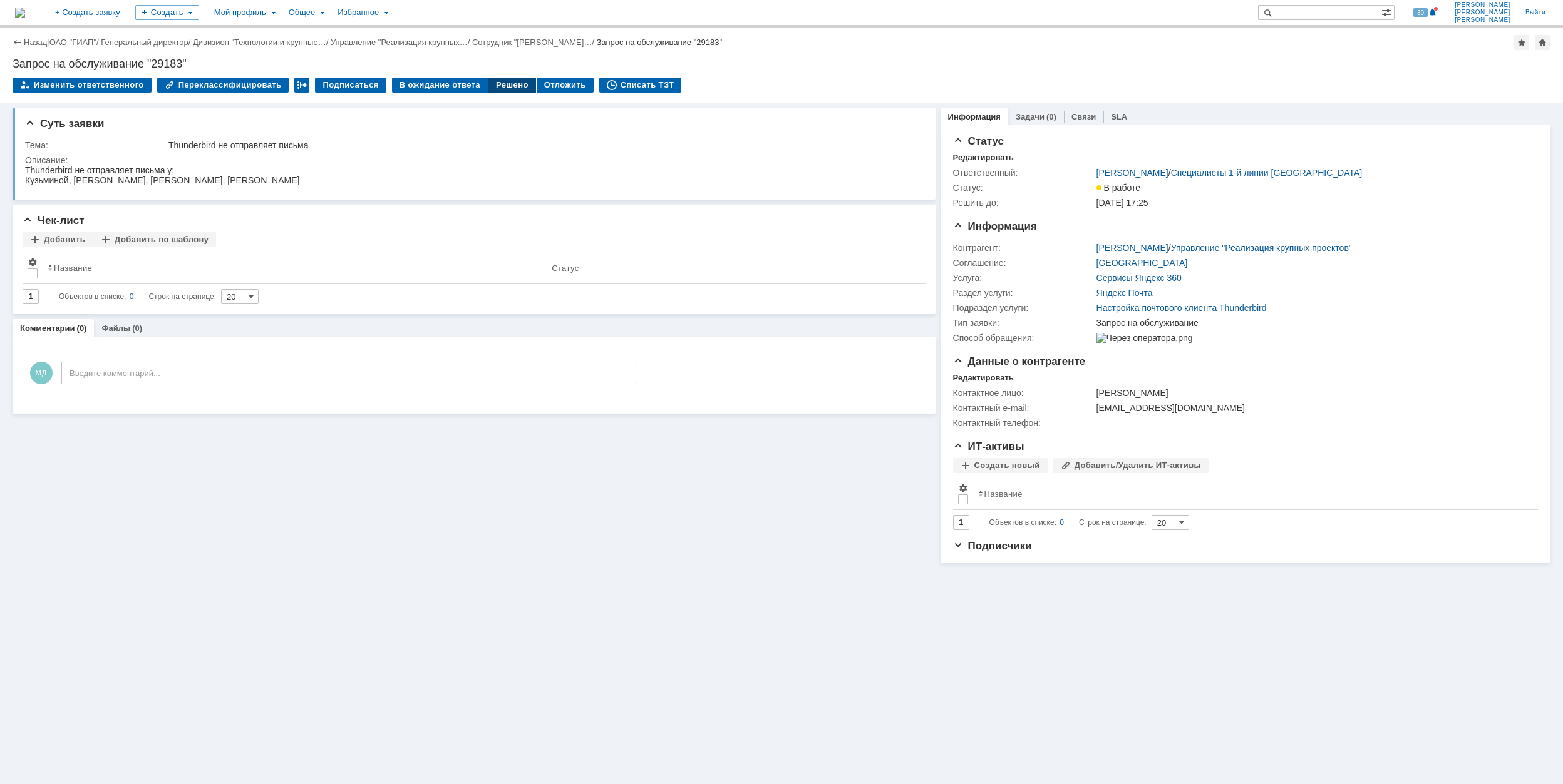
click at [488, 86] on div "Решено" at bounding box center [512, 85] width 48 height 15
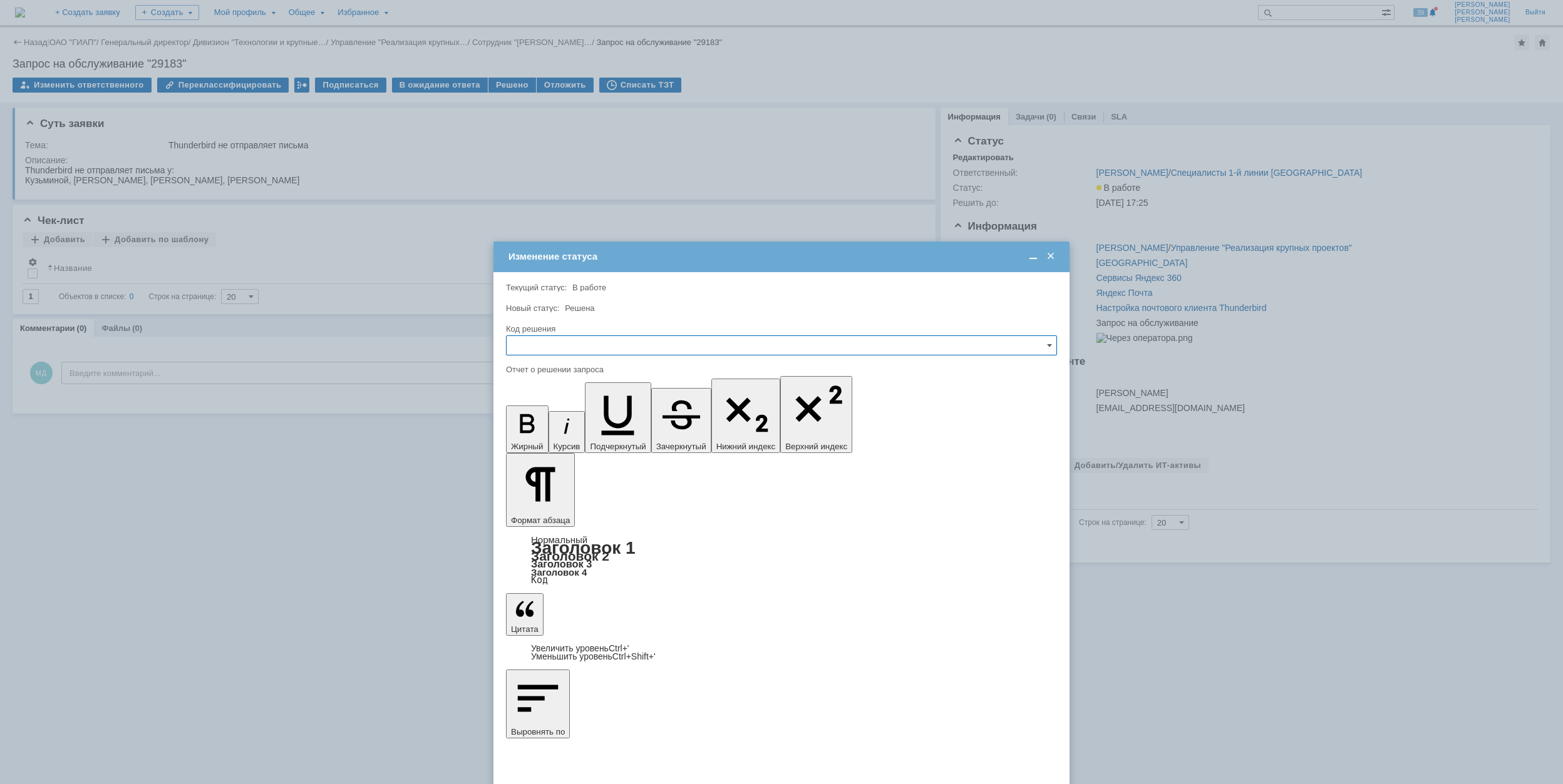
click at [616, 348] on input "text" at bounding box center [781, 345] width 551 height 20
click at [599, 433] on span "Решено" at bounding box center [782, 430] width 535 height 10
type input "Решено"
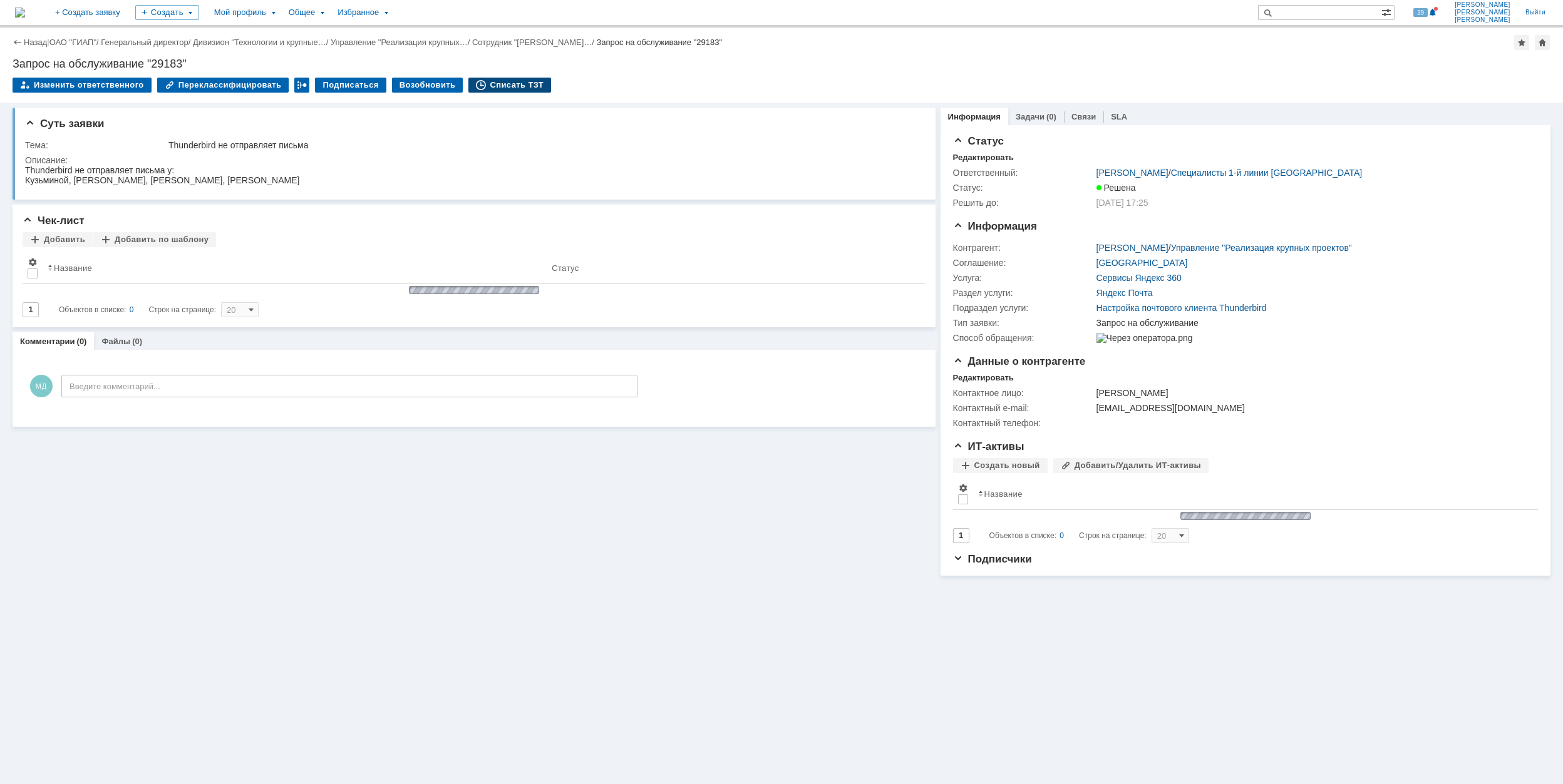
click at [517, 81] on div "Списать ТЗТ" at bounding box center [510, 85] width 82 height 15
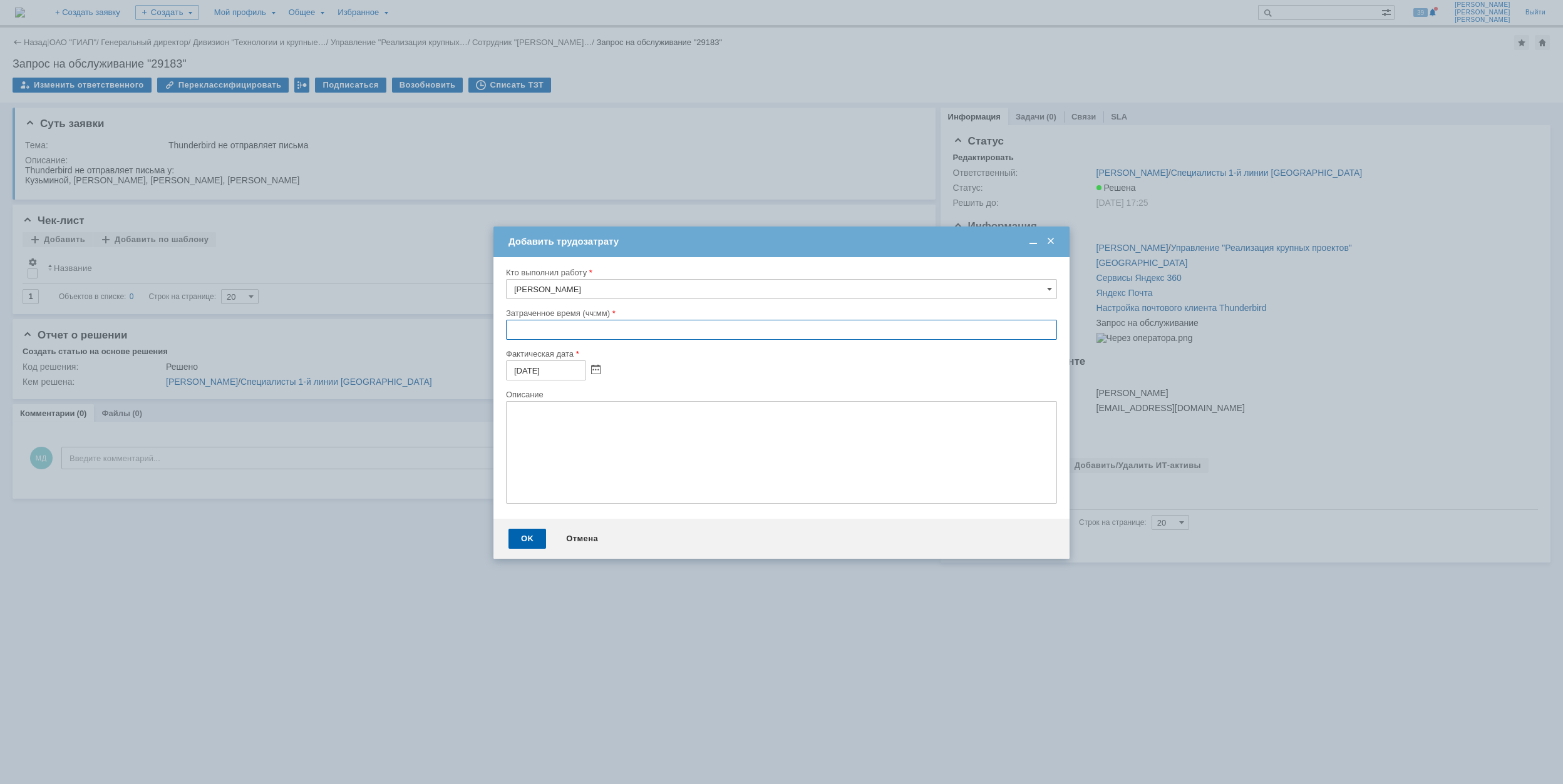
click at [506, 332] on input "text" at bounding box center [781, 330] width 551 height 20
type input "01:00"
click at [531, 541] on div "OK" at bounding box center [527, 539] width 37 height 20
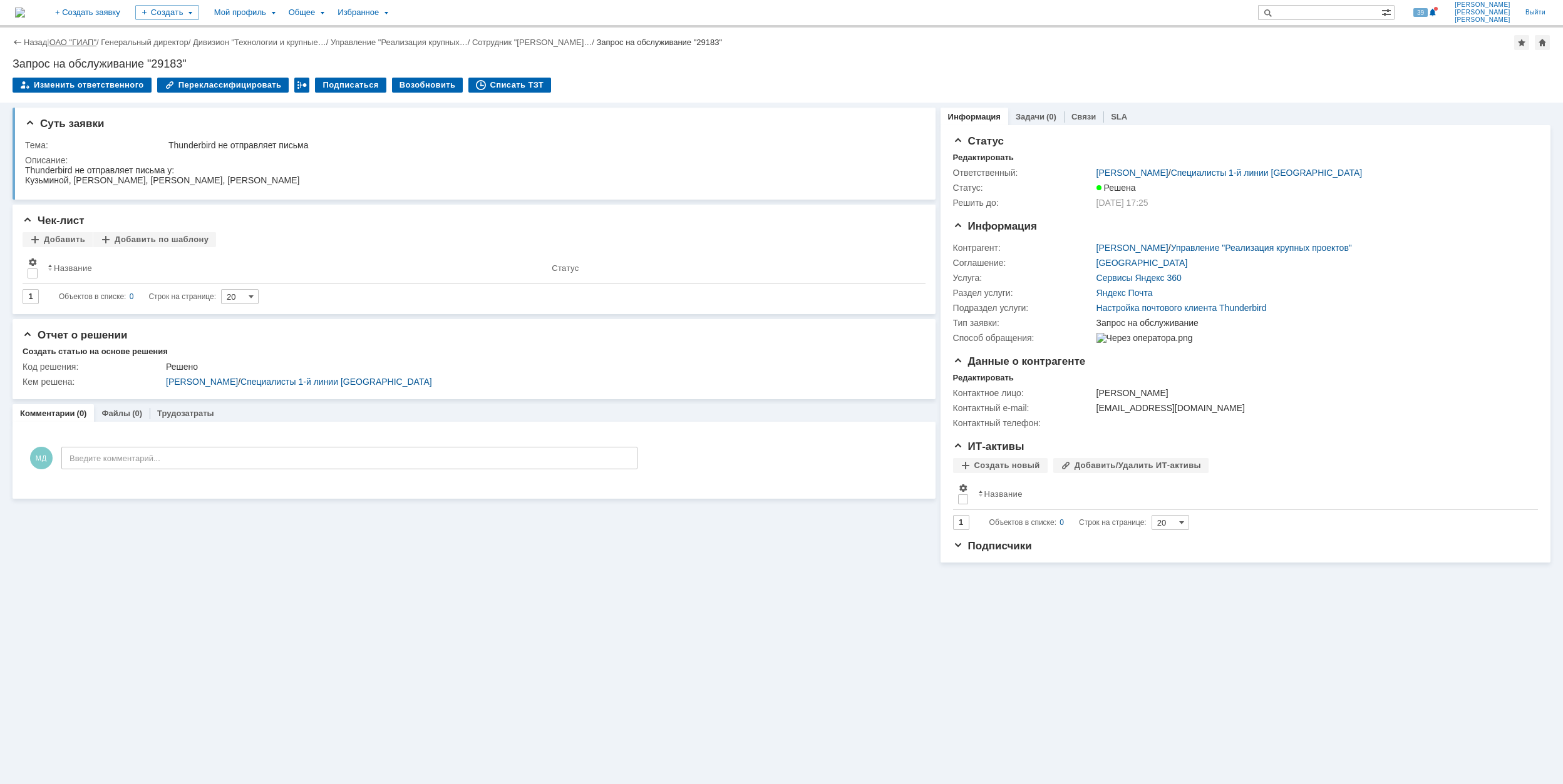
click at [96, 42] on link "ОАО "ГИАП"" at bounding box center [73, 42] width 47 height 9
